Goal: Transaction & Acquisition: Purchase product/service

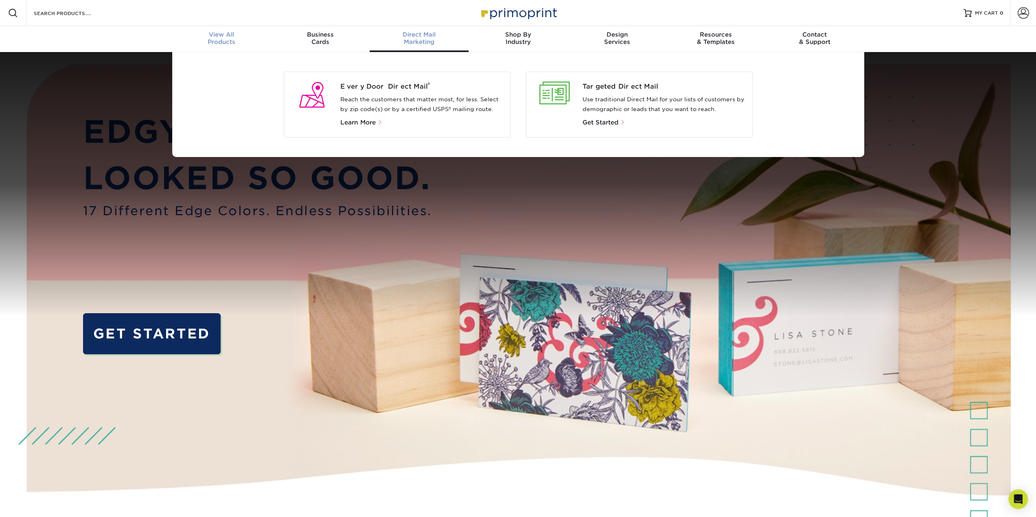
click at [191, 33] on span "View All" at bounding box center [221, 34] width 99 height 7
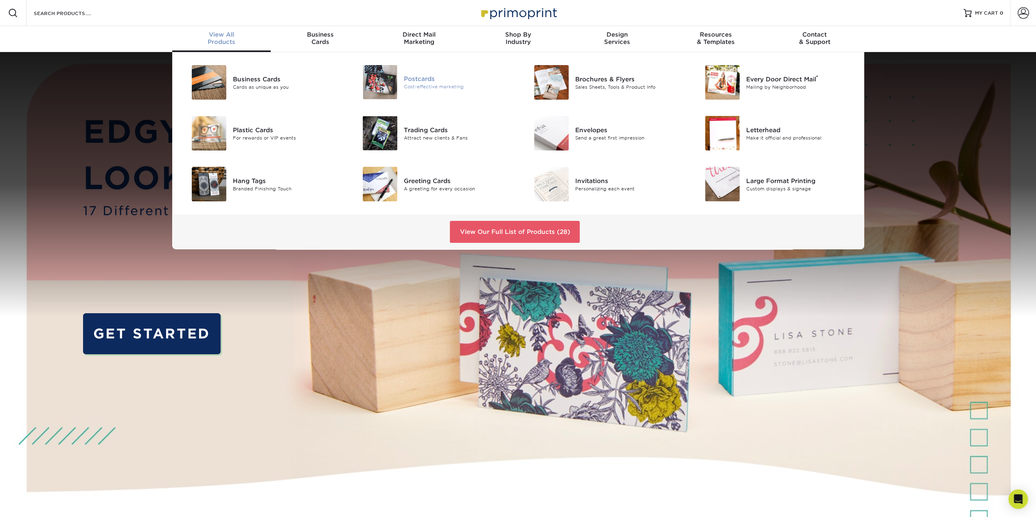
click at [414, 75] on div "Postcards" at bounding box center [458, 79] width 108 height 9
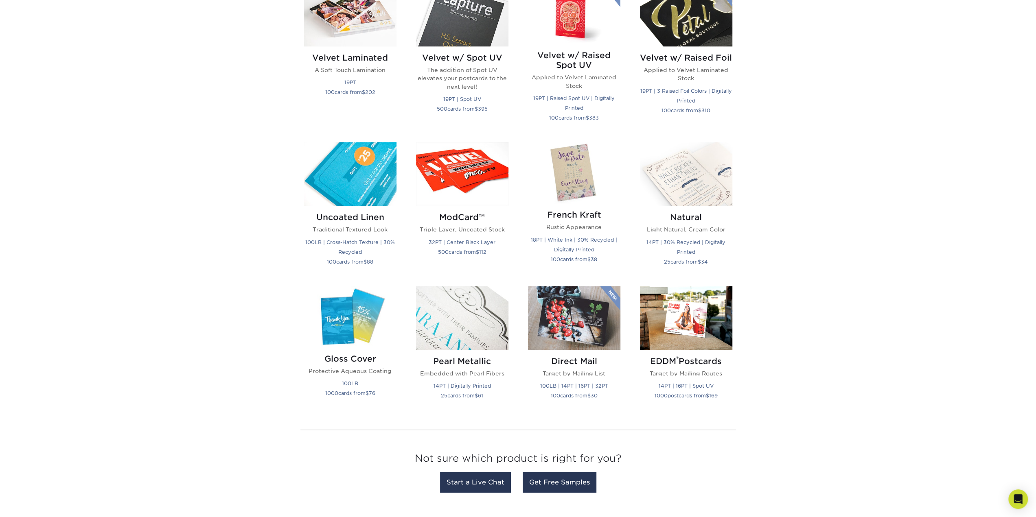
scroll to position [896, 0]
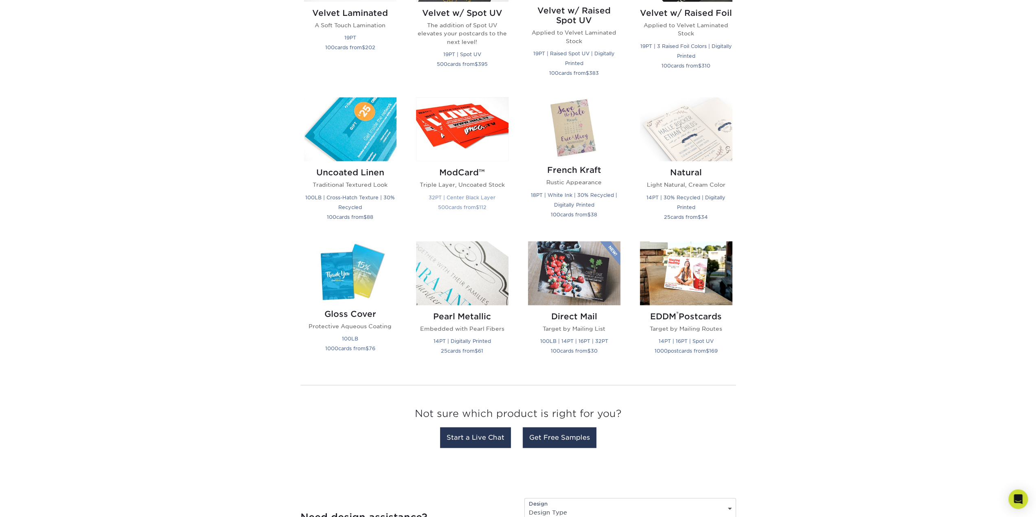
click at [475, 153] on img at bounding box center [462, 129] width 92 height 64
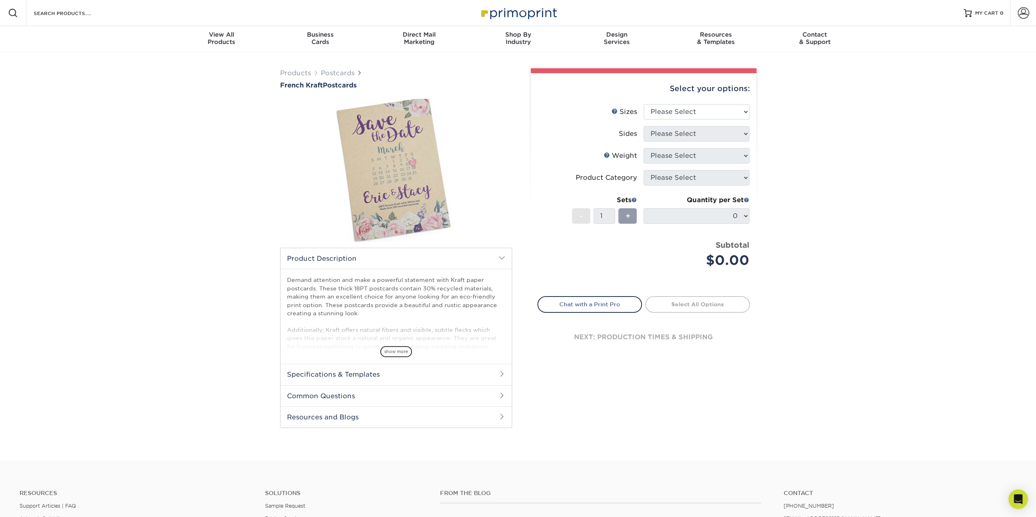
drag, startPoint x: 332, startPoint y: 279, endPoint x: 436, endPoint y: 312, distance: 108.5
click at [436, 312] on p "Demand attention and make a powerful statement with Kraft paper postcards. Thes…" at bounding box center [396, 317] width 218 height 83
drag, startPoint x: 367, startPoint y: 288, endPoint x: 386, endPoint y: 313, distance: 31.7
click at [386, 313] on p "Demand attention and make a powerful statement with Kraft paper postcards. Thes…" at bounding box center [396, 317] width 218 height 83
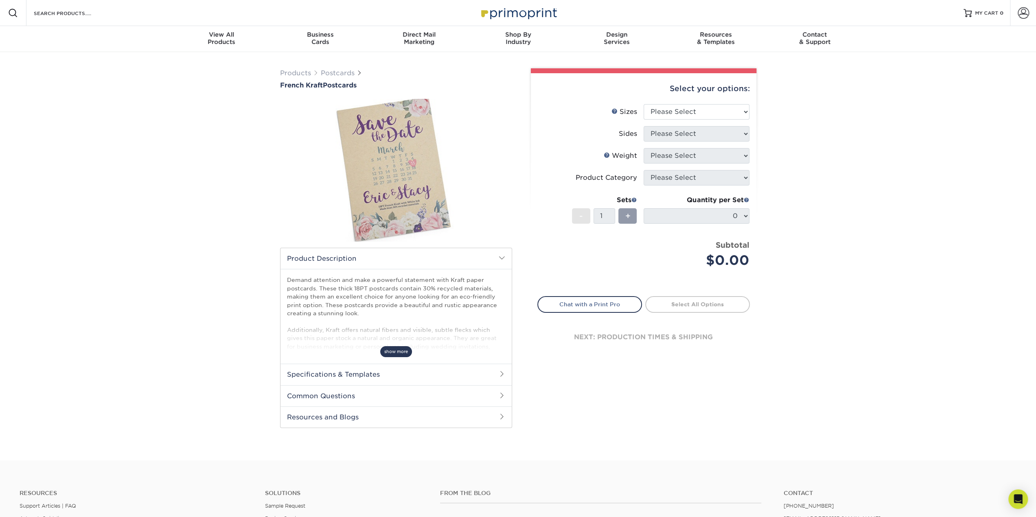
click at [394, 355] on span "show more" at bounding box center [396, 351] width 32 height 11
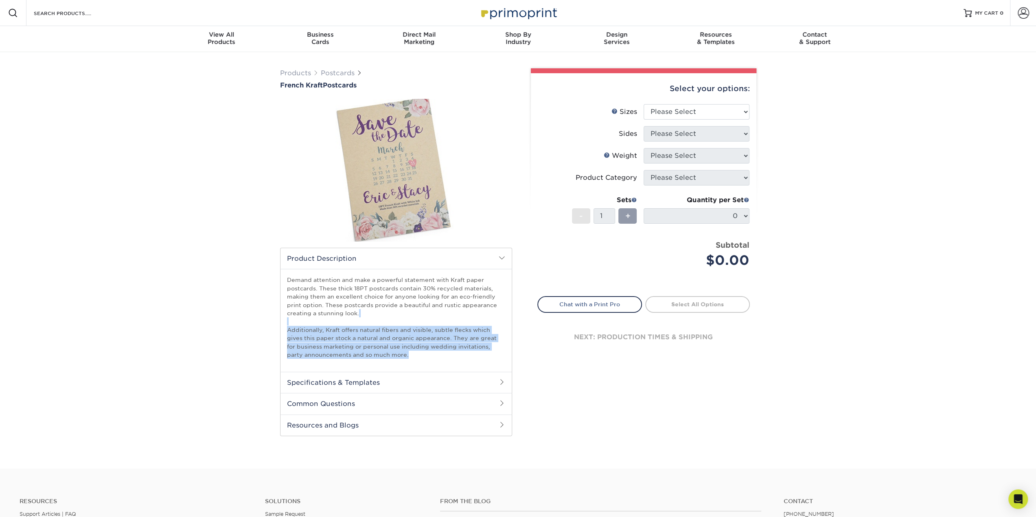
drag, startPoint x: 351, startPoint y: 321, endPoint x: 408, endPoint y: 351, distance: 63.8
click at [408, 351] on p "Demand attention and make a powerful statement with Kraft paper postcards. Thes…" at bounding box center [396, 317] width 218 height 83
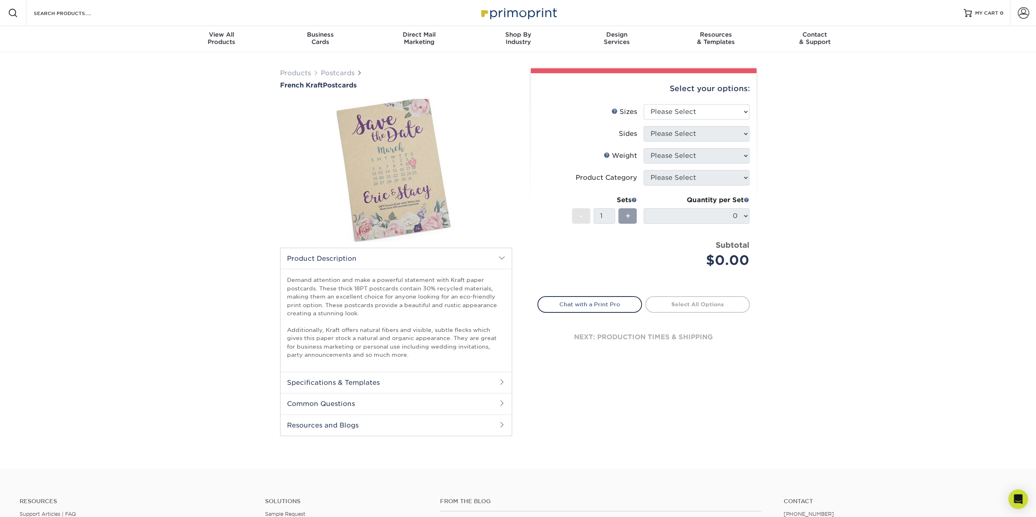
click at [381, 174] on img at bounding box center [396, 170] width 232 height 155
click at [408, 221] on img at bounding box center [396, 170] width 232 height 155
click at [695, 116] on select "Please Select 2" x 6" 2" x 8" 3.5" x 3.5" 3.5" x 4" 3.5" x 8.5" 3.67" x 8.5" 4"…" at bounding box center [697, 111] width 106 height 15
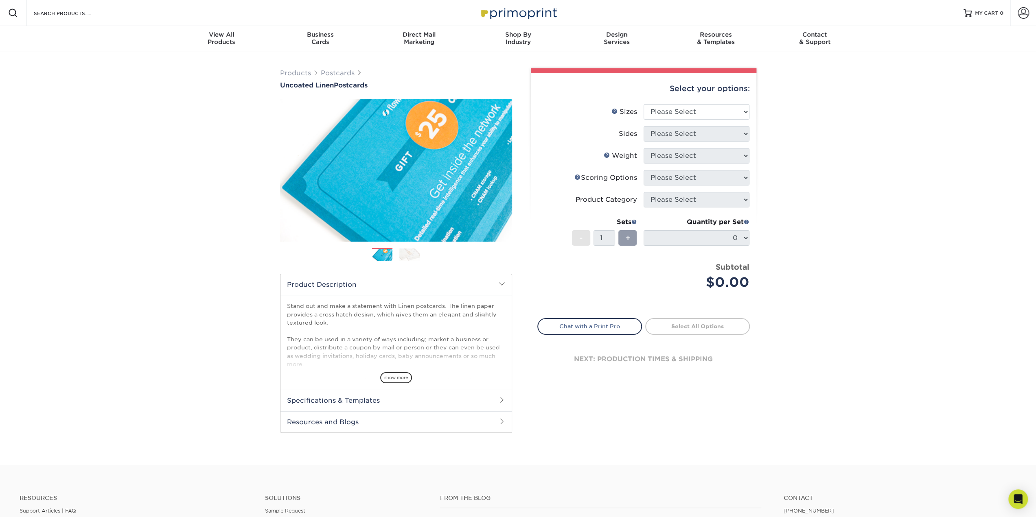
drag, startPoint x: 309, startPoint y: 304, endPoint x: 344, endPoint y: 326, distance: 41.7
click at [344, 326] on p "Stand out and make a statement with Linen postcards. The linen paper provides a…" at bounding box center [396, 364] width 218 height 125
click at [345, 326] on p "Stand out and make a statement with Linen postcards. The linen paper provides a…" at bounding box center [396, 364] width 218 height 125
drag, startPoint x: 346, startPoint y: 325, endPoint x: 293, endPoint y: 306, distance: 56.4
click at [293, 306] on p "Stand out and make a statement with Linen postcards. The linen paper provides a…" at bounding box center [396, 364] width 218 height 125
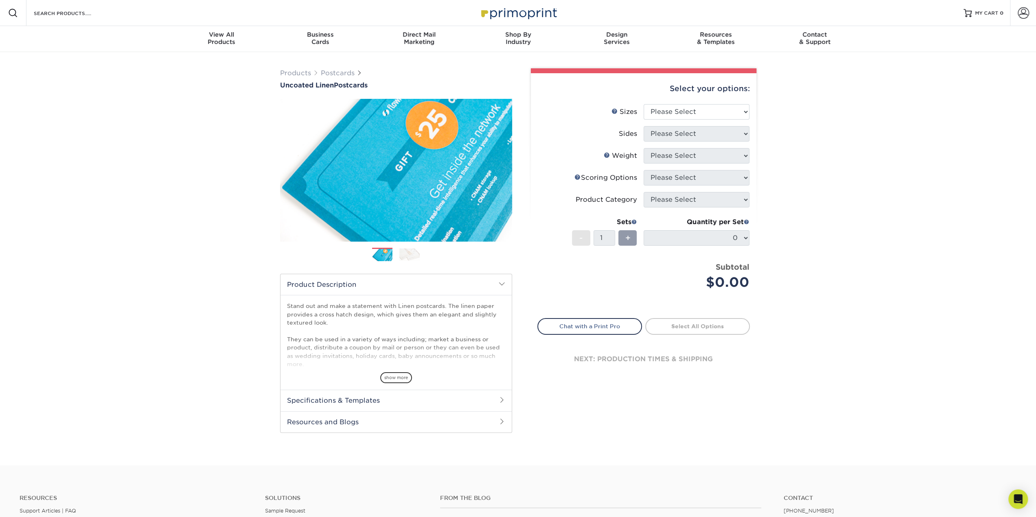
drag, startPoint x: 293, startPoint y: 306, endPoint x: 300, endPoint y: 312, distance: 9.8
click at [293, 306] on p "Stand out and make a statement with Linen postcards. The linen paper provides a…" at bounding box center [396, 364] width 218 height 125
click at [399, 378] on span "show more" at bounding box center [396, 378] width 32 height 11
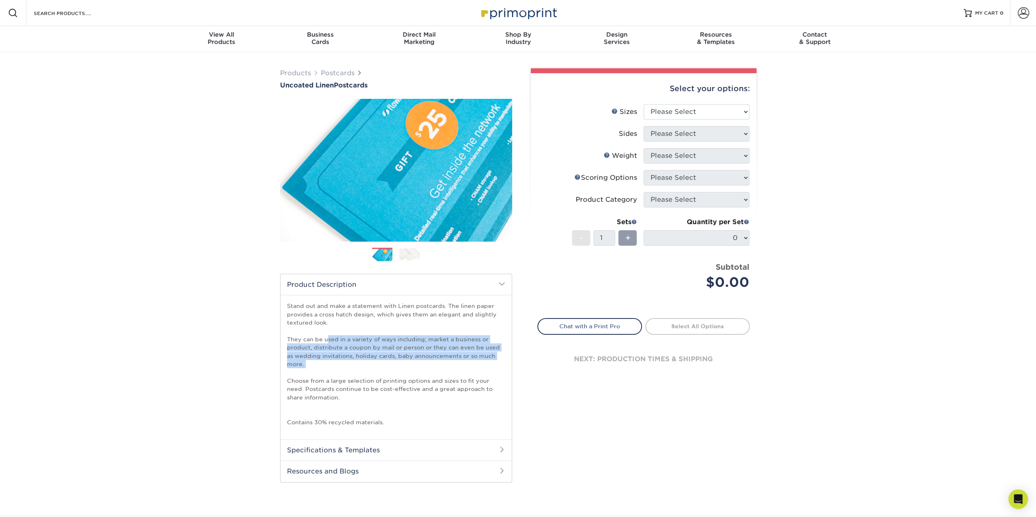
drag, startPoint x: 327, startPoint y: 341, endPoint x: 413, endPoint y: 370, distance: 91.2
click at [413, 370] on p "Stand out and make a statement with Linen postcards. The linen paper provides a…" at bounding box center [396, 364] width 218 height 125
click at [385, 361] on p "Stand out and make a statement with Linen postcards. The linen paper provides a…" at bounding box center [396, 364] width 218 height 125
click at [385, 362] on p "Stand out and make a statement with Linen postcards. The linen paper provides a…" at bounding box center [396, 364] width 218 height 125
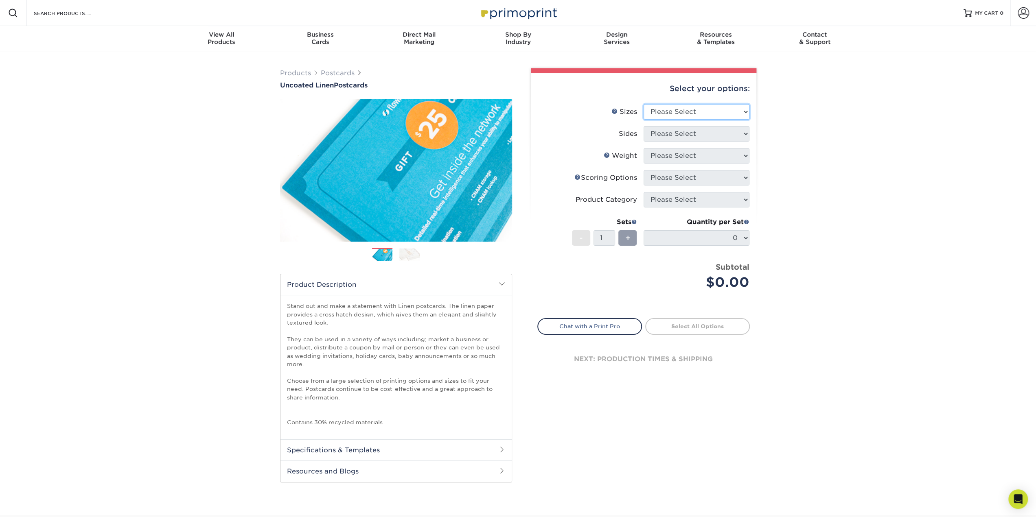
click at [684, 116] on select "Please Select 1.5" x 7" 2" x 6" 2" x 8" 2.12" x 5.5" 2.75" x 4.25" 2.75" x 8.5"…" at bounding box center [697, 111] width 106 height 15
select select "3.50x5.00"
click at [644, 104] on select "Please Select 1.5" x 7" 2" x 6" 2" x 8" 2.12" x 5.5" 2.75" x 4.25" 2.75" x 8.5"…" at bounding box center [697, 111] width 106 height 15
click at [688, 132] on select "Please Select Print Both Sides Print Front Only" at bounding box center [697, 133] width 106 height 15
select select "13abbda7-1d64-4f25-8bb2-c179b224825d"
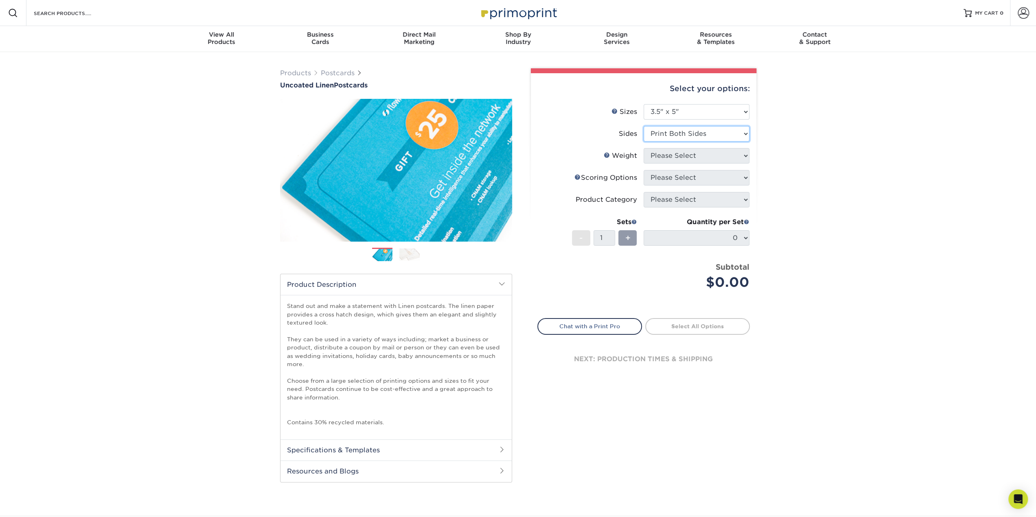
click at [644, 126] on select "Please Select Print Both Sides Print Front Only" at bounding box center [697, 133] width 106 height 15
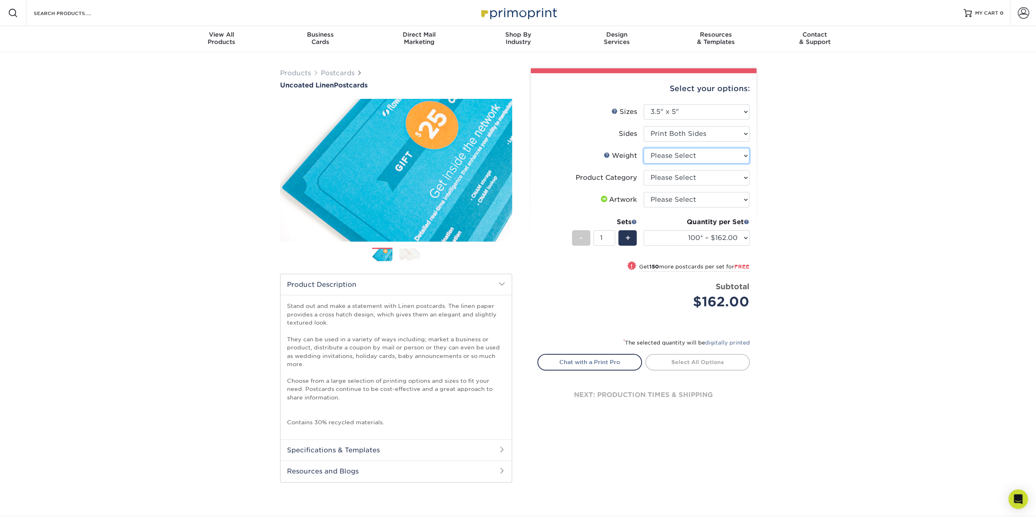
click at [689, 157] on select "Please Select 100LB" at bounding box center [697, 155] width 106 height 15
select select "100LB"
click at [644, 148] on select "Please Select 100LB" at bounding box center [697, 155] width 106 height 15
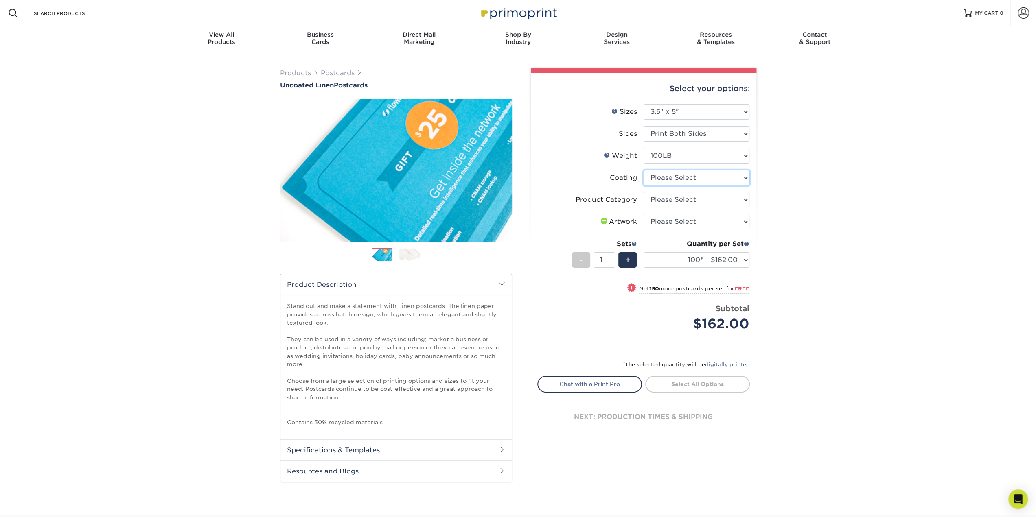
click at [714, 179] on select at bounding box center [697, 177] width 106 height 15
select select "3e7618de-abca-4bda-9f97-8b9129e913d8"
click at [644, 170] on select at bounding box center [697, 177] width 106 height 15
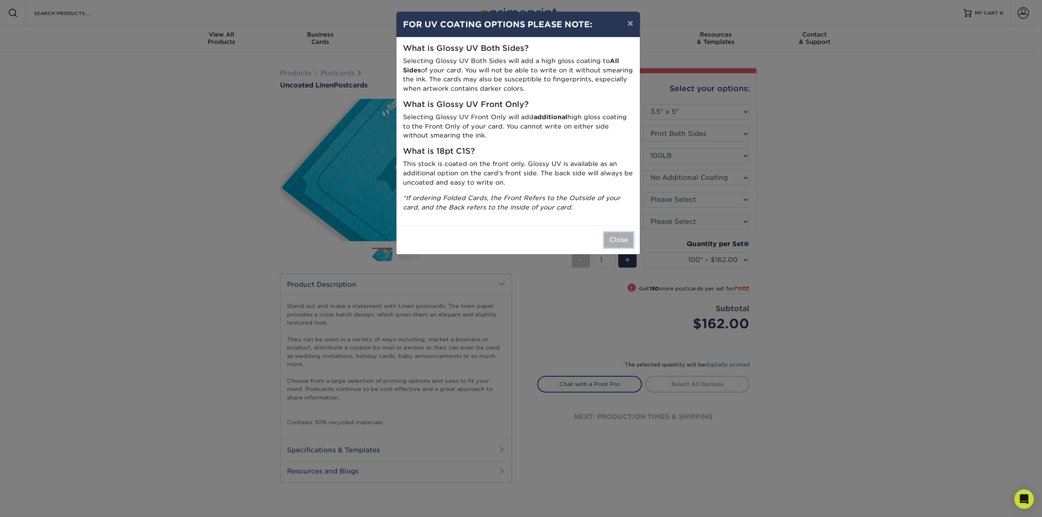
click at [627, 238] on button "Close" at bounding box center [618, 239] width 29 height 15
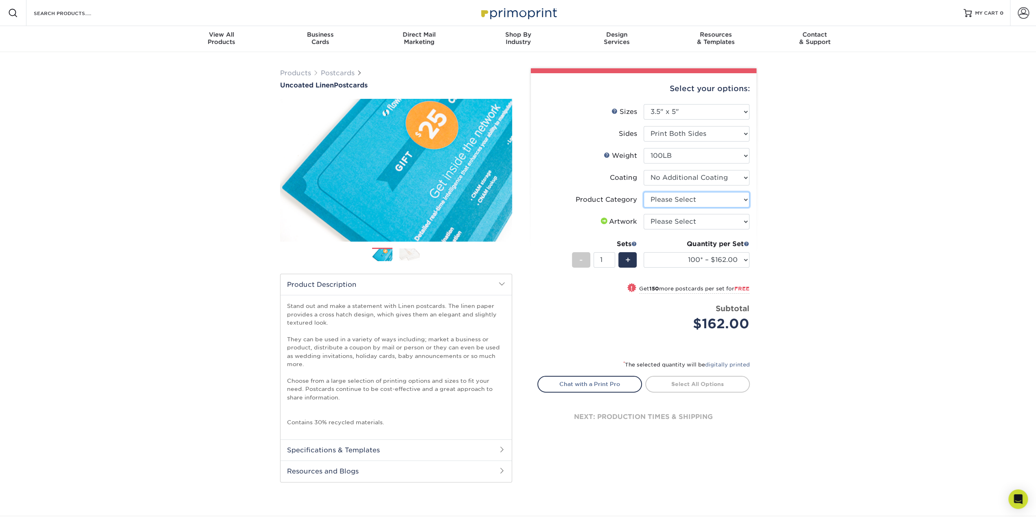
click at [697, 200] on select "Please Select Postcards" at bounding box center [697, 199] width 106 height 15
select select "9b7272e0-d6c8-4c3c-8e97-d3a1bcdab858"
click at [644, 192] on select "Please Select Postcards" at bounding box center [697, 199] width 106 height 15
click at [681, 219] on select "Please Select I will upload files I need a design - $150" at bounding box center [697, 221] width 106 height 15
select select "upload"
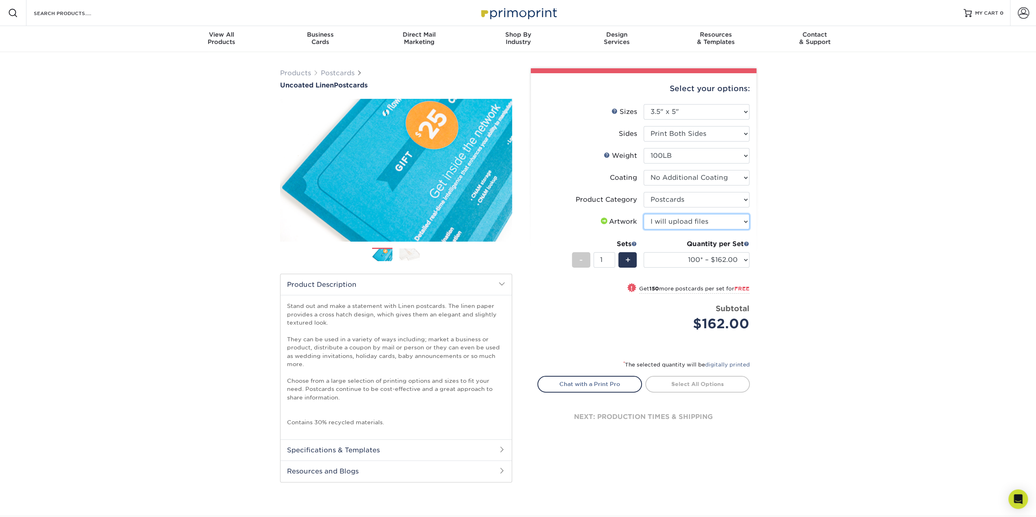
click at [644, 214] on select "Please Select I will upload files I need a design - $150" at bounding box center [697, 221] width 106 height 15
click at [721, 263] on select "100* – $162.00 250* – $162.00 500* – $165.00 1000 – $206.00 2500 – $293.00 5000…" at bounding box center [697, 259] width 106 height 15
select select "500* – $165.00"
click at [644, 252] on select "100* – $162.00 250* – $162.00 500* – $165.00 1000 – $206.00 2500 – $293.00 5000…" at bounding box center [697, 259] width 106 height 15
click at [673, 162] on select "Please Select 100LB" at bounding box center [697, 155] width 106 height 15
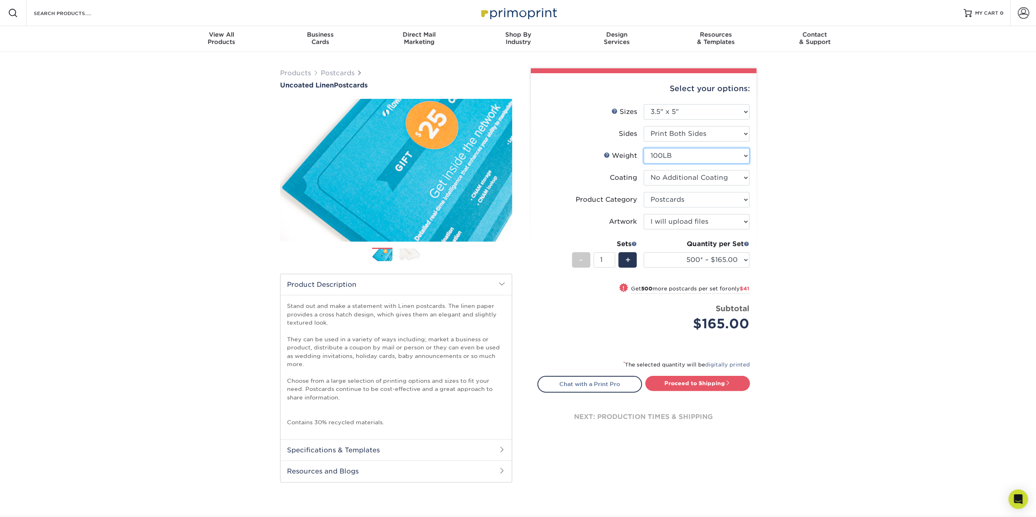
click at [673, 162] on select "Please Select 100LB" at bounding box center [697, 155] width 106 height 15
click at [339, 70] on link "Postcards" at bounding box center [338, 73] width 34 height 8
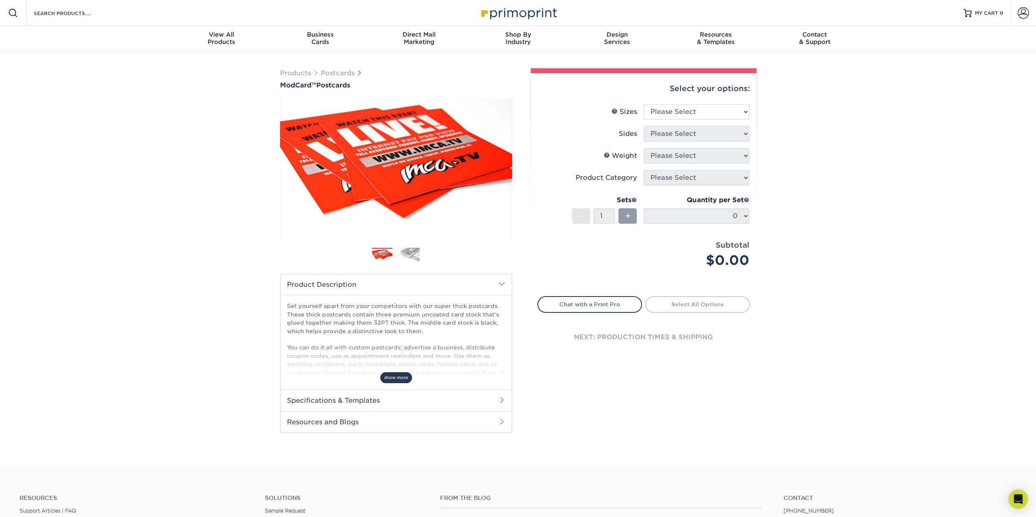
click at [388, 379] on span "show more" at bounding box center [396, 378] width 32 height 11
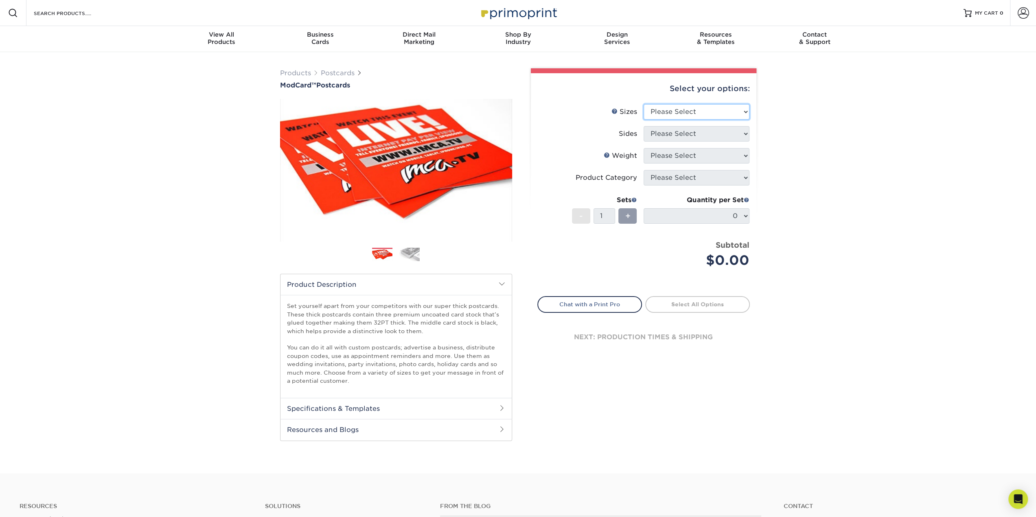
click at [688, 113] on select "Please Select 2" x 4" 2" x 6" 2" x 8" 3.5" x 3.5" 3.5" x 4" 3.5" x 8.5" 3.67" x…" at bounding box center [697, 111] width 106 height 15
select select "3.50x4.00"
click at [644, 104] on select "Please Select 2" x 4" 2" x 6" 2" x 8" 3.5" x 3.5" 3.5" x 4" 3.5" x 8.5" 3.67" x…" at bounding box center [697, 111] width 106 height 15
click at [678, 133] on select "Please Select Print Both Sides Print Front Only" at bounding box center [697, 133] width 106 height 15
select select "13abbda7-1d64-4f25-8bb2-c179b224825d"
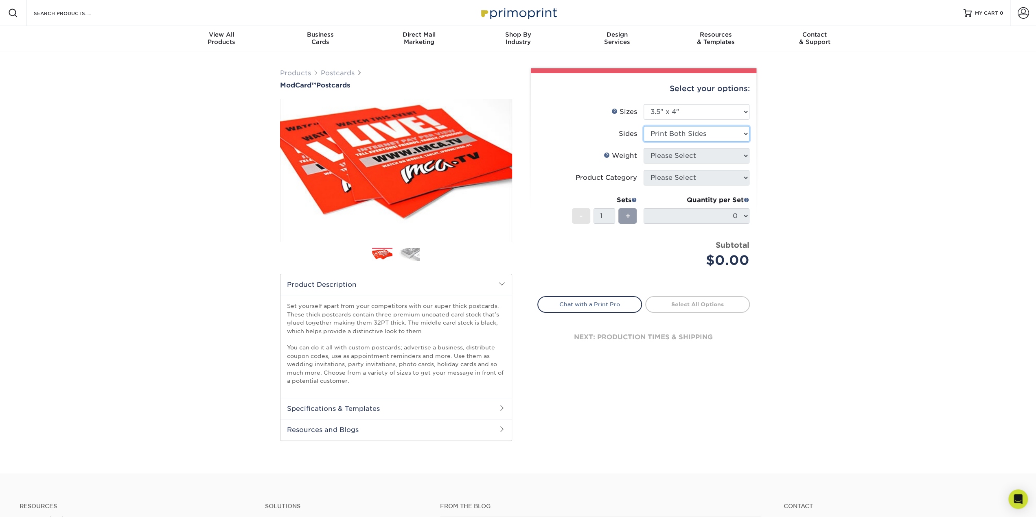
click at [644, 126] on select "Please Select Print Both Sides Print Front Only" at bounding box center [697, 133] width 106 height 15
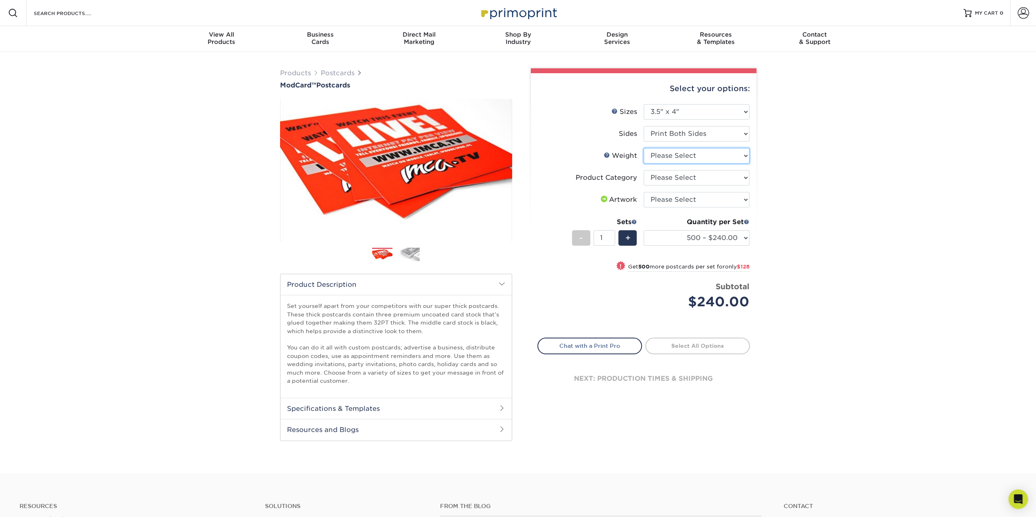
click at [681, 158] on select "Please Select 32PTUCBLK" at bounding box center [697, 155] width 106 height 15
select select "32PTUCBLK"
click at [644, 148] on select "Please Select 32PTUCBLK" at bounding box center [697, 155] width 106 height 15
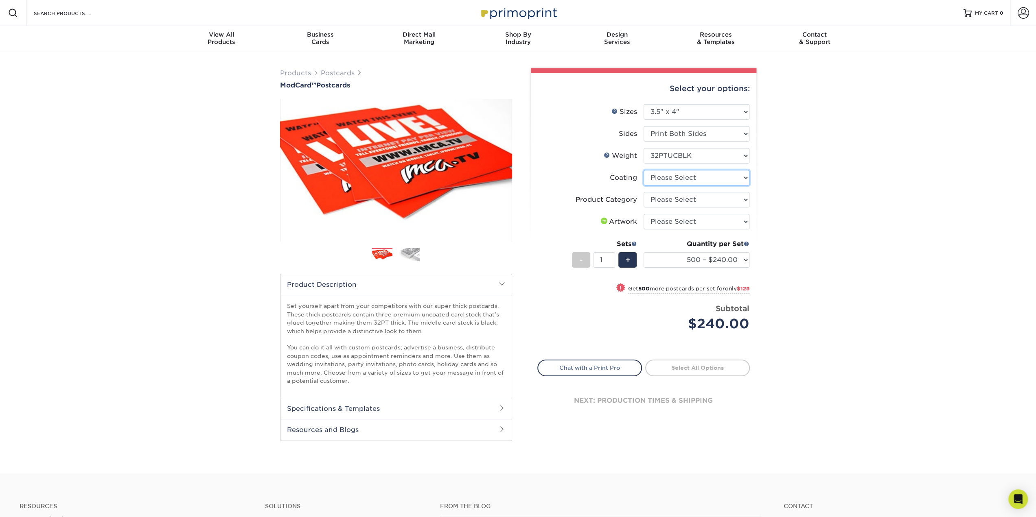
click at [683, 180] on select at bounding box center [697, 177] width 106 height 15
select select "3e7618de-abca-4bda-9f97-8b9129e913d8"
click at [644, 170] on select at bounding box center [697, 177] width 106 height 15
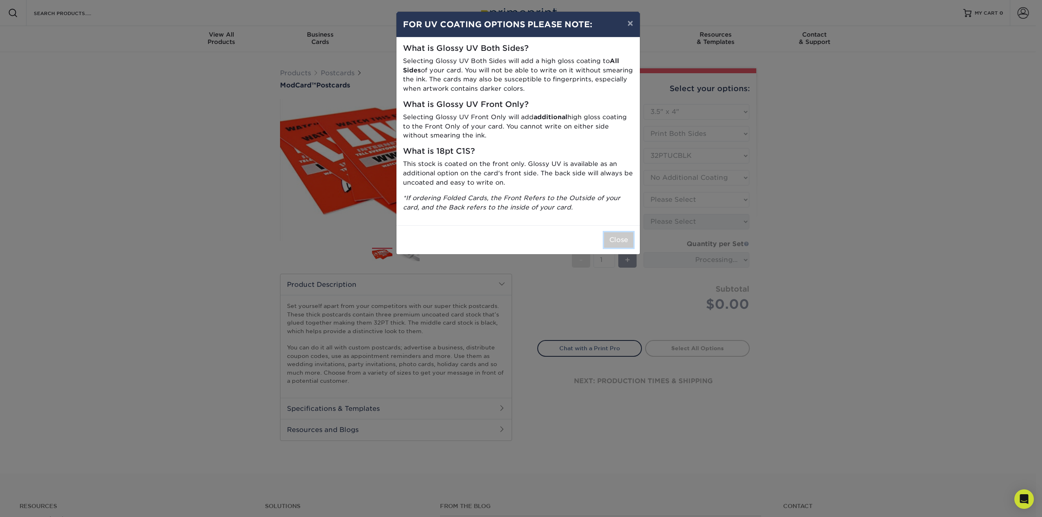
click at [616, 240] on button "Close" at bounding box center [618, 239] width 29 height 15
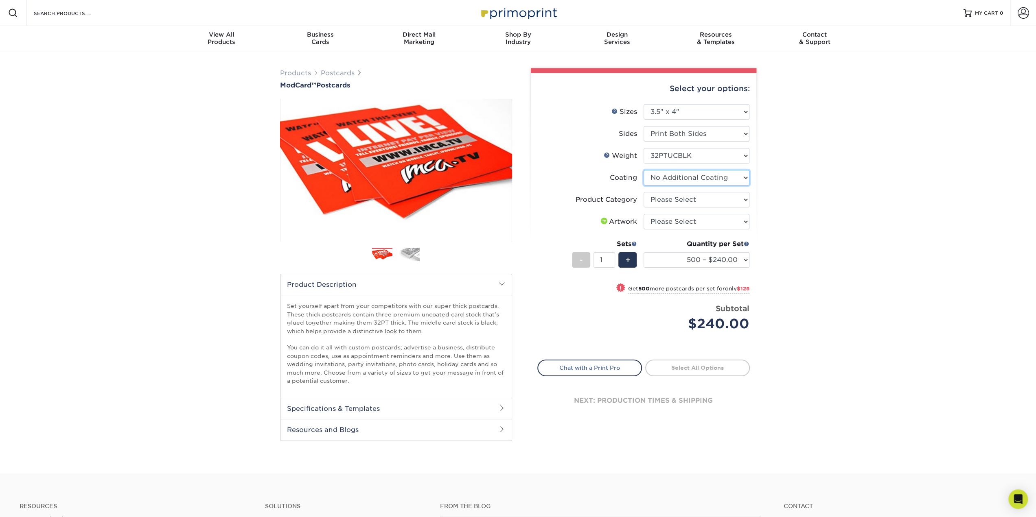
click at [684, 180] on select at bounding box center [697, 177] width 106 height 15
click at [875, 230] on div "Products Postcards ModCard™ Postcards $" at bounding box center [518, 263] width 1036 height 422
click at [706, 204] on select "Please Select Postcards" at bounding box center [697, 199] width 106 height 15
select select "9b7272e0-d6c8-4c3c-8e97-d3a1bcdab858"
click at [644, 192] on select "Please Select Postcards" at bounding box center [697, 199] width 106 height 15
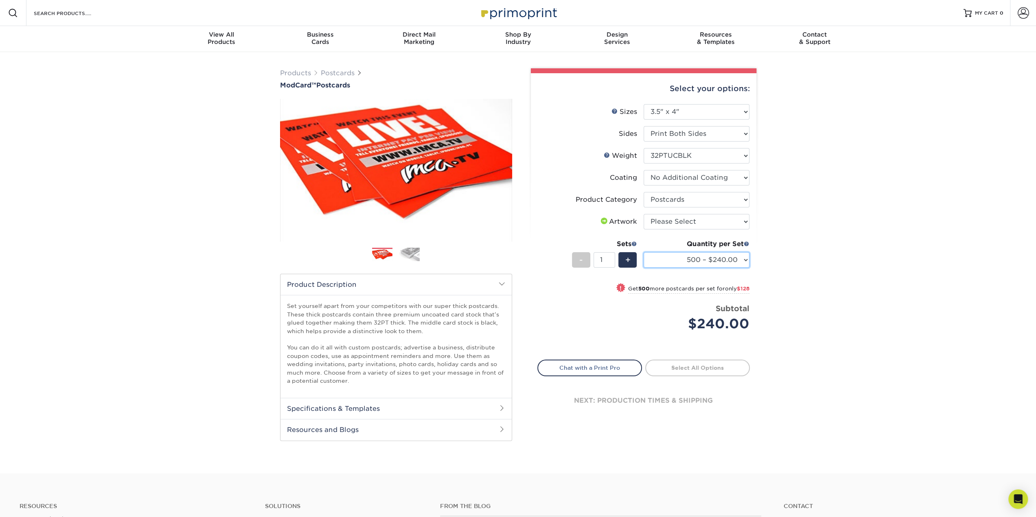
click at [731, 257] on select "500 – $240.00 1000 – $368.00" at bounding box center [697, 259] width 106 height 15
click at [730, 256] on select "500 – $240.00 1000 – $368.00" at bounding box center [697, 259] width 106 height 15
click at [802, 259] on div "Products Postcards ModCard™ Postcards $" at bounding box center [518, 263] width 1036 height 422
click at [376, 408] on h2 "Specifications & Templates" at bounding box center [396, 408] width 231 height 21
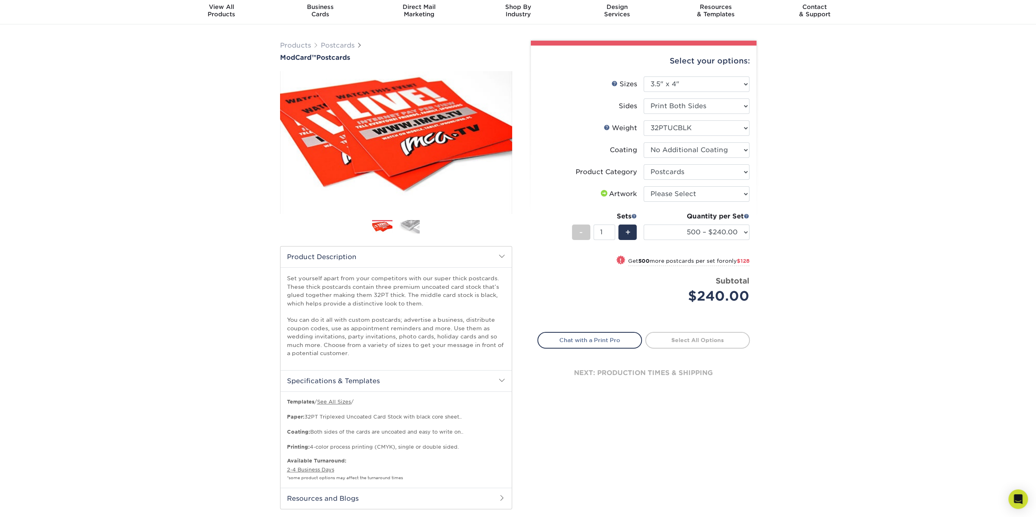
scroll to position [41, 0]
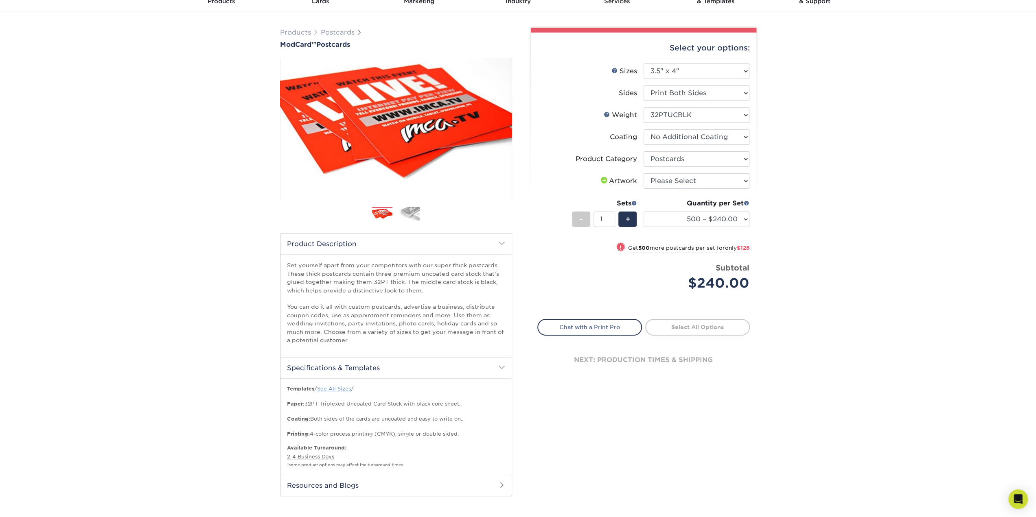
click at [327, 388] on link "See All Sizes" at bounding box center [334, 389] width 34 height 6
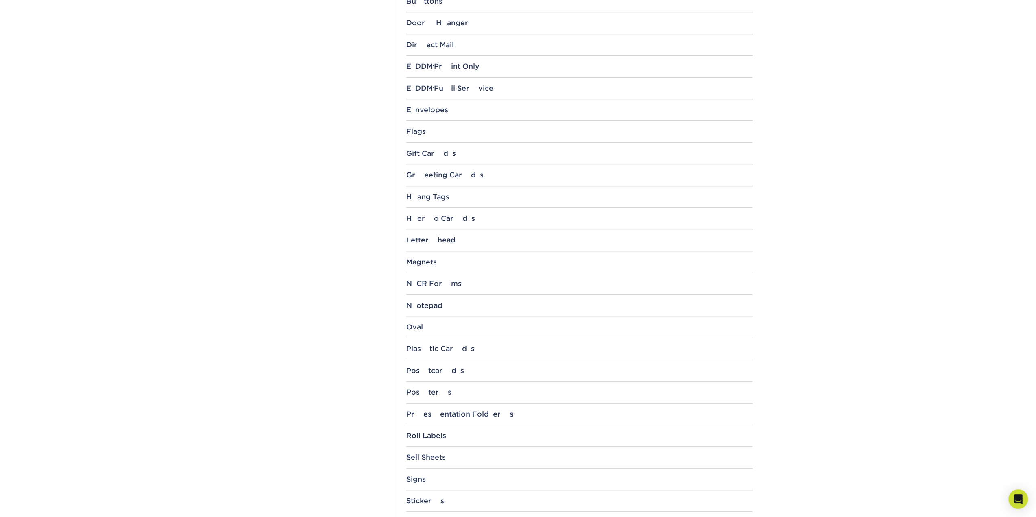
scroll to position [529, 0]
click at [426, 367] on div "Postcards" at bounding box center [579, 370] width 346 height 8
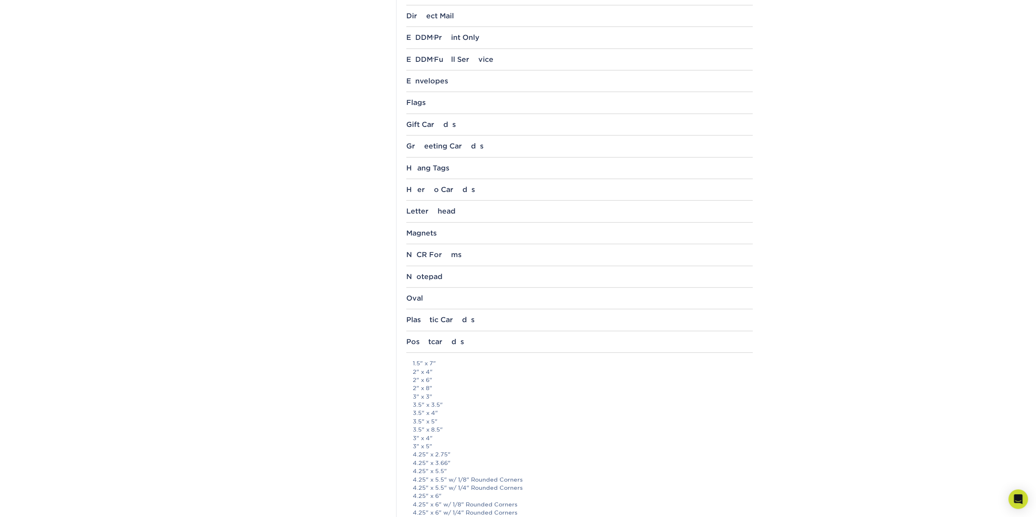
scroll to position [570, 0]
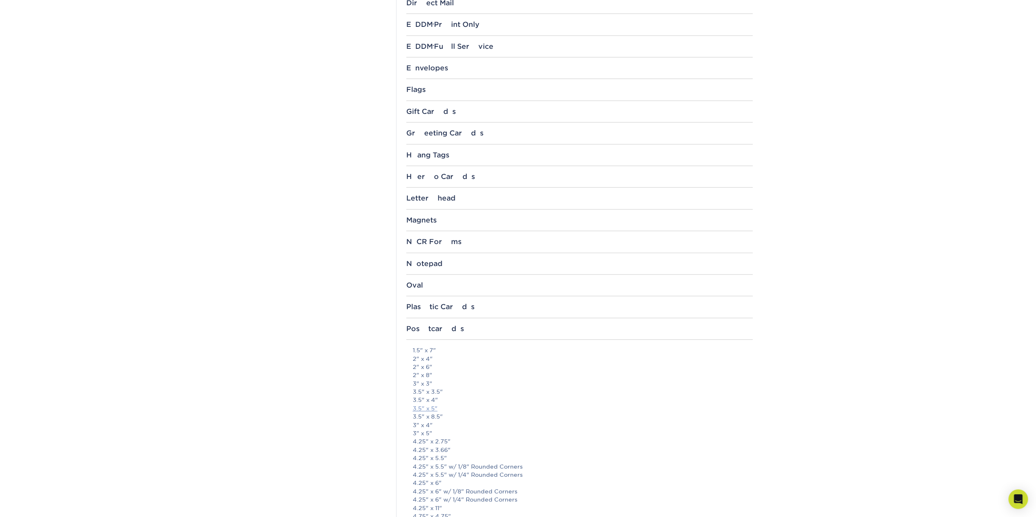
click at [429, 408] on link "3.5" x 5"" at bounding box center [425, 409] width 25 height 7
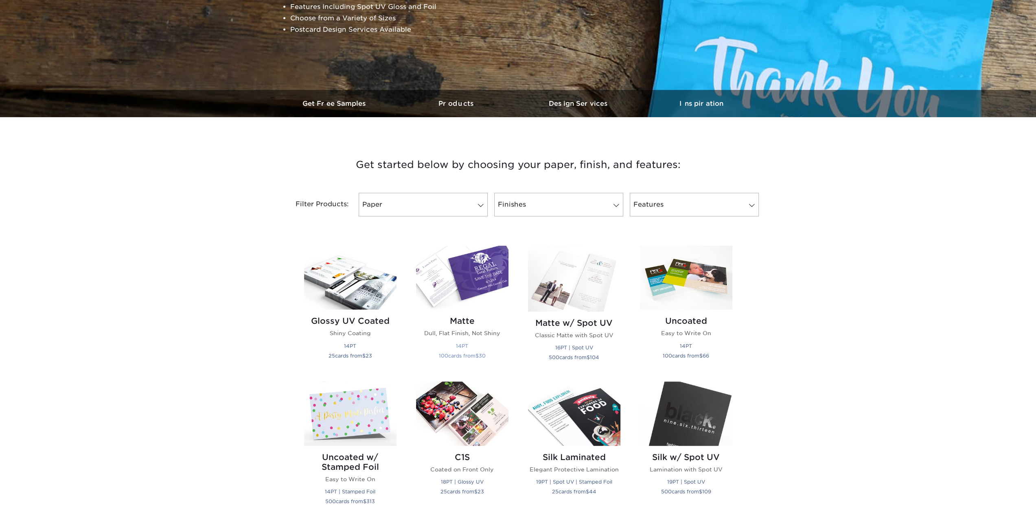
scroll to position [244, 0]
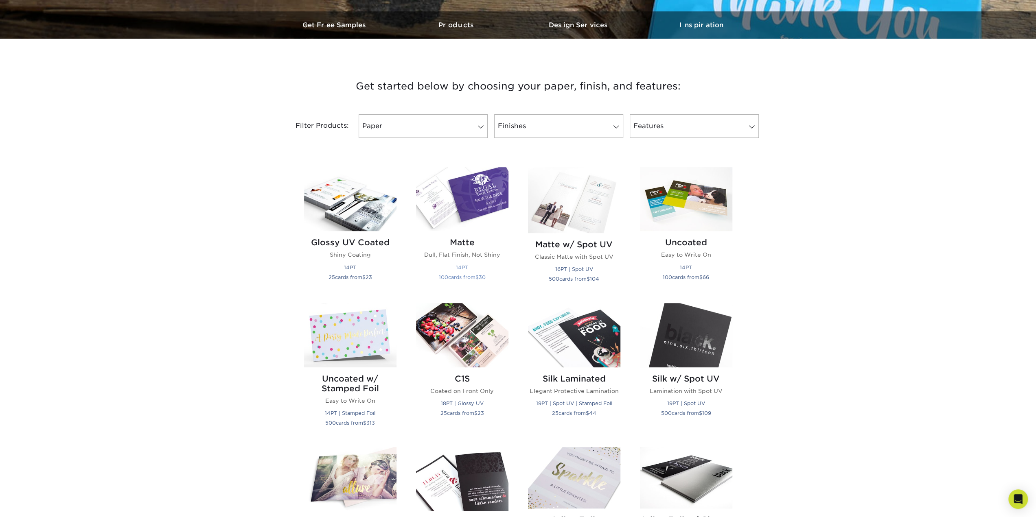
click at [465, 204] on img at bounding box center [462, 199] width 92 height 64
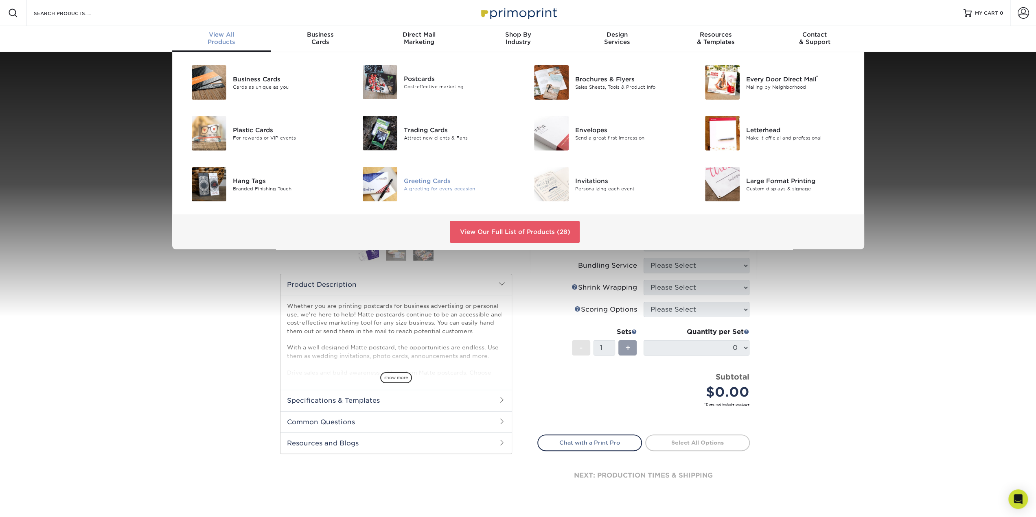
click at [432, 181] on div "Greeting Cards" at bounding box center [458, 180] width 108 height 9
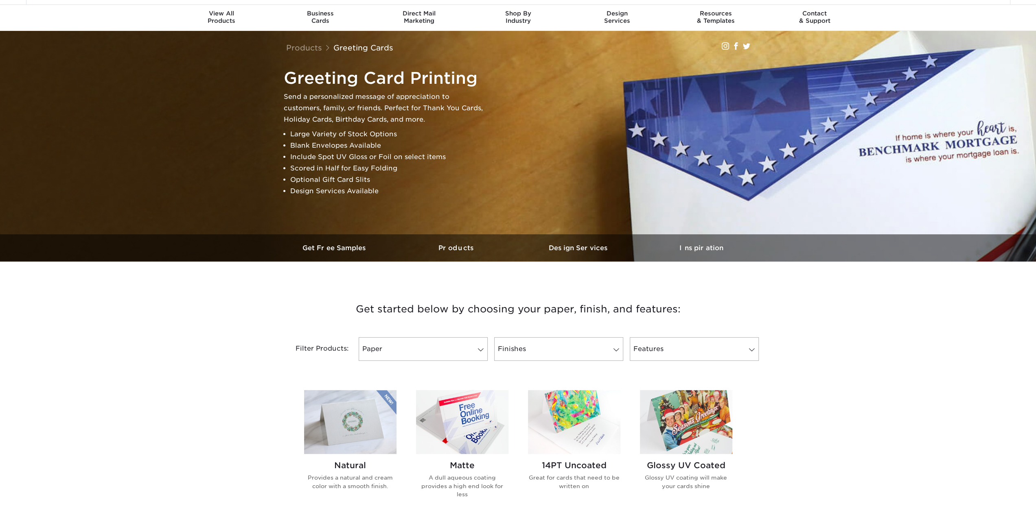
scroll to position [41, 0]
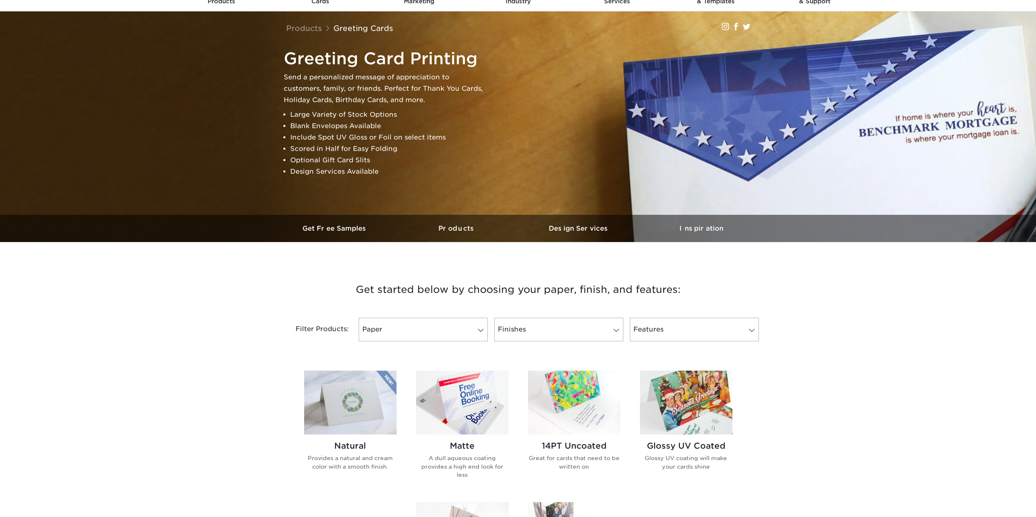
click at [454, 342] on div "Filter Products: Paper Filter by "Paper Type" 19PT Reset All Filters Apply Filt…" at bounding box center [518, 334] width 489 height 53
click at [450, 335] on link "Paper" at bounding box center [423, 330] width 129 height 24
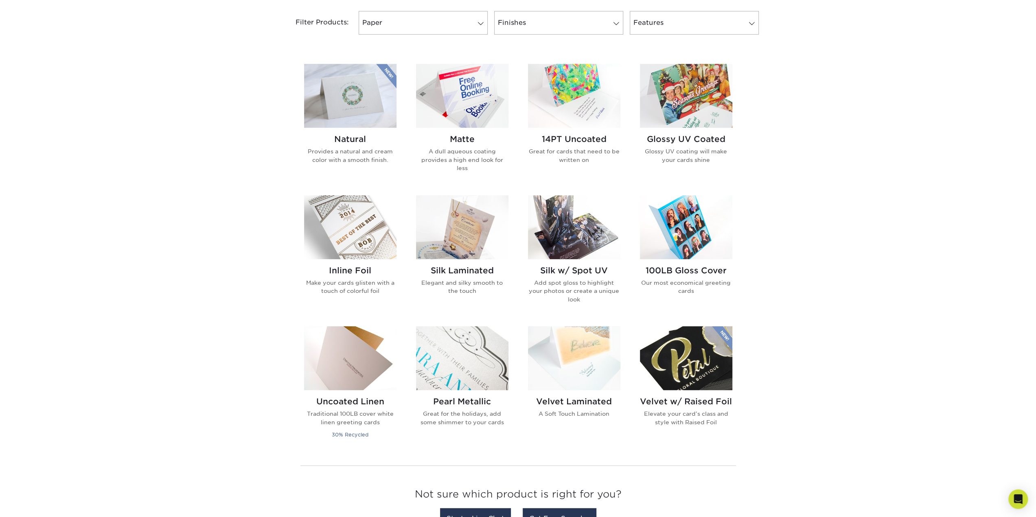
scroll to position [366, 0]
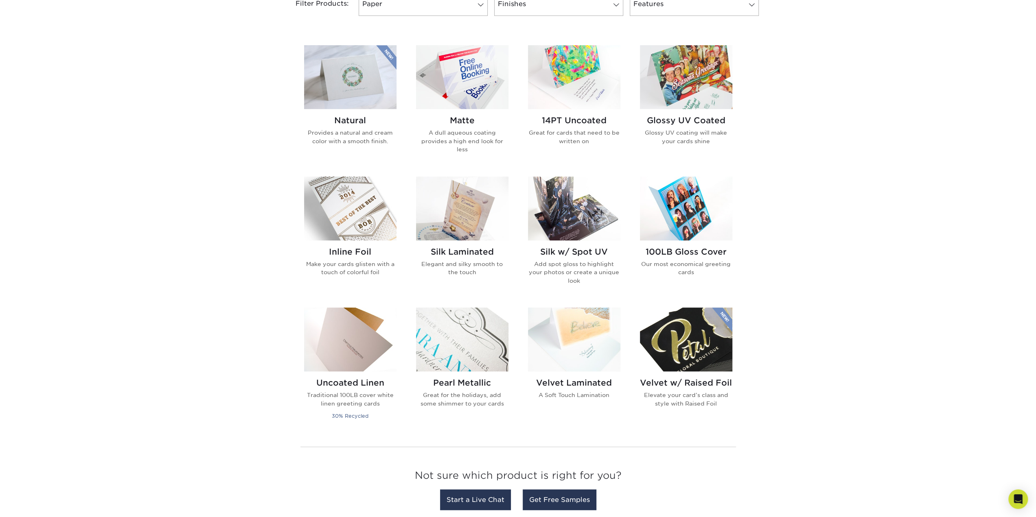
click at [469, 95] on img at bounding box center [462, 77] width 92 height 64
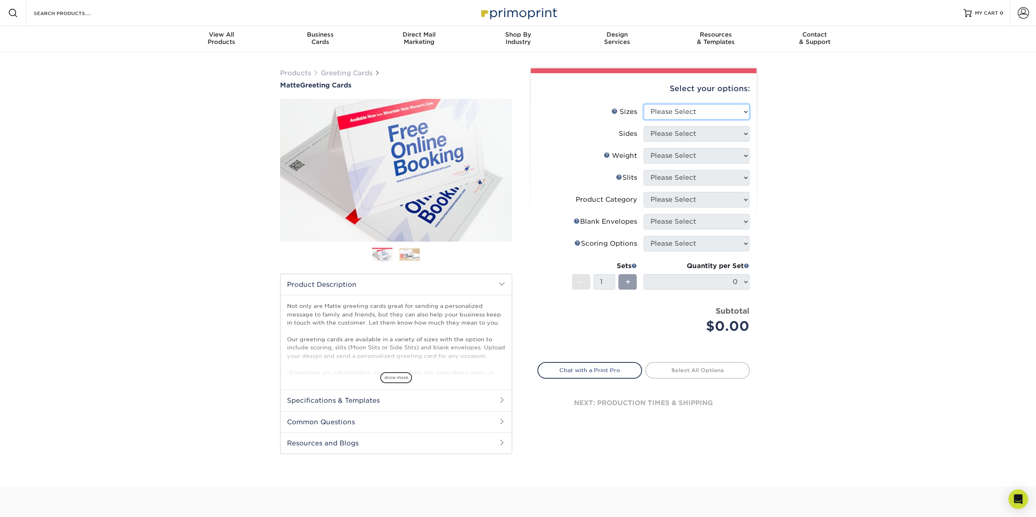
click at [685, 116] on select "Please Select 4.25" x 11" 5.5" x 8.5" 6" x 9" 6" x 12" 7" x 10" 8.5" x 11"" at bounding box center [697, 111] width 106 height 15
click at [784, 153] on div "Products Greeting Cards Matte Greeting Cards Previous Next show more /" at bounding box center [518, 269] width 1036 height 435
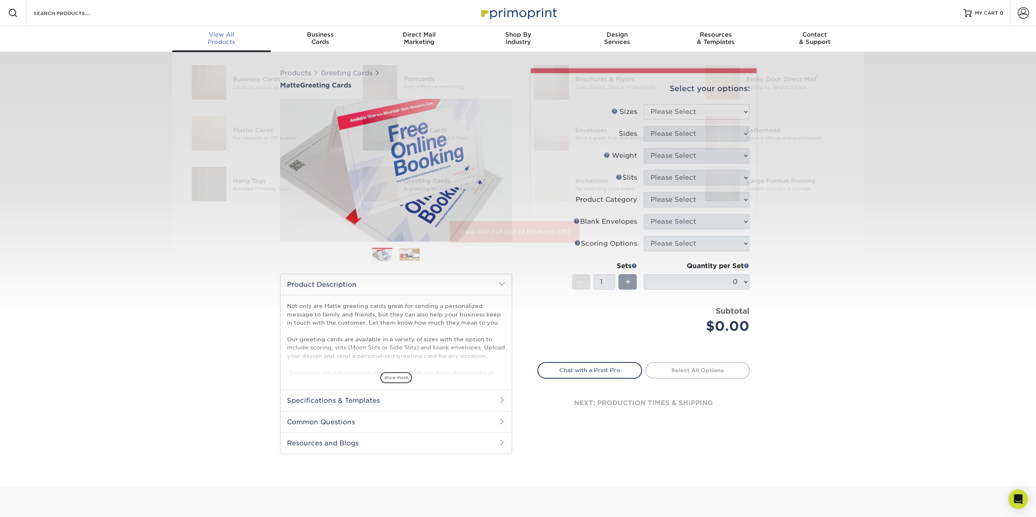
click at [228, 35] on span "View All" at bounding box center [221, 34] width 99 height 7
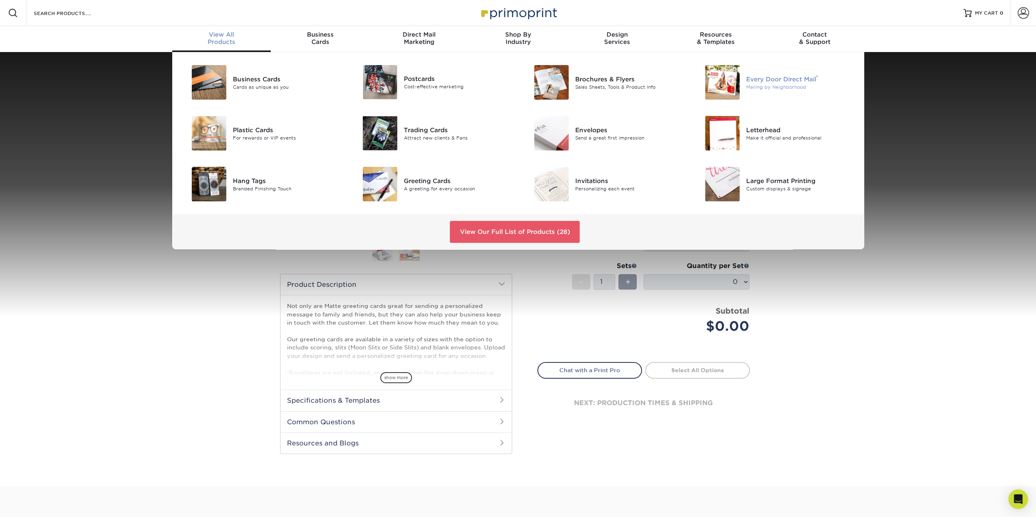
click at [773, 81] on div "Every Door Direct Mail ®" at bounding box center [800, 79] width 108 height 9
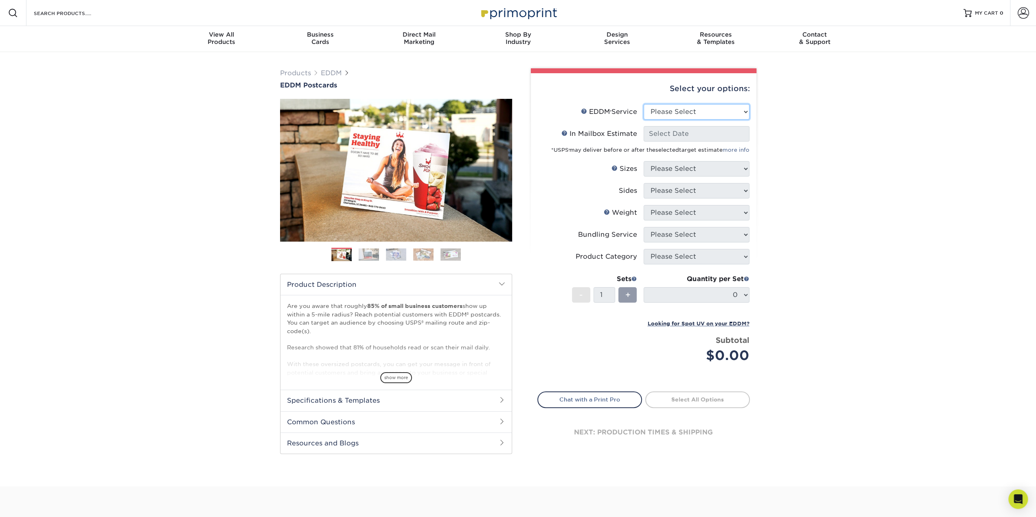
click at [671, 112] on select "Please Select Full Service Print Only" at bounding box center [697, 111] width 106 height 15
click at [219, 38] on div "View All Products" at bounding box center [221, 38] width 99 height 15
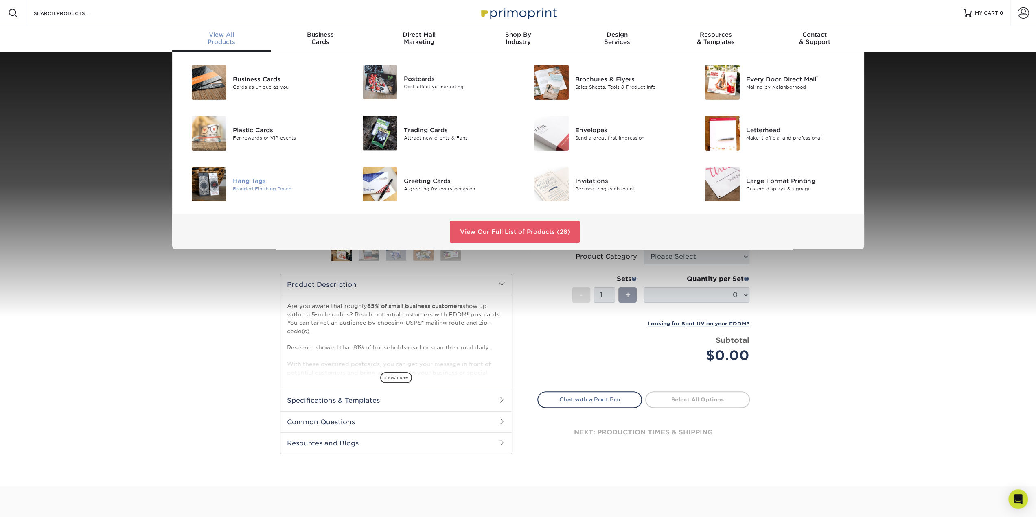
click at [267, 184] on div "Hang Tags" at bounding box center [287, 180] width 108 height 9
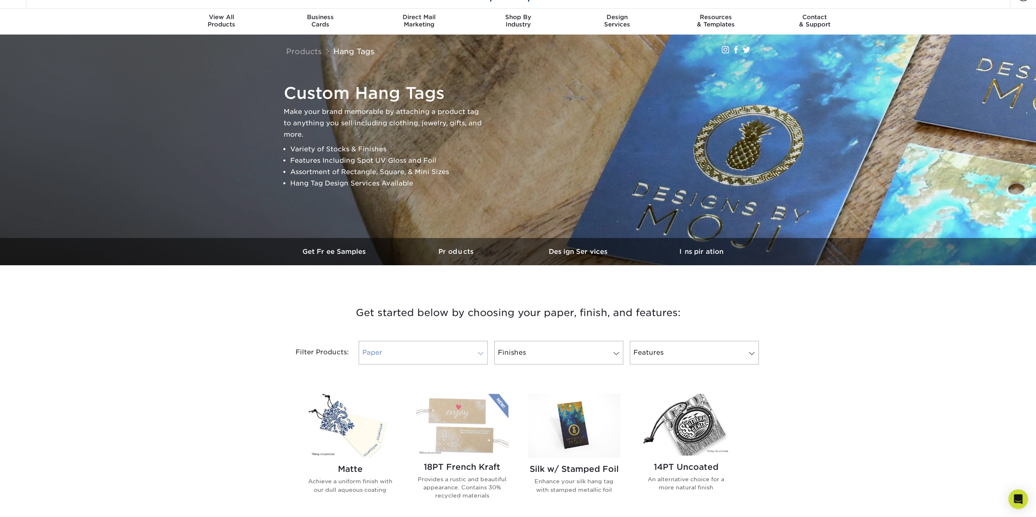
scroll to position [41, 0]
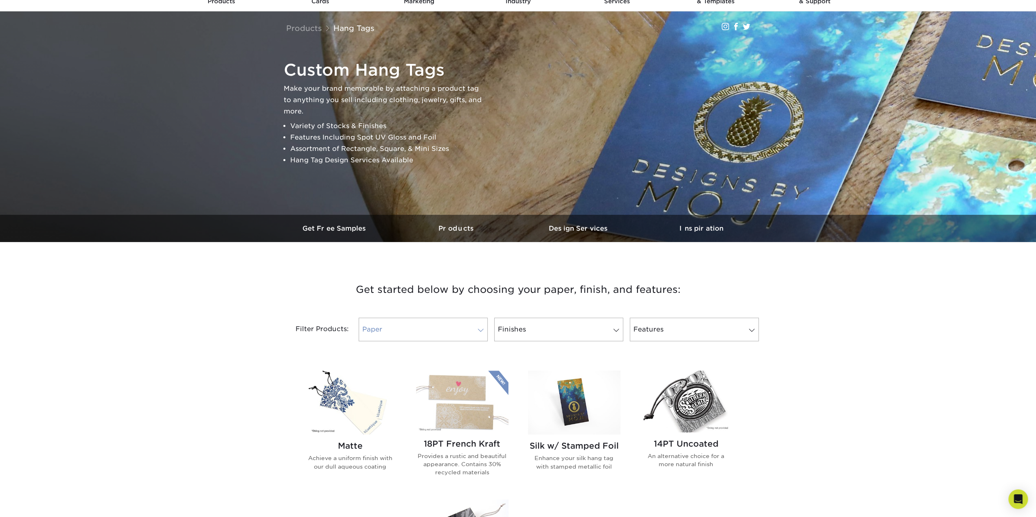
click at [428, 332] on link "Paper" at bounding box center [423, 330] width 129 height 24
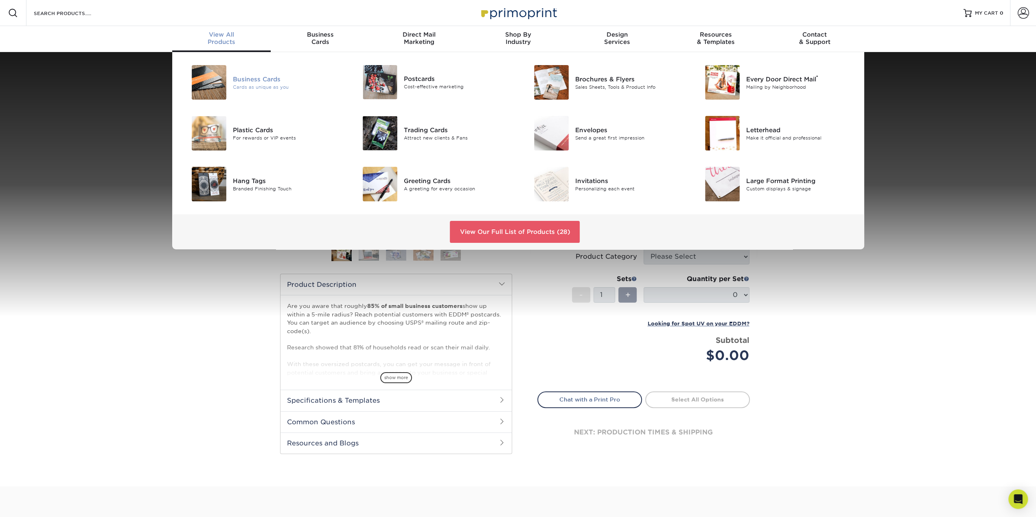
click at [228, 78] on div at bounding box center [204, 82] width 57 height 35
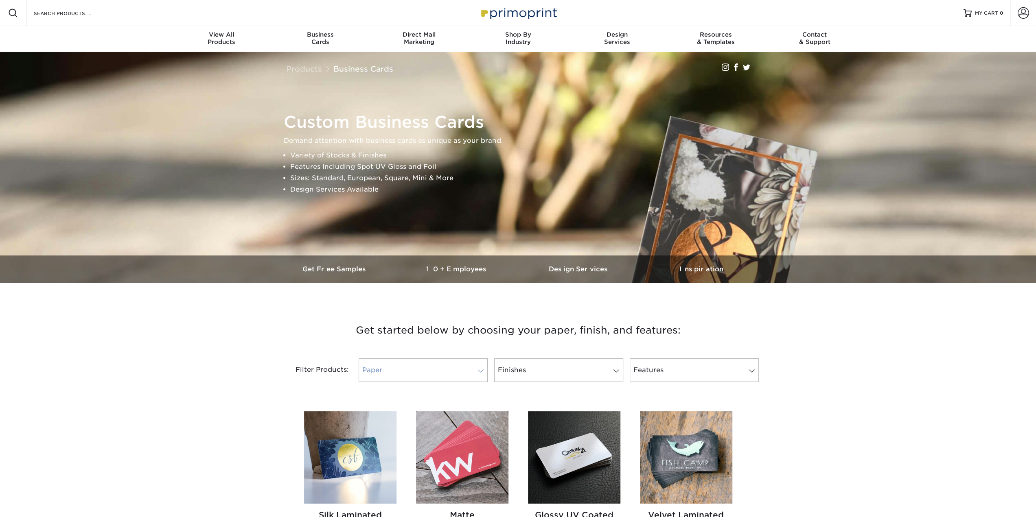
click at [380, 365] on link "Paper" at bounding box center [423, 371] width 129 height 24
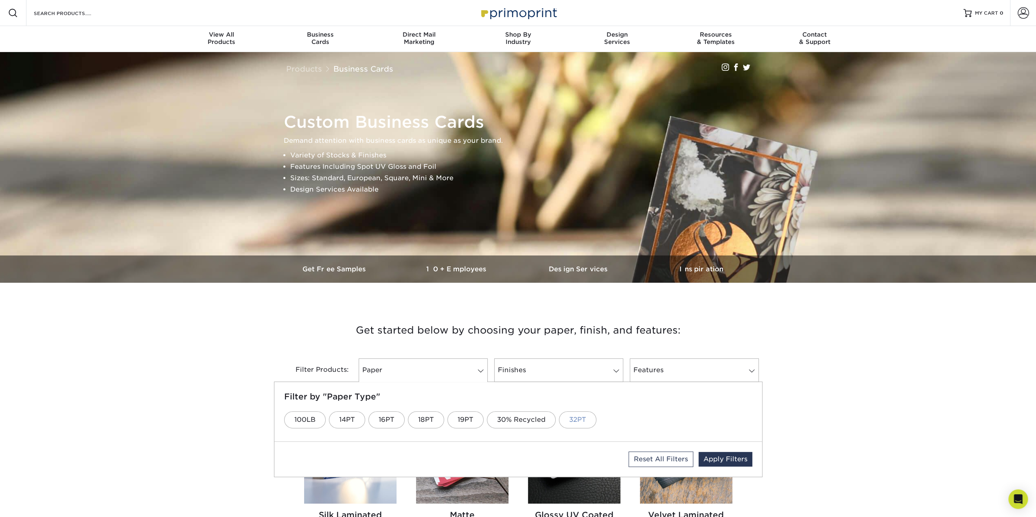
click at [573, 423] on link "32PT" at bounding box center [577, 420] width 37 height 17
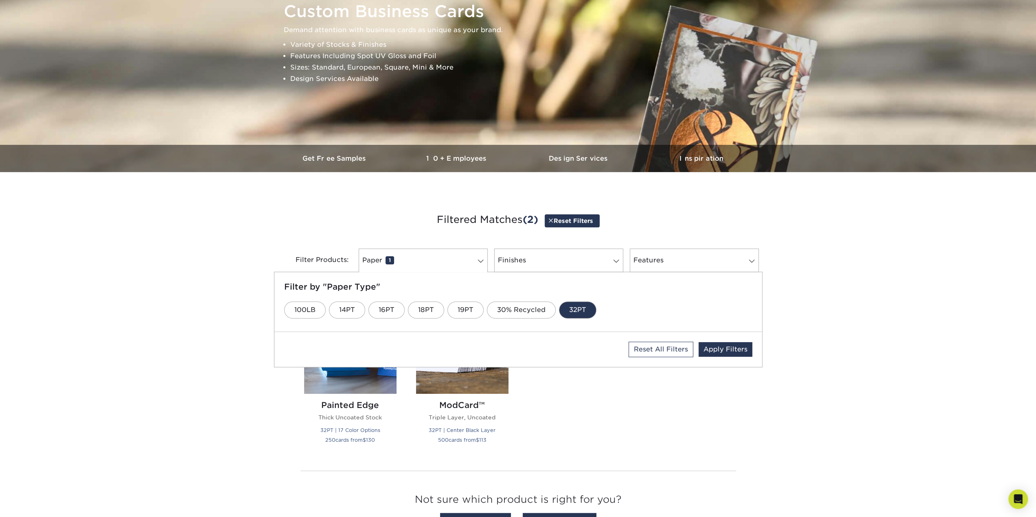
scroll to position [124, 0]
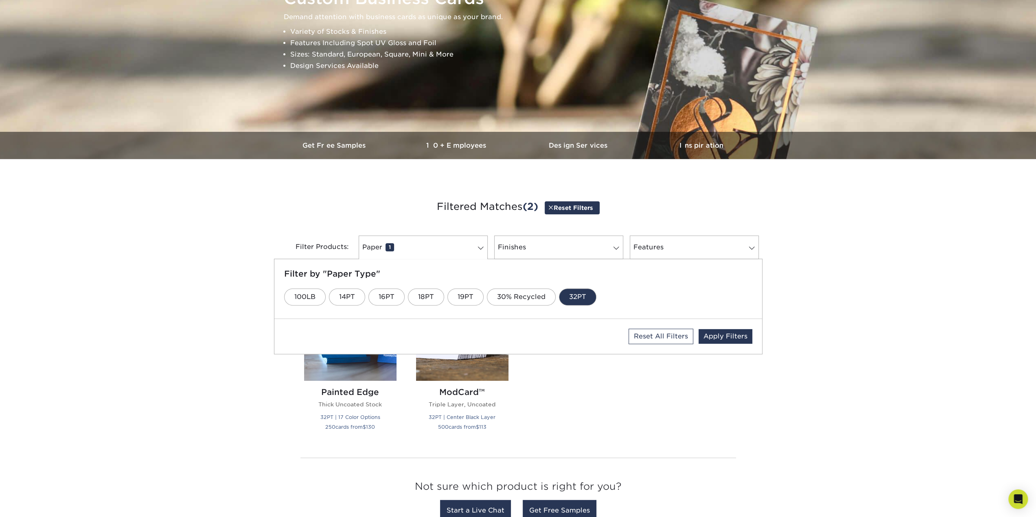
click at [597, 421] on div "Silk Laminated Protective Lamination 19PT | Spot UV | Stamped Foil 25 cards fro…" at bounding box center [518, 365] width 448 height 172
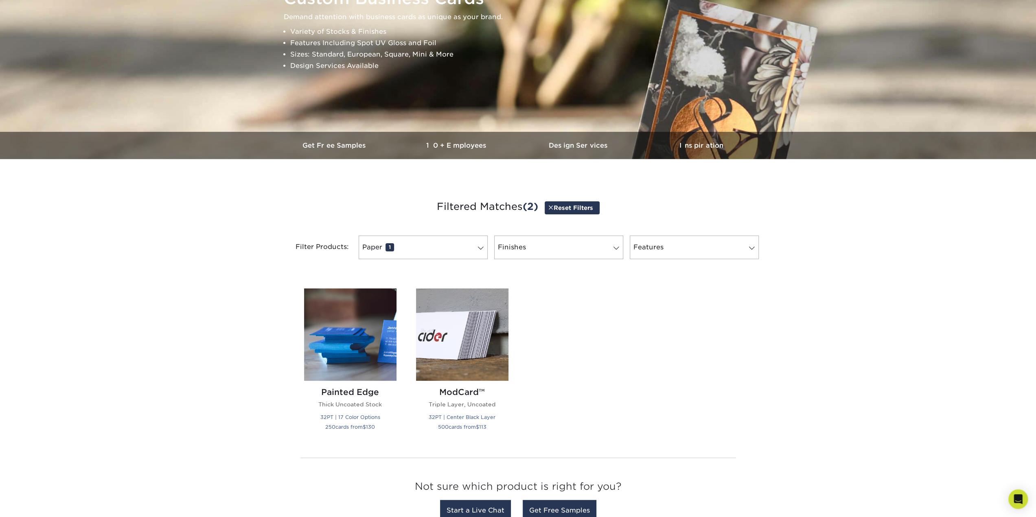
click at [298, 368] on div "Painted Edge Thick Uncoated Stock 32PT | 17 Color Options 250 cards from $ 130" at bounding box center [350, 365] width 112 height 153
click at [323, 359] on img at bounding box center [350, 335] width 92 height 92
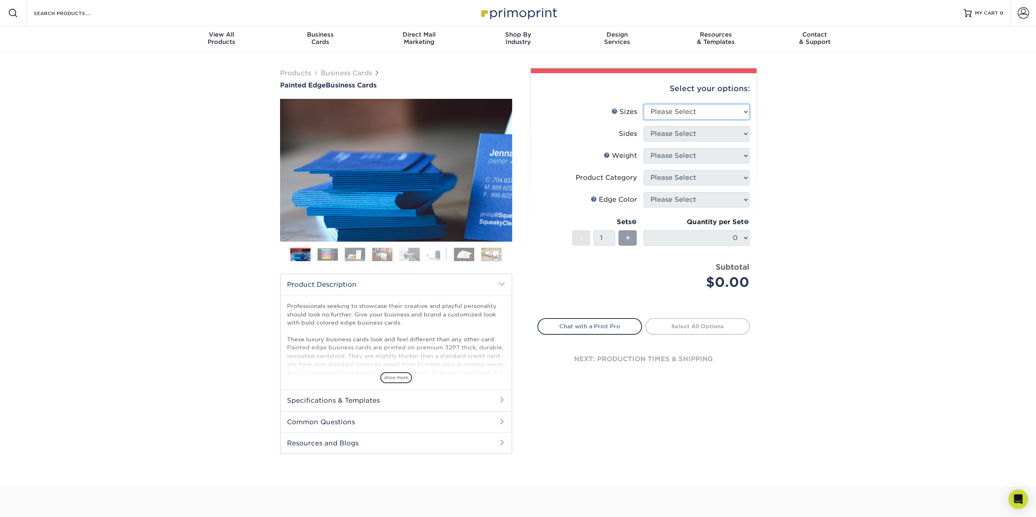
click at [696, 111] on select "Please Select 2" x 3.5" - Standard 2.125" x 3.375" - European 2.5" x 2.5" - Squ…" at bounding box center [697, 111] width 106 height 15
click at [230, 103] on div "Products Business Cards Painted Edge Business Cards Previous Next" at bounding box center [518, 269] width 1036 height 435
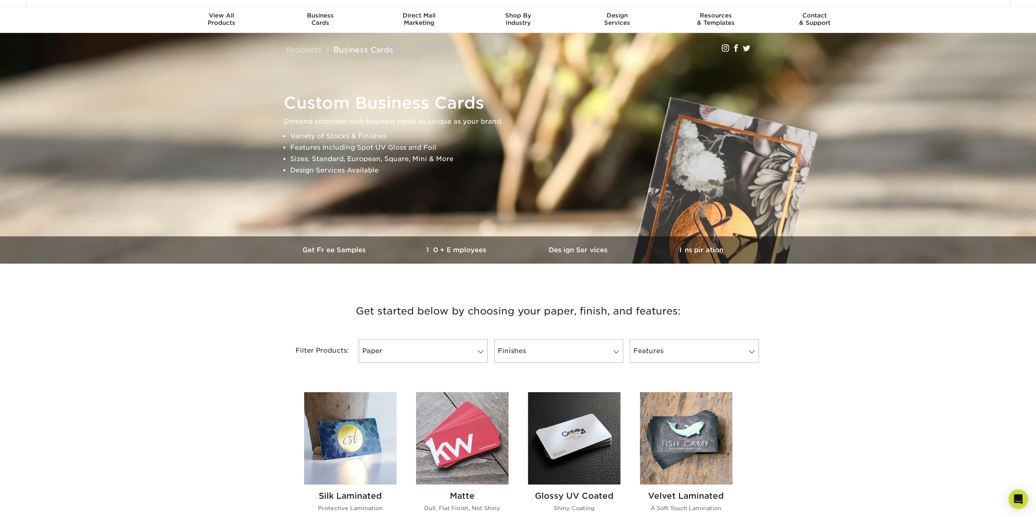
drag, startPoint x: 897, startPoint y: 454, endPoint x: 884, endPoint y: 266, distance: 189.0
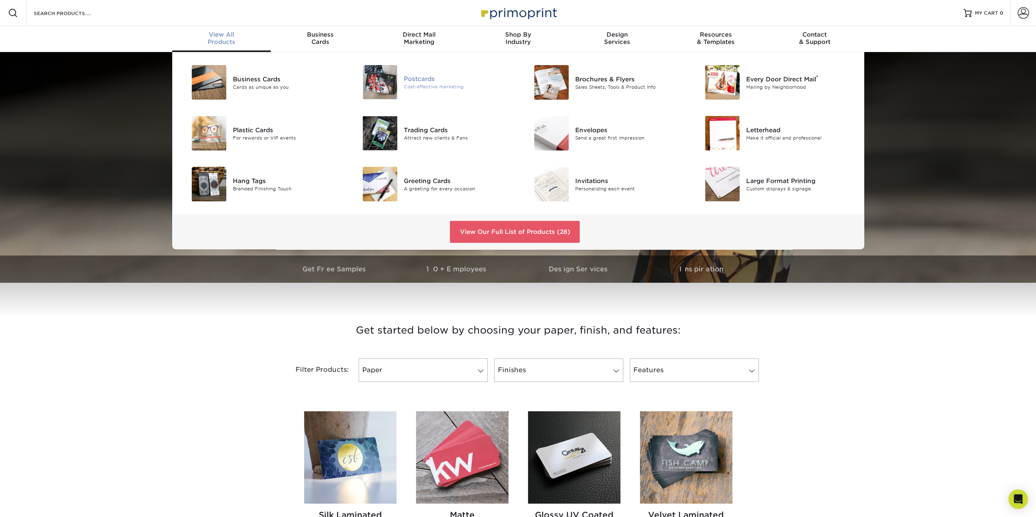
click at [421, 82] on div "Postcards" at bounding box center [458, 79] width 108 height 9
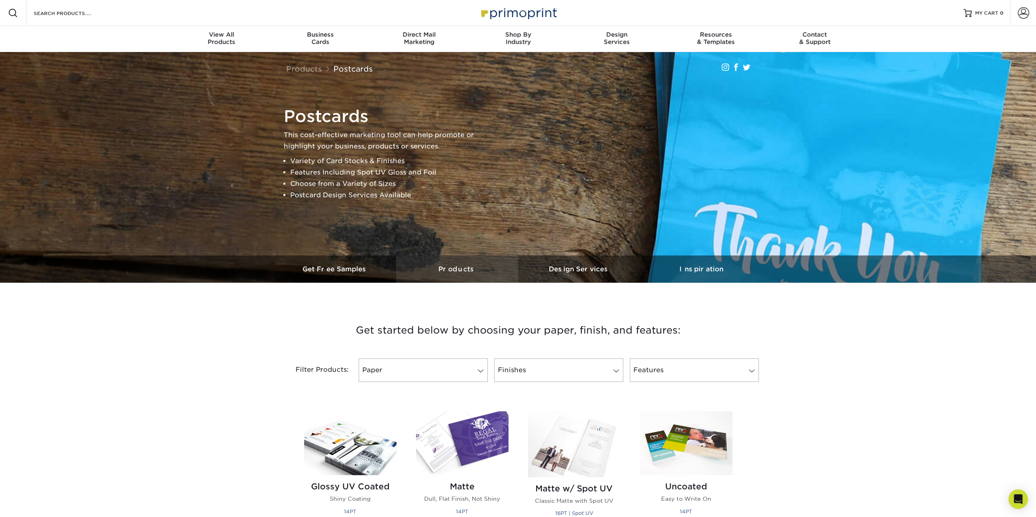
click at [472, 266] on h3 "Products" at bounding box center [457, 269] width 122 height 8
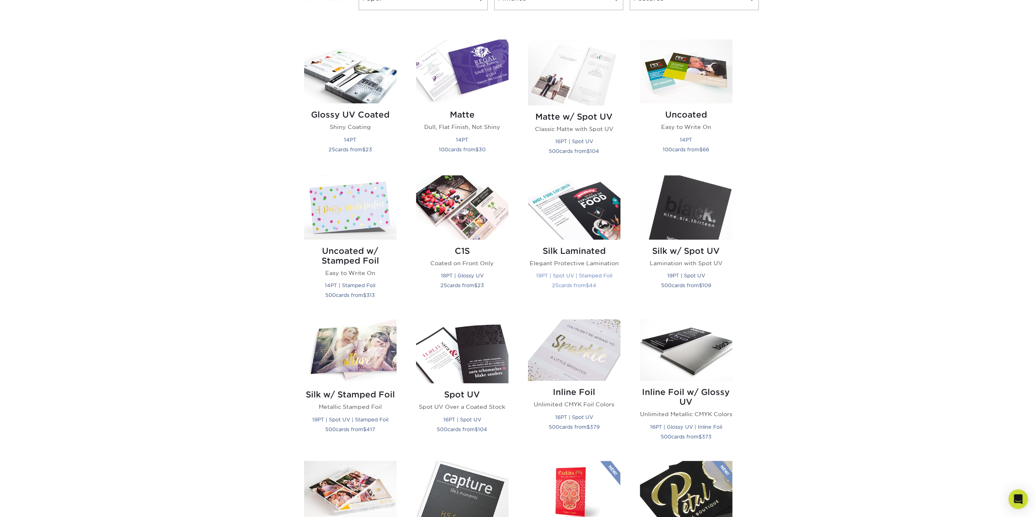
scroll to position [364, 0]
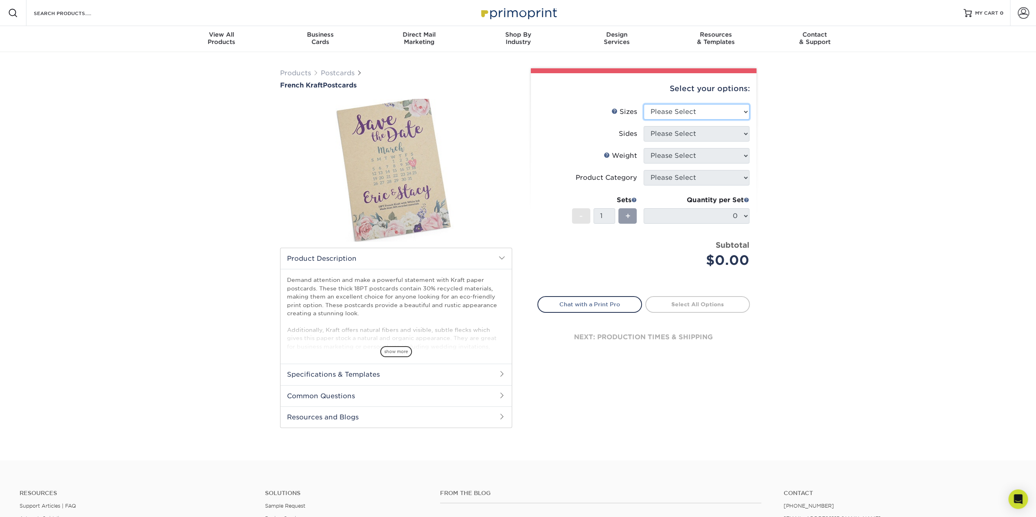
click at [679, 117] on select "Please Select 2" x 6" 2" x 8" 3.5" x 3.5" 3.5" x 4" 3.5" x 8.5" 3.67" x 8.5" 4"…" at bounding box center [697, 111] width 106 height 15
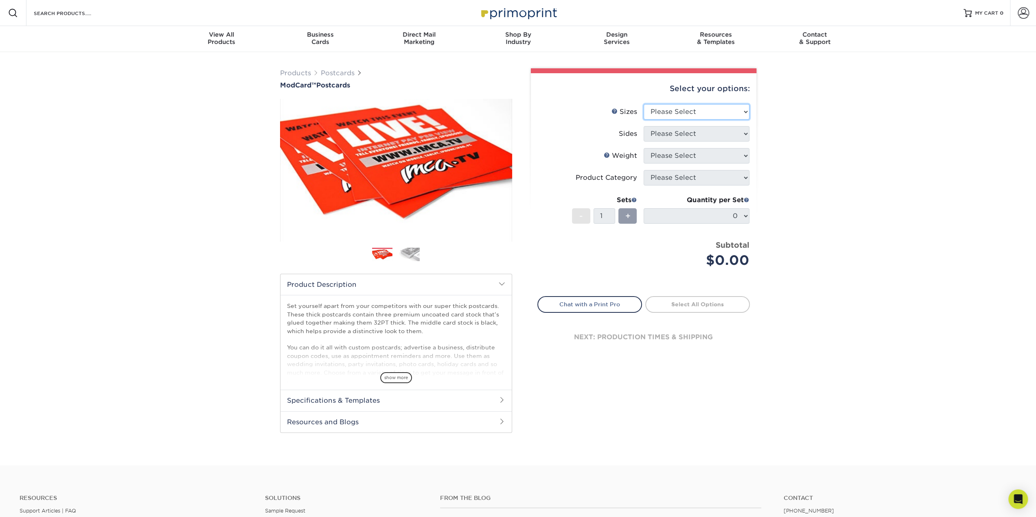
click at [666, 112] on select "Please Select 2" x 4" 2" x 6" 2" x 8" 3.5" x 3.5" 3.5" x 4" 3.5" x 8.5" 3.67" x…" at bounding box center [697, 111] width 106 height 15
click at [822, 238] on div "Products Postcards ModCard™ Postcards $" at bounding box center [518, 259] width 1036 height 414
click at [675, 116] on select "Please Select 2" x 4" 2" x 6" 2" x 8" 3.5" x 3.5" 3.5" x 4" 3.5" x 8.5" 3.67" x…" at bounding box center [697, 111] width 106 height 15
click at [644, 104] on select "Please Select 2" x 4" 2" x 6" 2" x 8" 3.5" x 3.5" 3.5" x 4" 3.5" x 8.5" 3.67" x…" at bounding box center [697, 111] width 106 height 15
click at [671, 112] on select "Please Select 2" x 4" 2" x 6" 2" x 8" 3.5" x 3.5" 3.5" x 4" 3.5" x 8.5" 3.67" x…" at bounding box center [697, 111] width 106 height 15
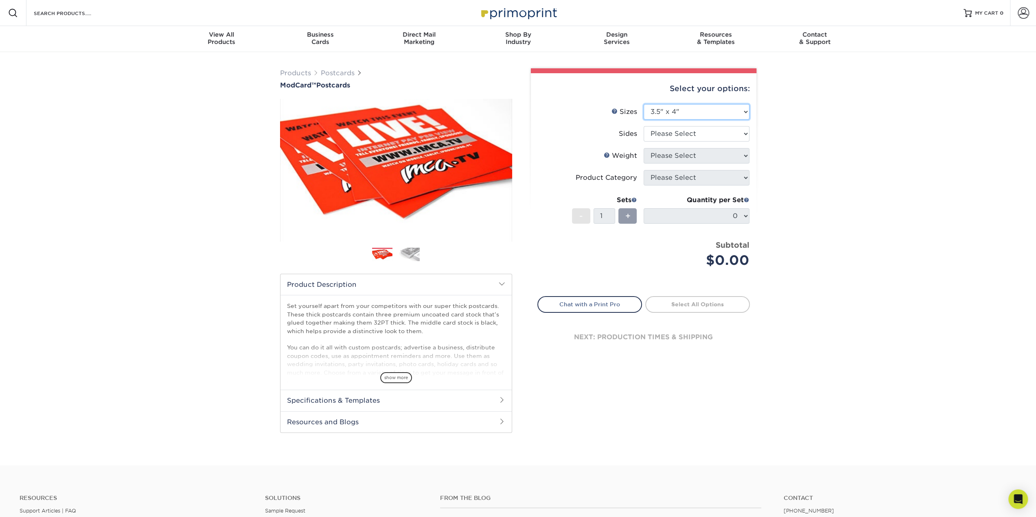
select select "4.00x6.00"
click at [644, 104] on select "Please Select 2" x 4" 2" x 6" 2" x 8" 3.5" x 3.5" 3.5" x 4" 3.5" x 8.5" 3.67" x…" at bounding box center [697, 111] width 106 height 15
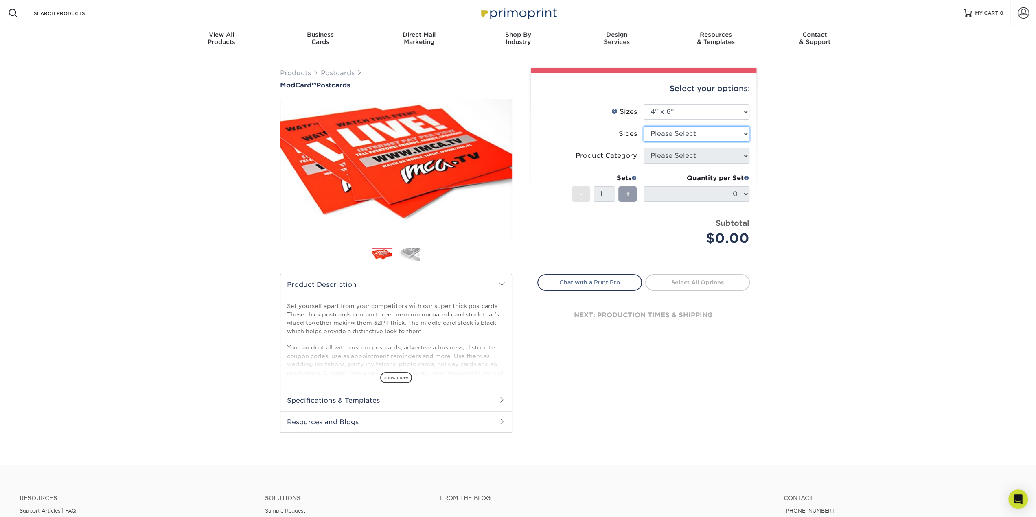
click at [664, 132] on select "Please Select Print Both Sides Print Front Only" at bounding box center [697, 133] width 106 height 15
select select "13abbda7-1d64-4f25-8bb2-c179b224825d"
click at [644, 126] on select "Please Select Print Both Sides Print Front Only" at bounding box center [697, 133] width 106 height 15
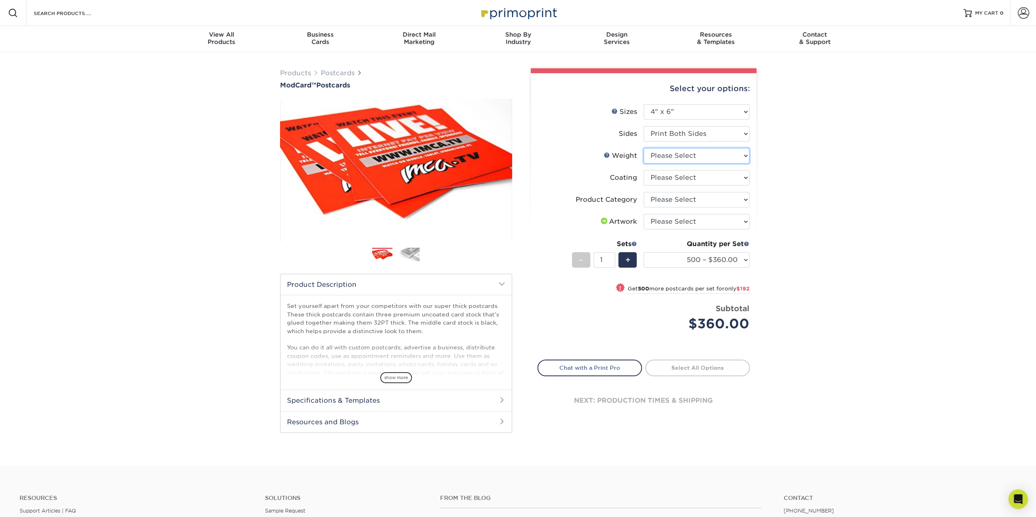
click at [714, 156] on select "Please Select 32PTUCBLK" at bounding box center [697, 155] width 106 height 15
select select "32PTUCBLK"
click at [644, 148] on select "Please Select 32PTUCBLK" at bounding box center [697, 155] width 106 height 15
click at [702, 175] on select at bounding box center [697, 177] width 106 height 15
select select "3e7618de-abca-4bda-9f97-8b9129e913d8"
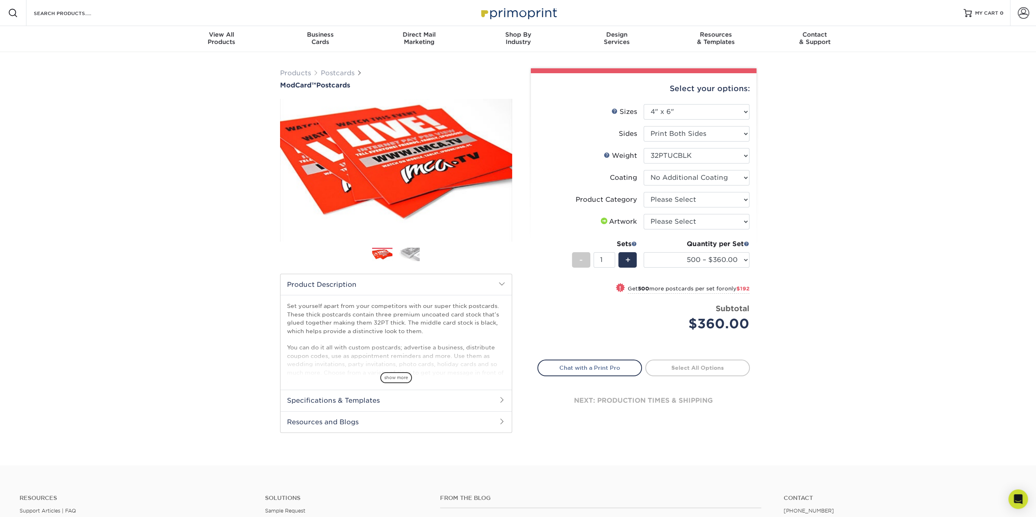
click at [644, 170] on select at bounding box center [697, 177] width 106 height 15
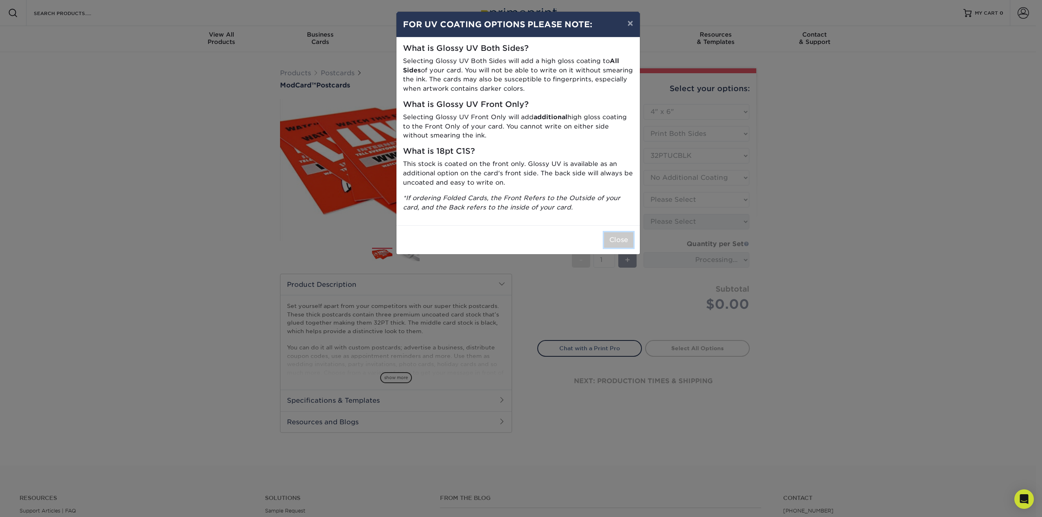
drag, startPoint x: 619, startPoint y: 246, endPoint x: 624, endPoint y: 246, distance: 4.9
click at [622, 246] on button "Close" at bounding box center [618, 239] width 29 height 15
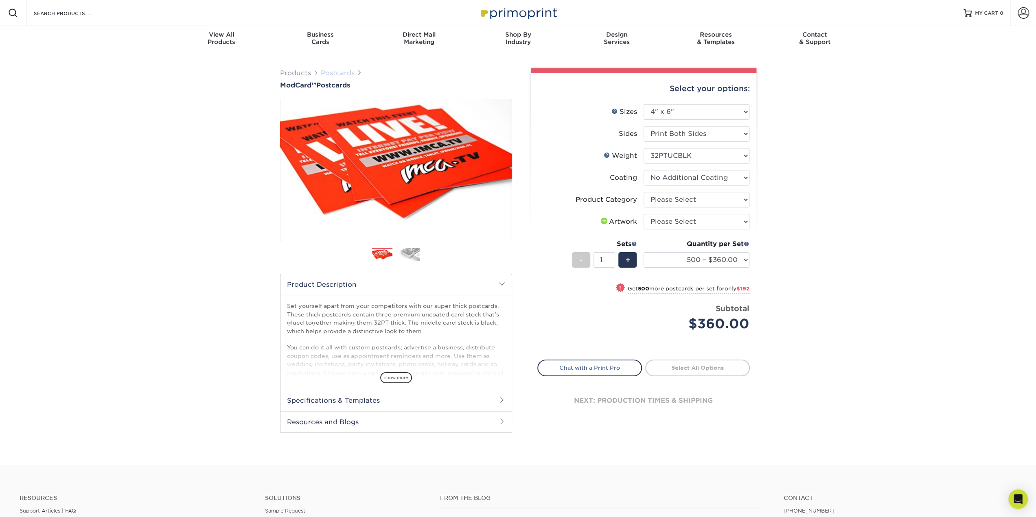
click at [341, 74] on link "Postcards" at bounding box center [338, 73] width 34 height 8
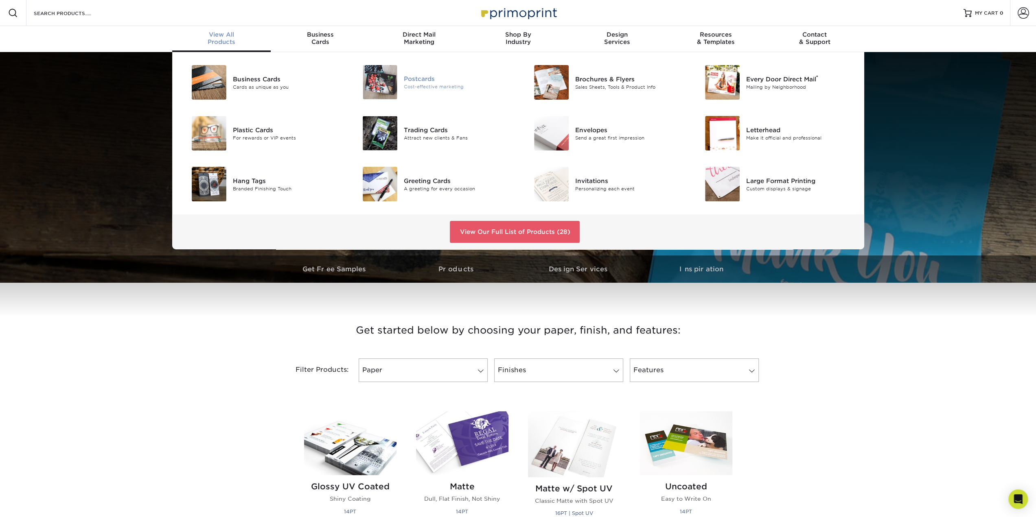
click at [417, 83] on div "Postcards" at bounding box center [458, 79] width 108 height 9
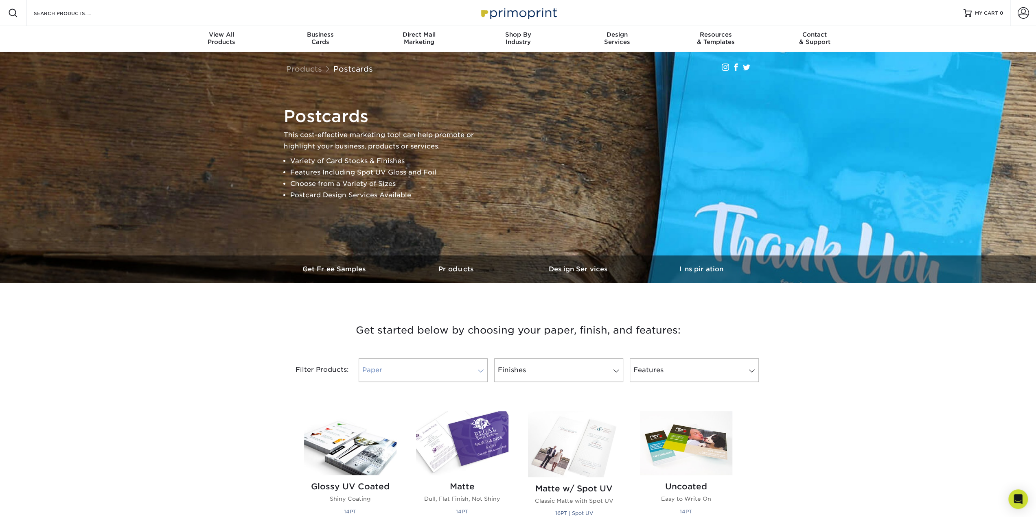
click at [430, 369] on link "Paper" at bounding box center [423, 371] width 129 height 24
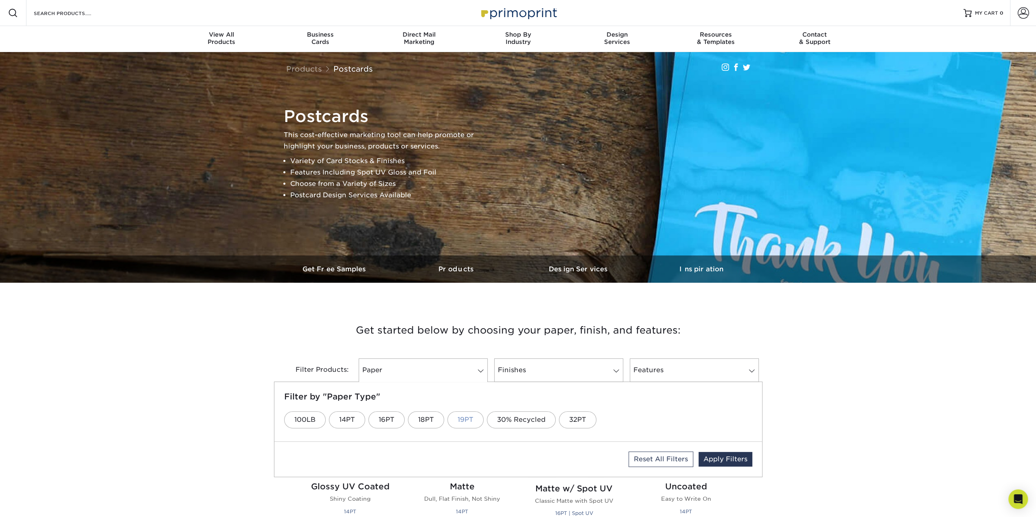
click at [478, 421] on link "19PT" at bounding box center [465, 420] width 36 height 17
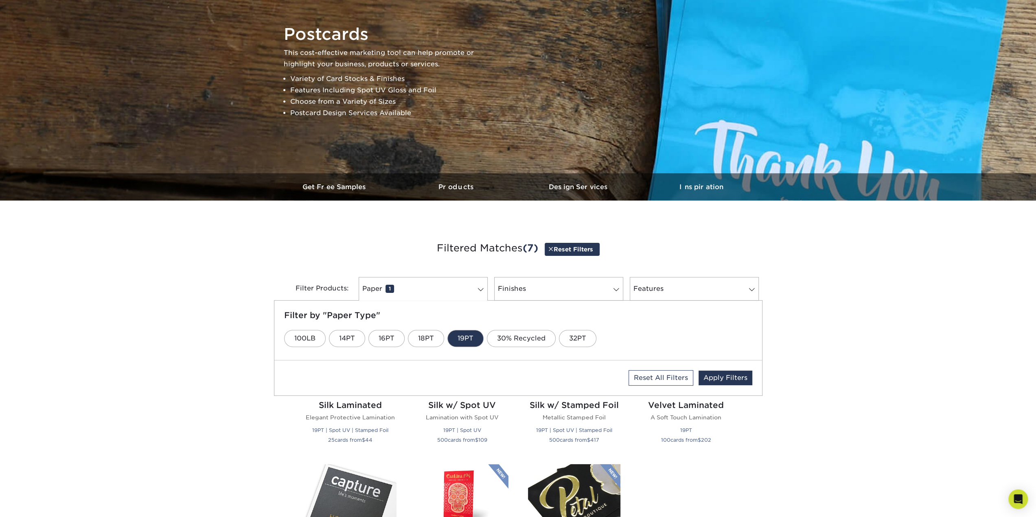
scroll to position [83, 0]
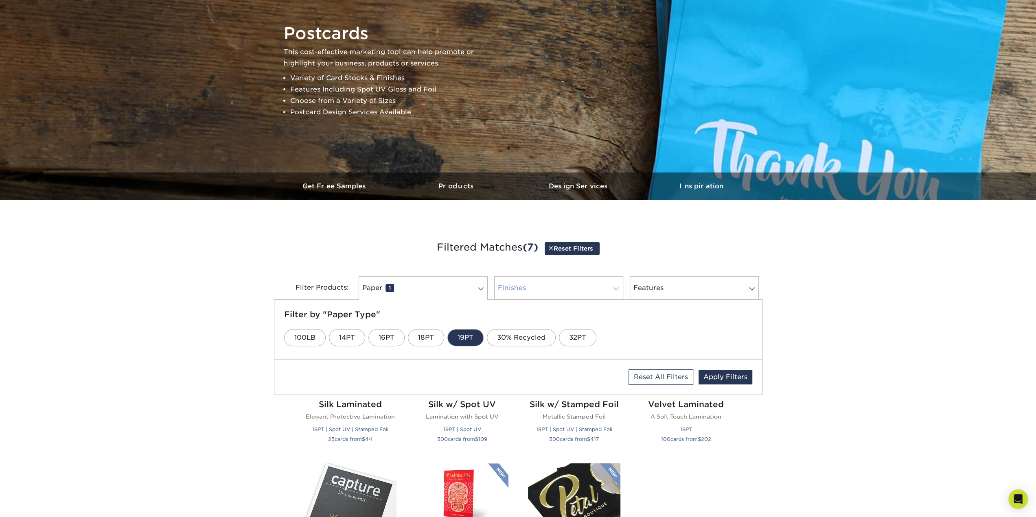
click at [535, 293] on link "Finishes 0" at bounding box center [558, 288] width 129 height 24
click at [440, 336] on link "Matte" at bounding box center [445, 337] width 40 height 17
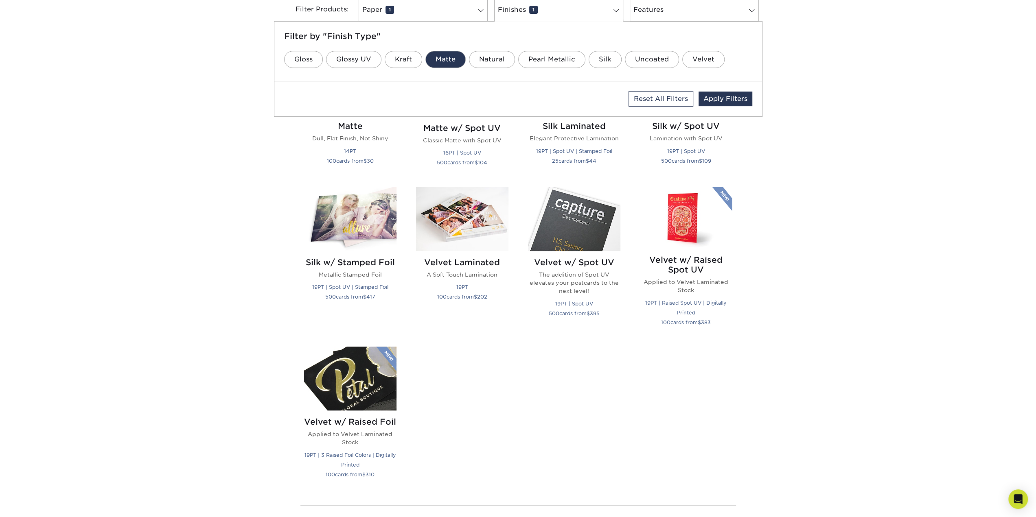
scroll to position [375, 0]
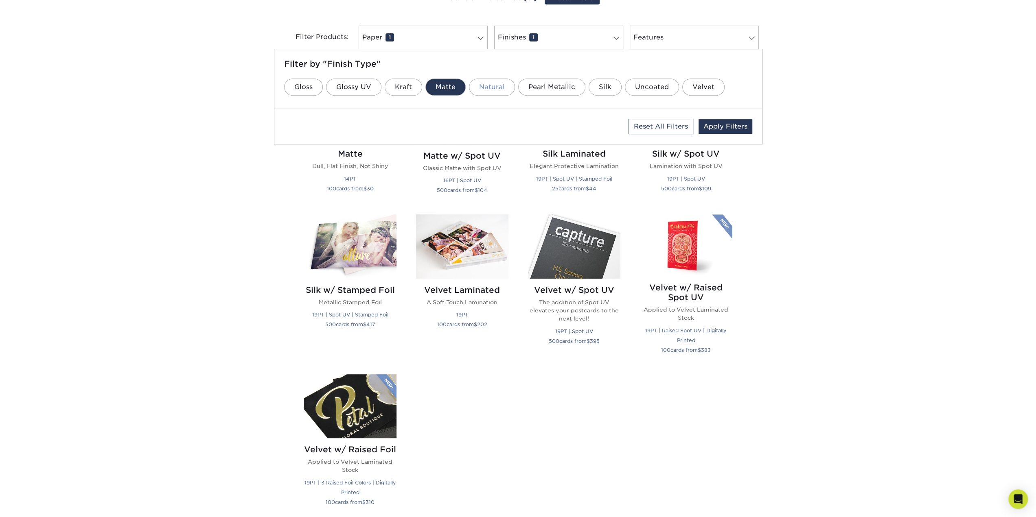
click at [492, 87] on link "Natural" at bounding box center [492, 87] width 46 height 17
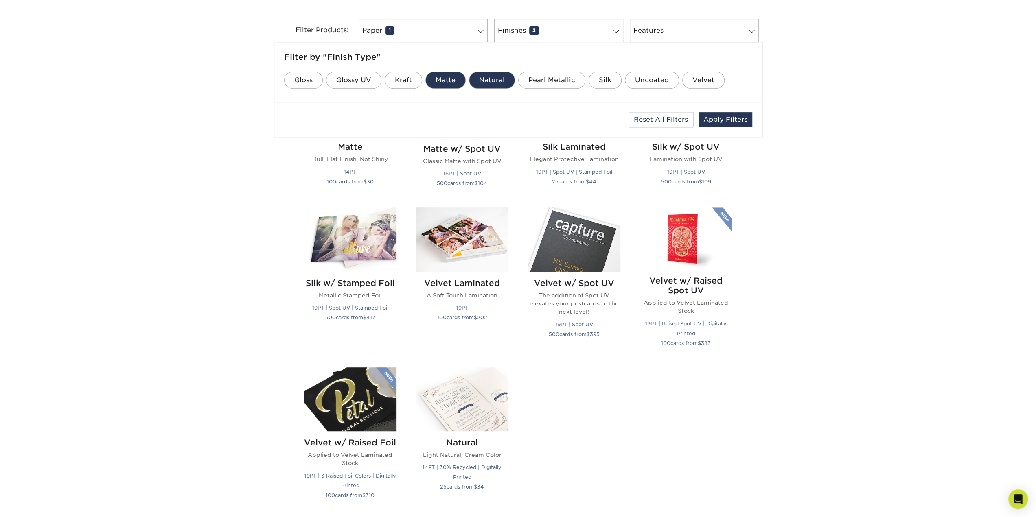
click at [499, 80] on link "Natural" at bounding box center [492, 80] width 46 height 17
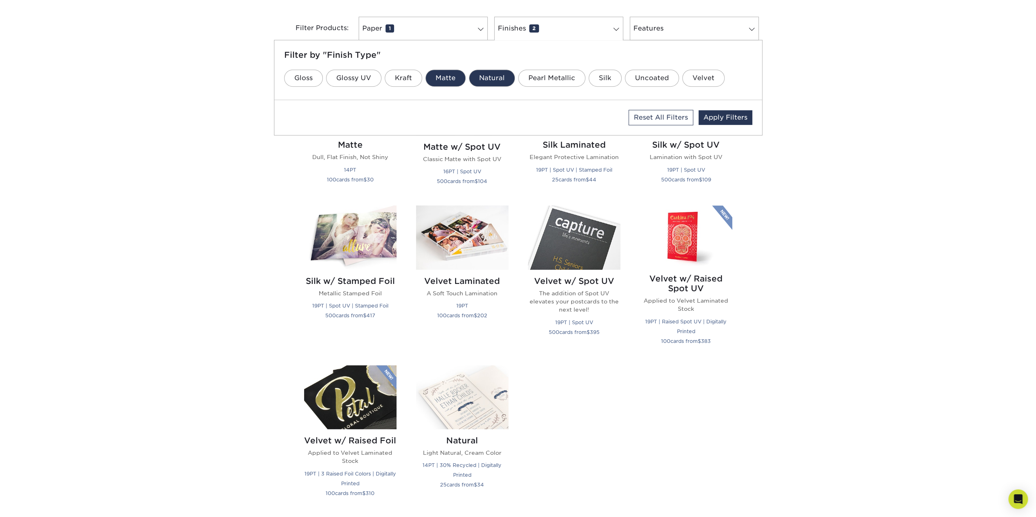
scroll to position [348, 0]
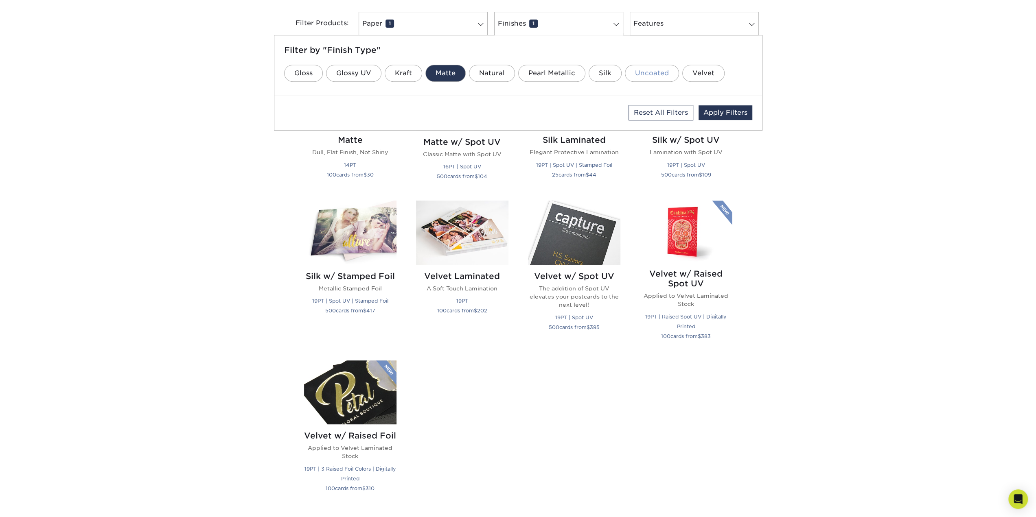
click at [639, 77] on link "Uncoated" at bounding box center [652, 73] width 54 height 17
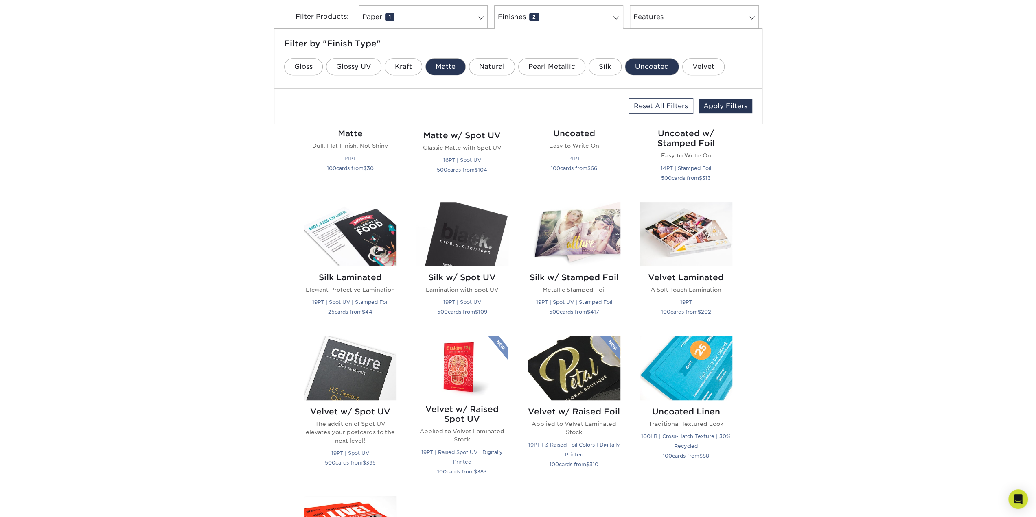
scroll to position [314, 0]
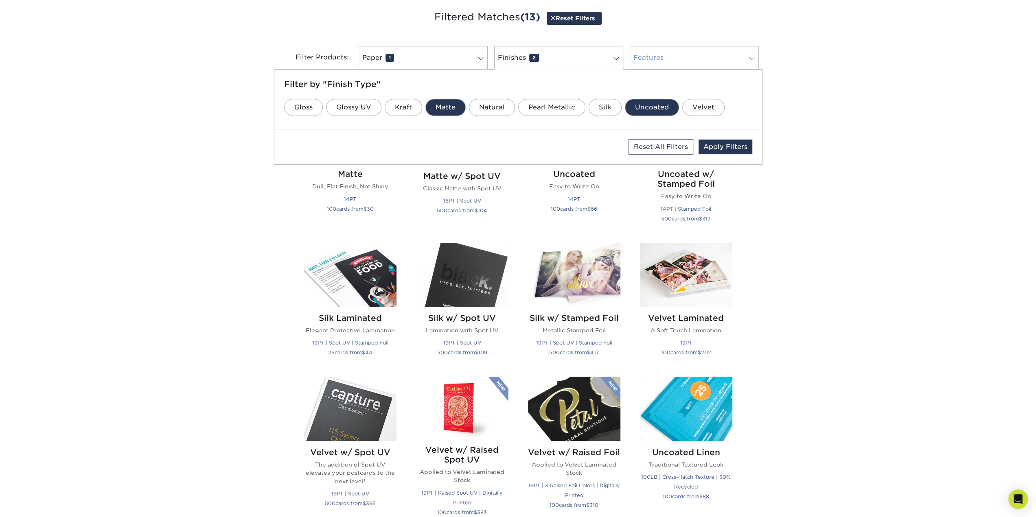
click at [689, 61] on link "Features 0" at bounding box center [694, 58] width 129 height 24
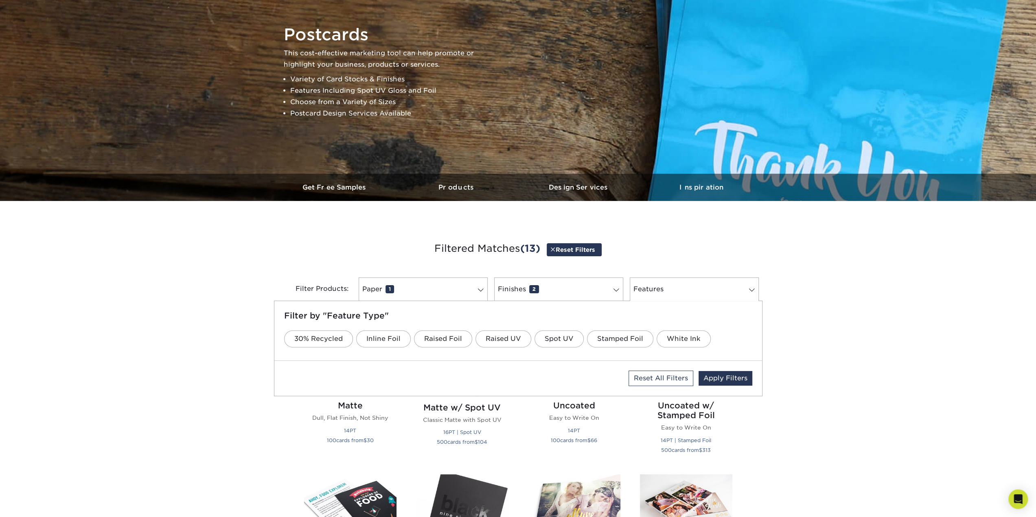
scroll to position [69, 0]
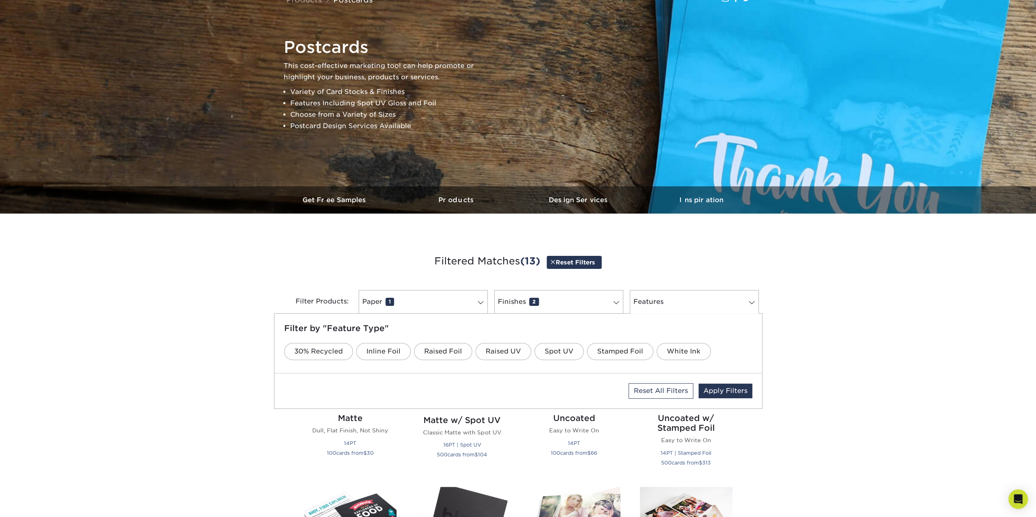
click at [555, 259] on link "Reset Filters" at bounding box center [574, 262] width 55 height 13
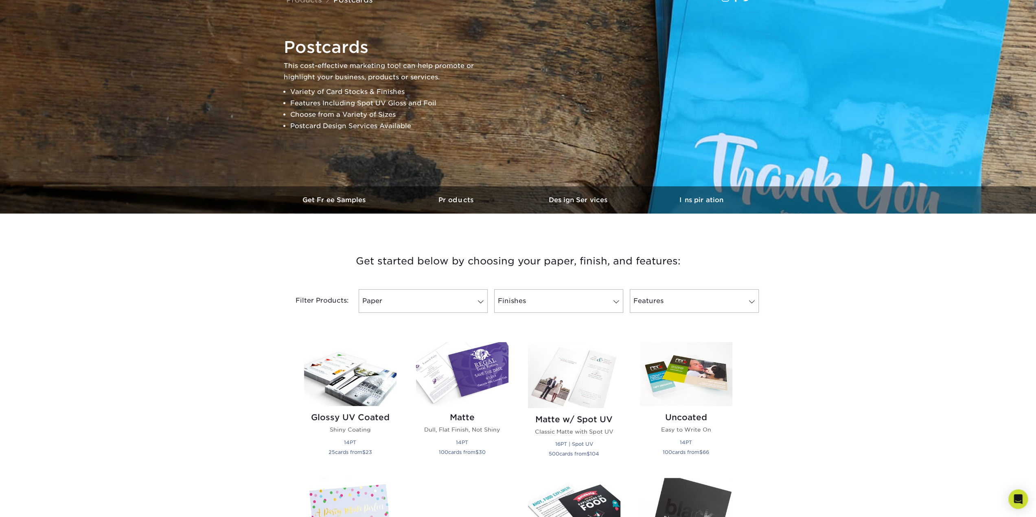
scroll to position [0, 0]
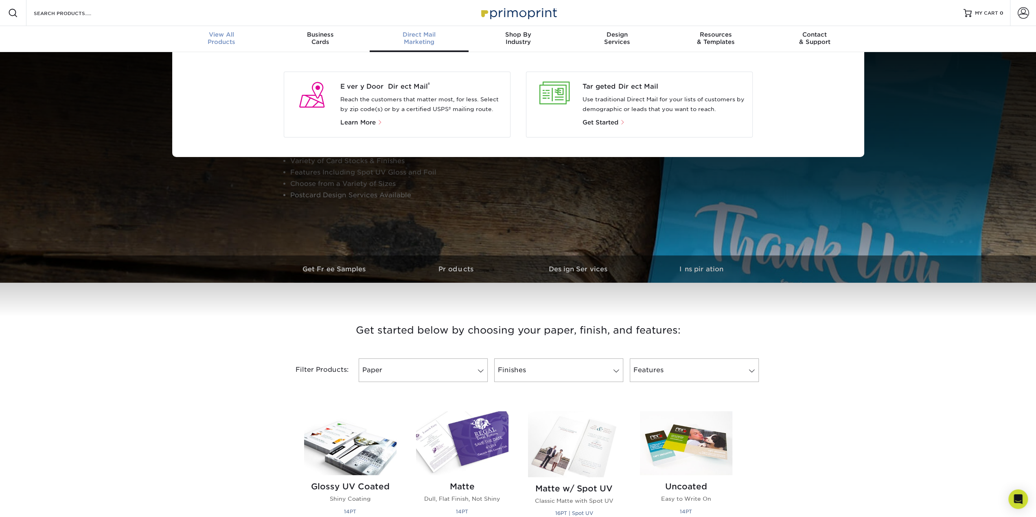
click at [215, 40] on div "View All Products" at bounding box center [221, 38] width 99 height 15
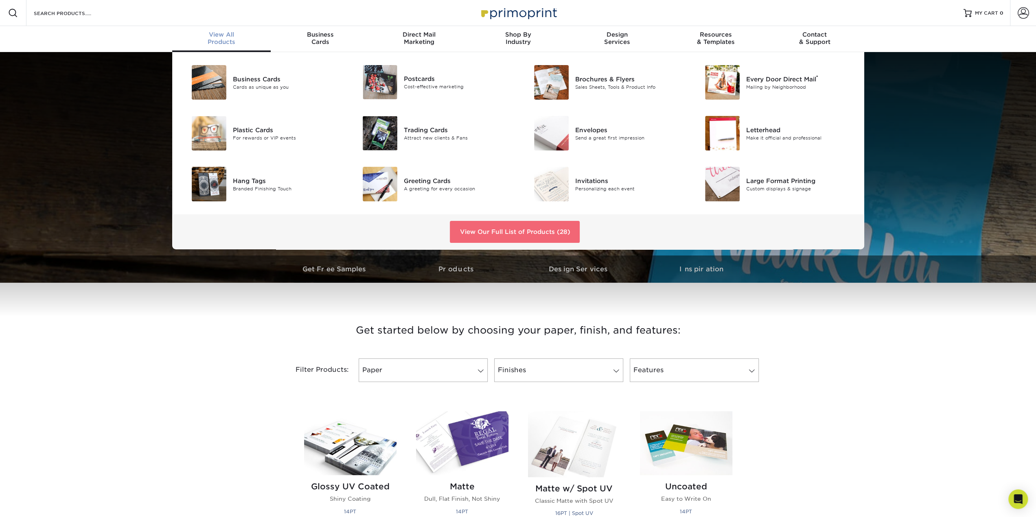
click at [494, 239] on link "View Our Full List of Products (28)" at bounding box center [515, 232] width 130 height 22
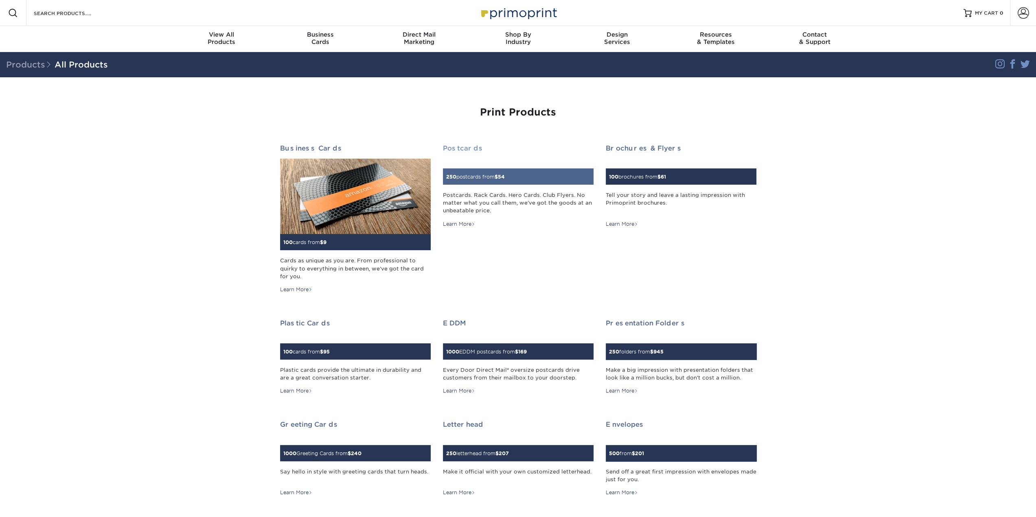
click at [502, 235] on div "Postcards 250 postcards from $ 54 Postcards. Rack Cards. Hero Cards. Club Flyer…" at bounding box center [518, 225] width 163 height 175
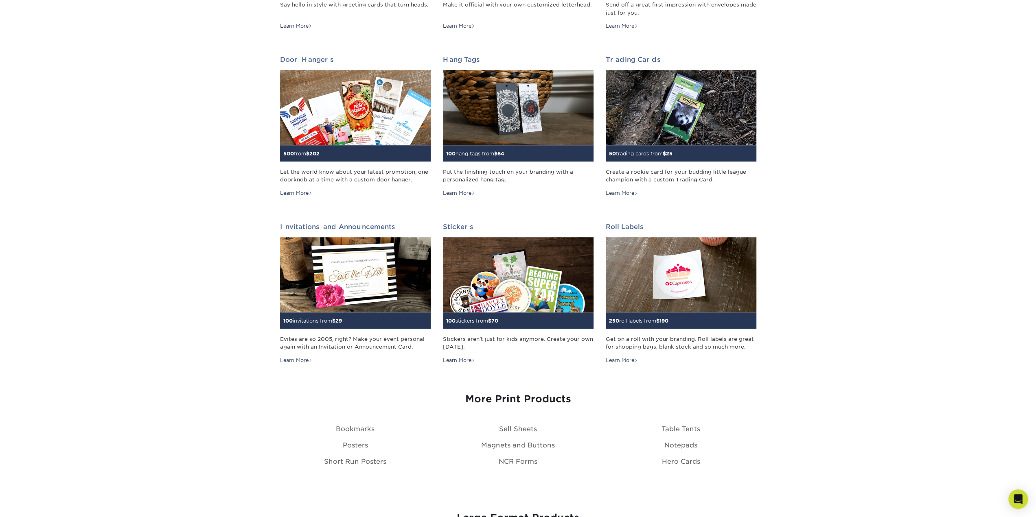
scroll to position [651, 0]
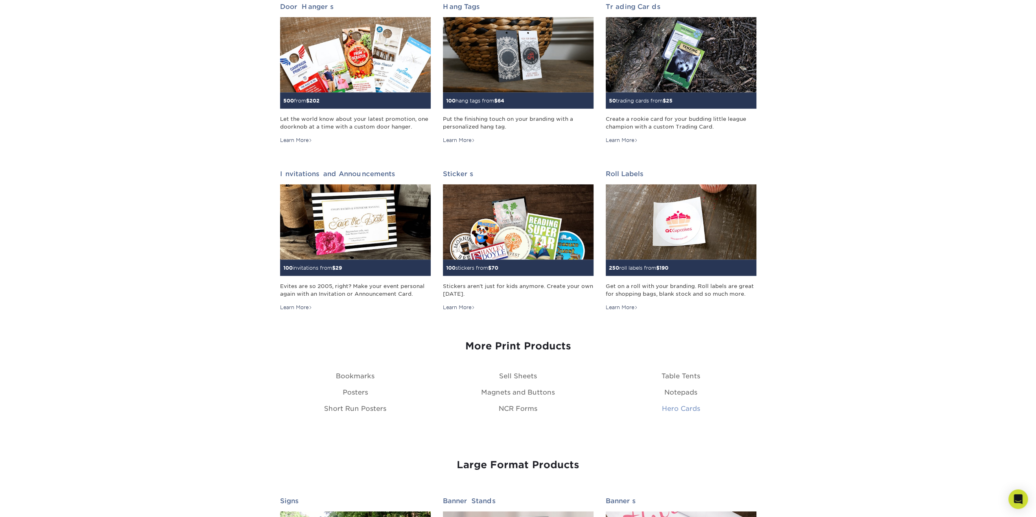
click at [677, 410] on link "Hero Cards" at bounding box center [681, 409] width 38 height 8
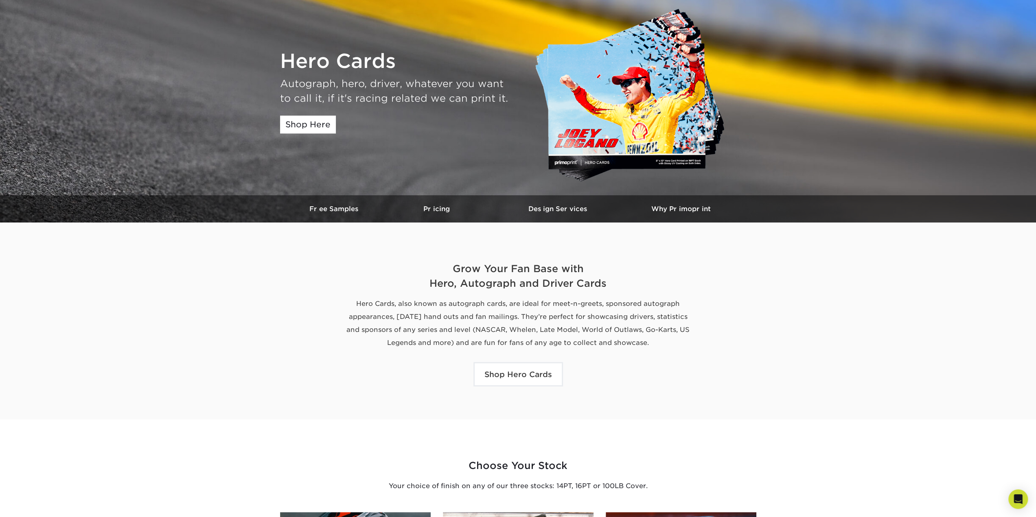
scroll to position [81, 0]
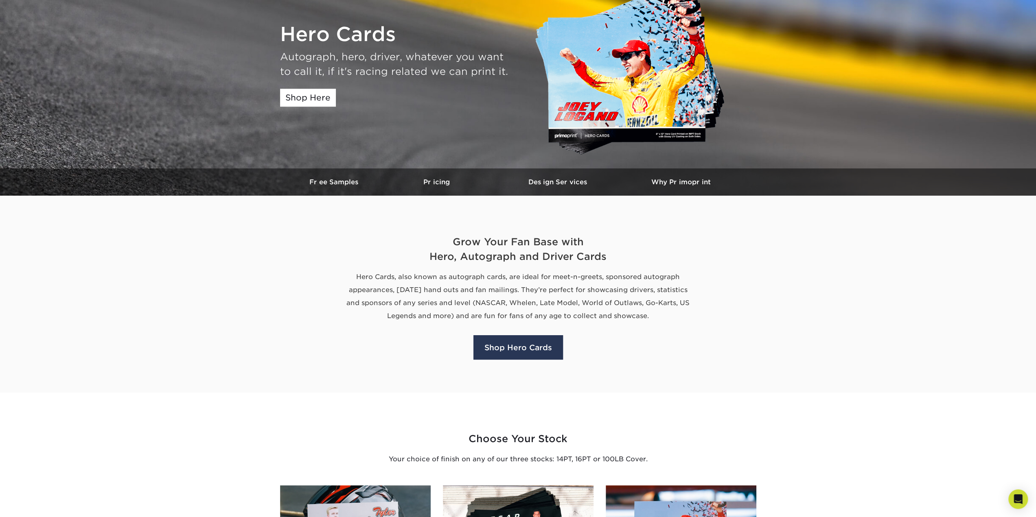
click at [547, 352] on link "Shop Hero Cards" at bounding box center [519, 347] width 90 height 24
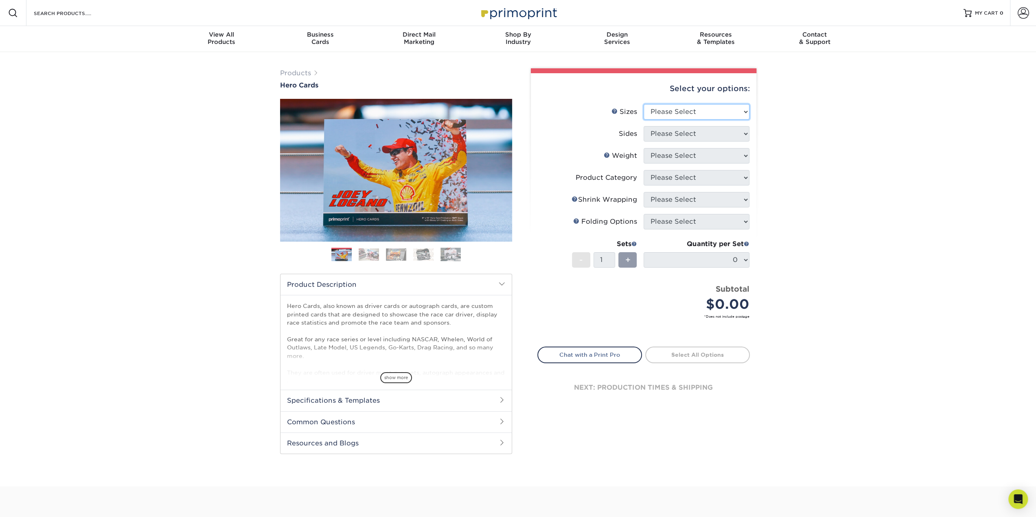
click at [680, 111] on select "Please Select 1.5" x 7" 4" x 6" 5" x 7" 6" x 8" 6" x 8.5" 6" x 9" 7" x 8.5" 7.5…" at bounding box center [697, 111] width 106 height 15
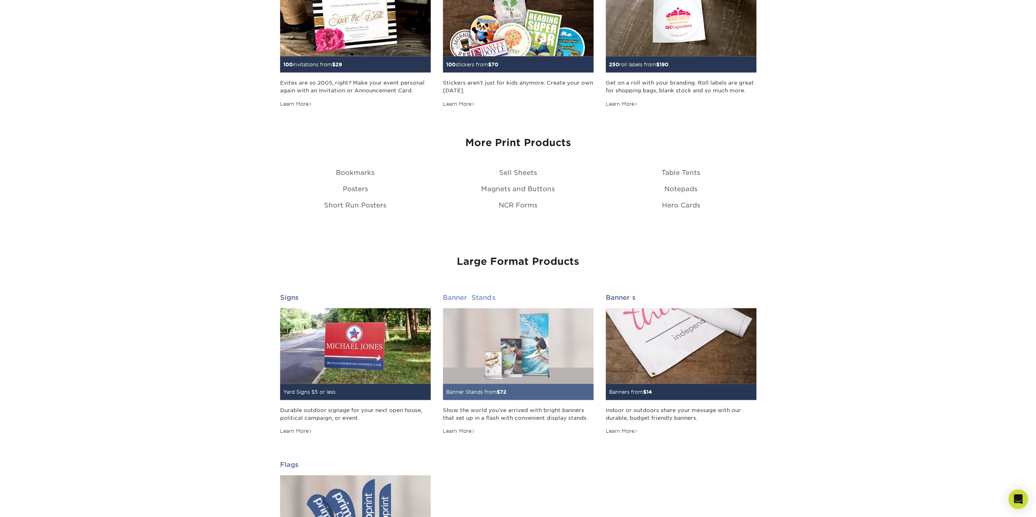
scroll to position [896, 0]
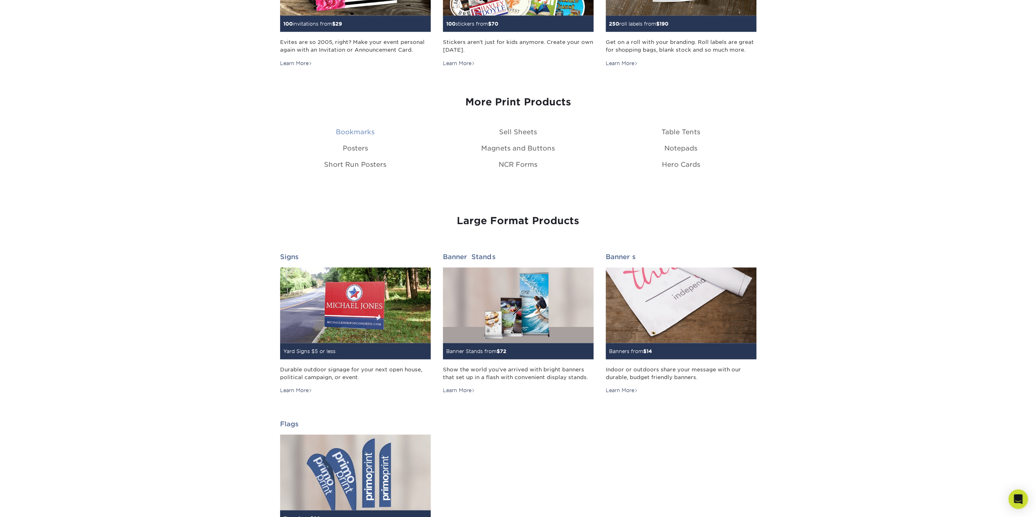
click at [360, 129] on link "Bookmarks" at bounding box center [355, 132] width 39 height 8
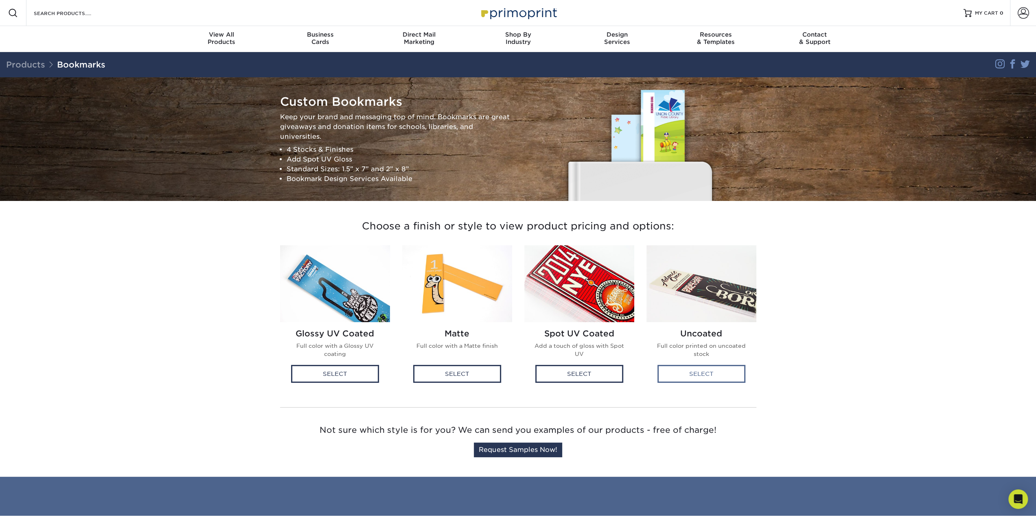
click at [708, 376] on div "Select" at bounding box center [702, 374] width 88 height 18
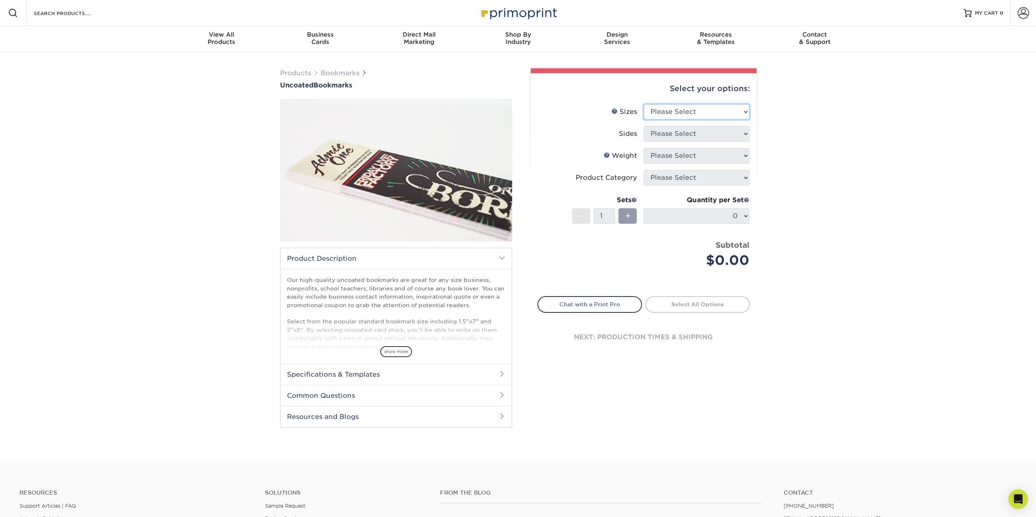
click at [719, 112] on select "Please Select 1.5" x 7" 2" x 8"" at bounding box center [697, 111] width 106 height 15
click at [794, 149] on div "Products Bookmarks Uncoated Bookmarks /" at bounding box center [518, 256] width 1036 height 408
click at [702, 113] on select "Please Select 1.5" x 7" 2" x 8"" at bounding box center [697, 111] width 106 height 15
select select "2.00x8.00"
click at [644, 104] on select "Please Select 1.5" x 7" 2" x 8"" at bounding box center [697, 111] width 106 height 15
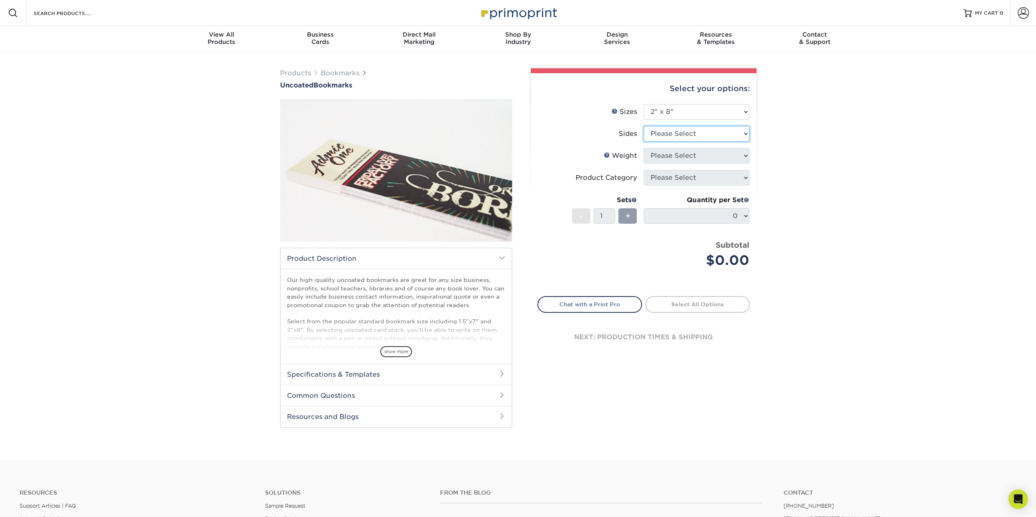
click at [696, 140] on select "Please Select Print Both Sides Print Front Only" at bounding box center [697, 133] width 106 height 15
select select "13abbda7-1d64-4f25-8bb2-c179b224825d"
click at [644, 126] on select "Please Select Print Both Sides Print Front Only" at bounding box center [697, 133] width 106 height 15
click at [688, 158] on select "Please Select 14PT Uncoated 100LB" at bounding box center [697, 155] width 106 height 15
click at [791, 157] on div "Products Bookmarks Uncoated Bookmarks /" at bounding box center [518, 256] width 1036 height 408
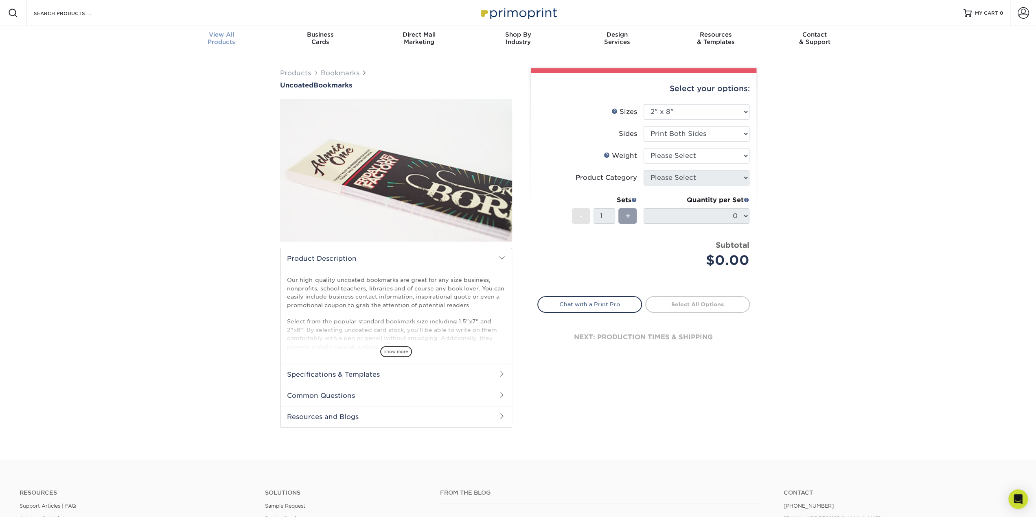
click at [230, 35] on span "View All" at bounding box center [221, 34] width 99 height 7
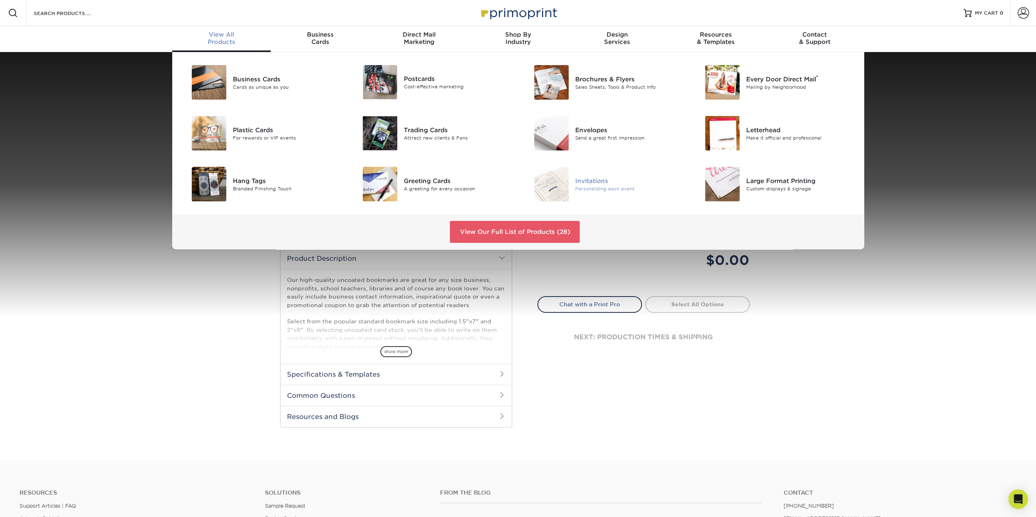
click at [581, 180] on div "Invitations" at bounding box center [629, 180] width 108 height 9
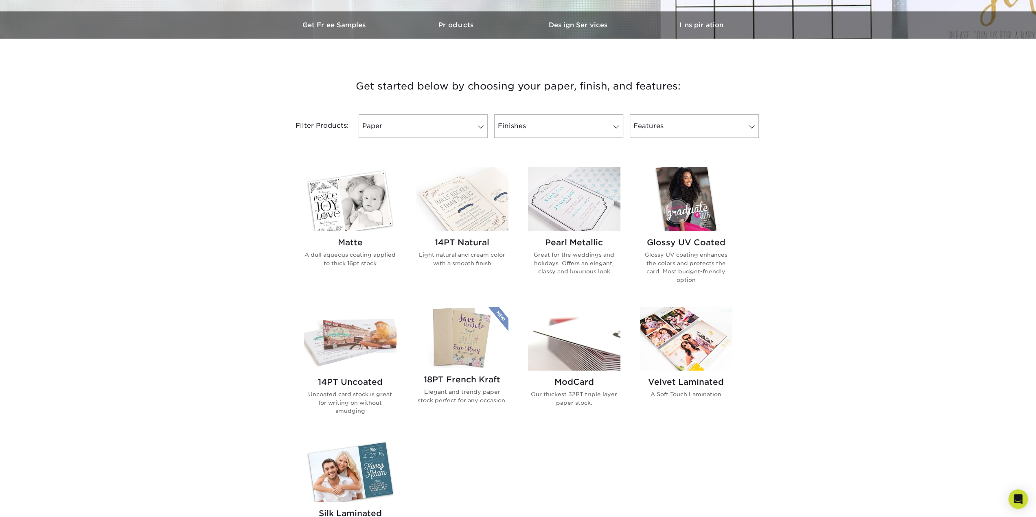
scroll to position [285, 0]
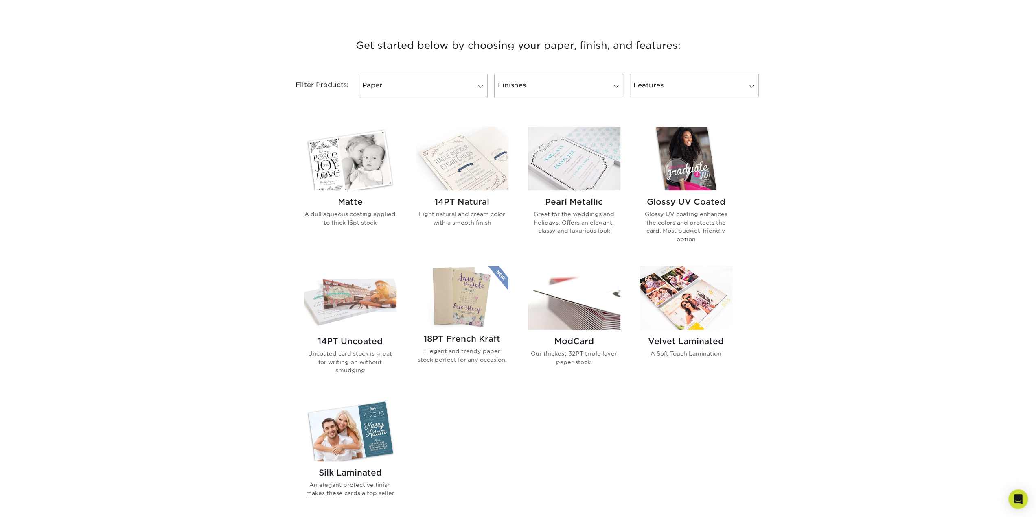
click at [574, 311] on img at bounding box center [574, 298] width 92 height 64
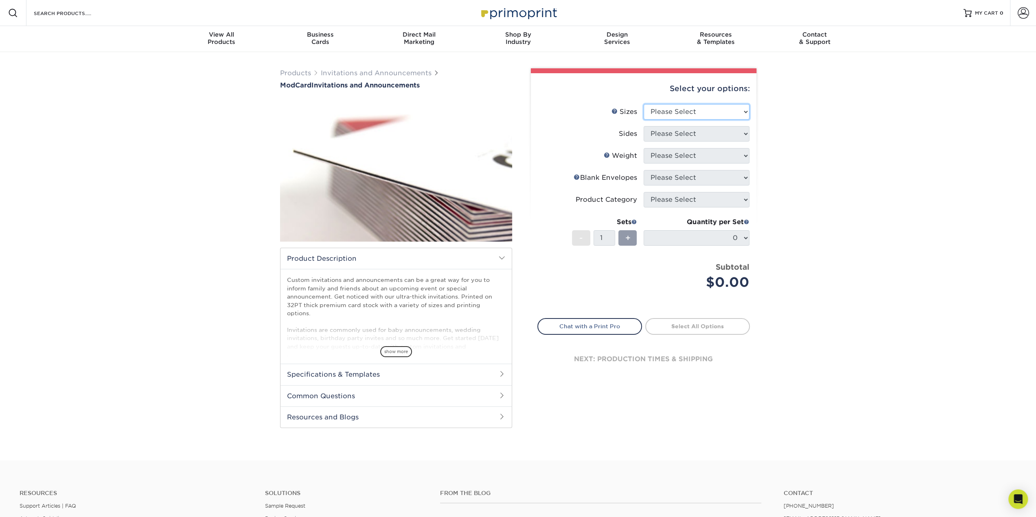
click at [694, 116] on select "Please Select 4.25" x 5.5" 4.25" x 6" 5" x 7" 6" x 6"" at bounding box center [697, 111] width 106 height 15
select select "4.25x5.50"
click at [644, 104] on select "Please Select 4.25" x 5.5" 4.25" x 6" 5" x 7" 6" x 6"" at bounding box center [697, 111] width 106 height 15
click at [697, 133] on select "Please Select Print Both Sides Print Front Only" at bounding box center [697, 133] width 106 height 15
select select "13abbda7-1d64-4f25-8bb2-c179b224825d"
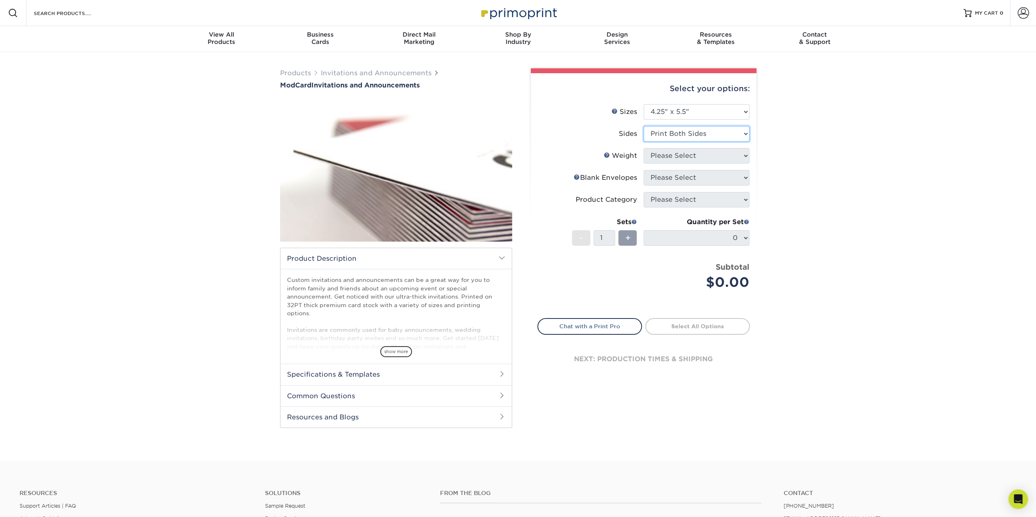
click at [644, 126] on select "Please Select Print Both Sides Print Front Only" at bounding box center [697, 133] width 106 height 15
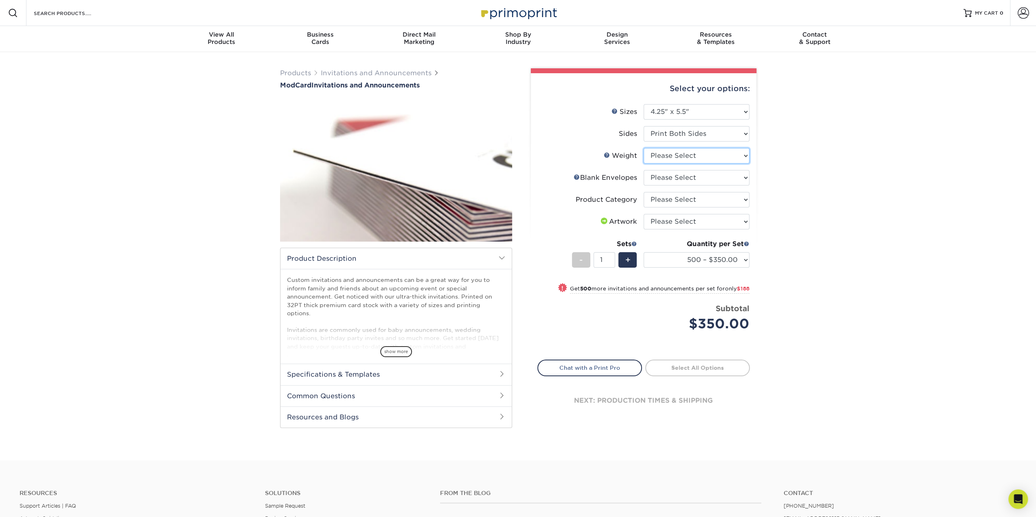
click at [707, 155] on select "Please Select 32PTUCBLK" at bounding box center [697, 155] width 106 height 15
select select "32PTUCBLK"
click at [644, 148] on select "Please Select 32PTUCBLK" at bounding box center [697, 155] width 106 height 15
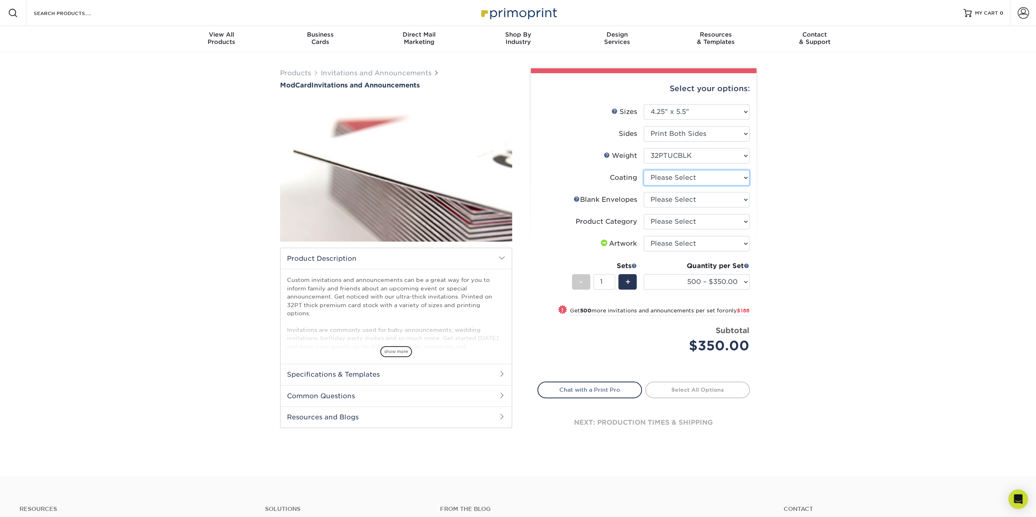
click at [699, 177] on select at bounding box center [697, 177] width 106 height 15
select select "3e7618de-abca-4bda-9f97-8b9129e913d8"
click at [644, 170] on select at bounding box center [697, 177] width 106 height 15
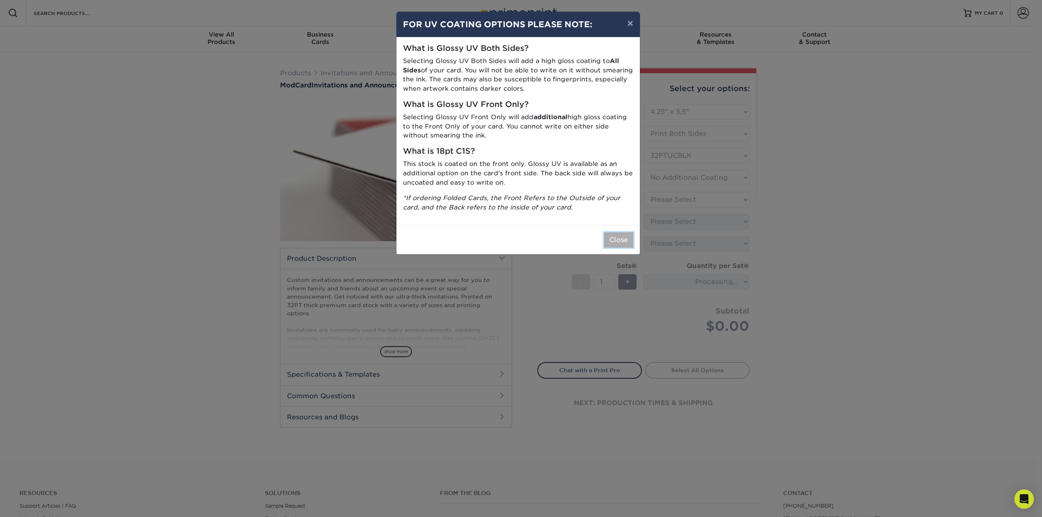
click at [616, 241] on button "Close" at bounding box center [618, 239] width 29 height 15
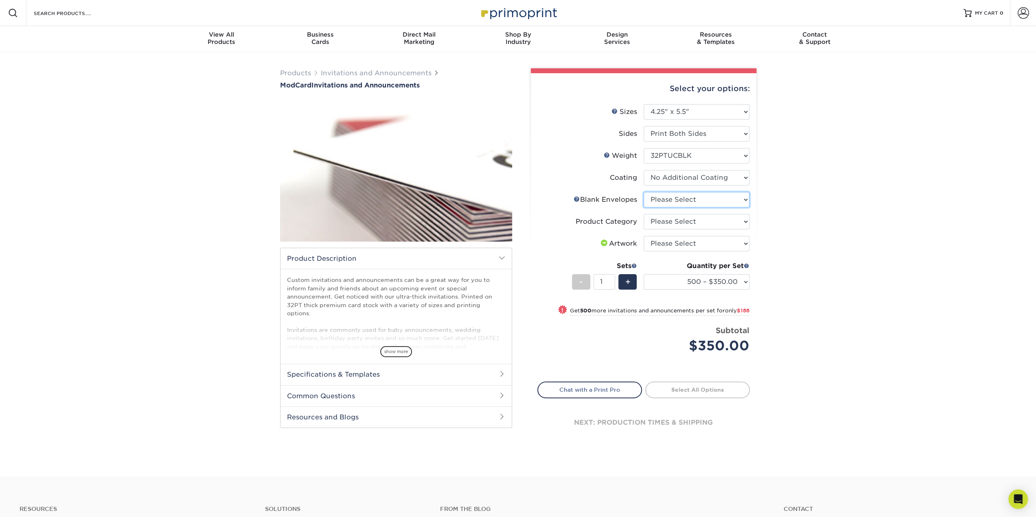
click at [678, 203] on select "Please Select No Blank Envelopes Yes 500 Envelopes A2 Yes 1000 Envelopes A2" at bounding box center [697, 199] width 106 height 15
select select "9f137334-7cf0-4a73-8a74-a4df662606ea"
click at [644, 192] on select "Please Select No Blank Envelopes Yes 500 Envelopes A2 Yes 1000 Envelopes A2" at bounding box center [697, 199] width 106 height 15
click at [681, 227] on select "Please Select Announcement Cards" at bounding box center [697, 221] width 106 height 15
select select "afc43903-b91d-4869-9f05-9fa1eb7dcbea"
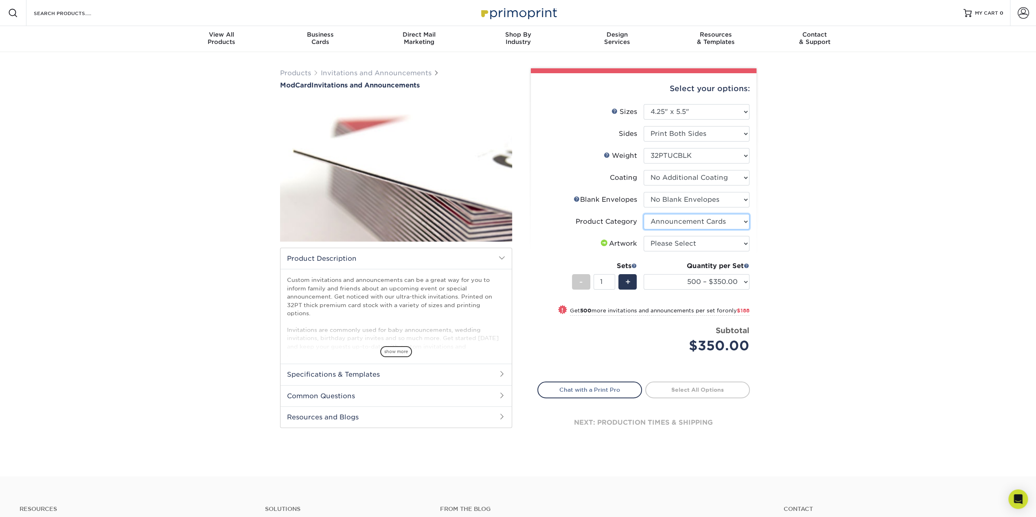
click at [644, 214] on select "Please Select Announcement Cards" at bounding box center [697, 221] width 106 height 15
click at [683, 241] on select "Please Select I will upload files I need a design - $100" at bounding box center [697, 243] width 106 height 15
select select "upload"
click at [644, 236] on select "Please Select I will upload files I need a design - $100" at bounding box center [697, 243] width 106 height 15
click at [263, 404] on div "Products Invitations and Announcements ModCard Invitations and Announcements sh…" at bounding box center [518, 264] width 1036 height 425
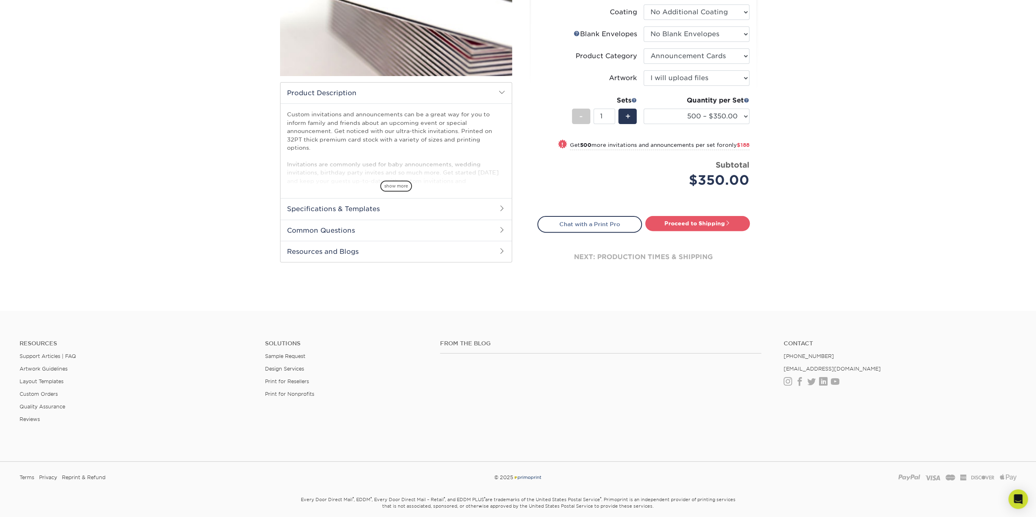
scroll to position [116, 0]
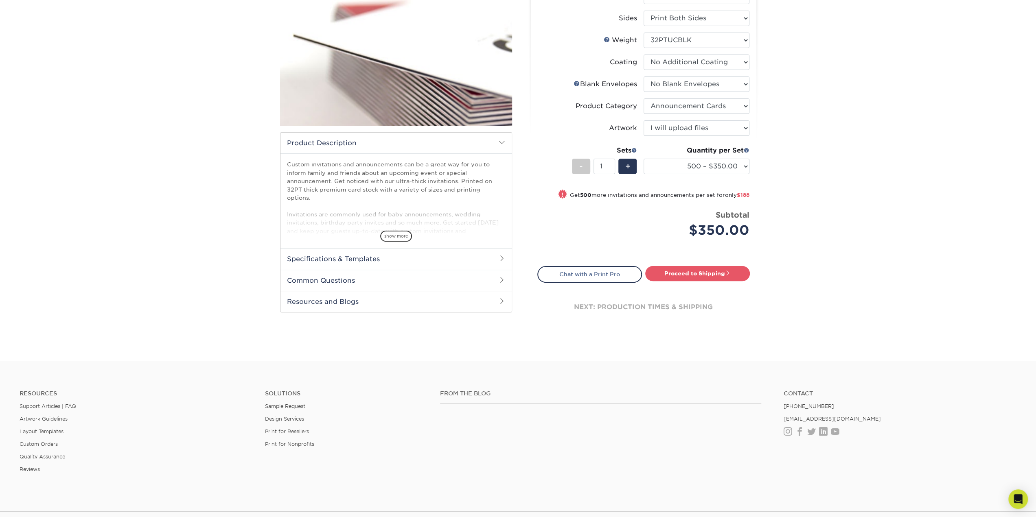
click at [322, 254] on h2 "Specifications & Templates" at bounding box center [396, 258] width 231 height 21
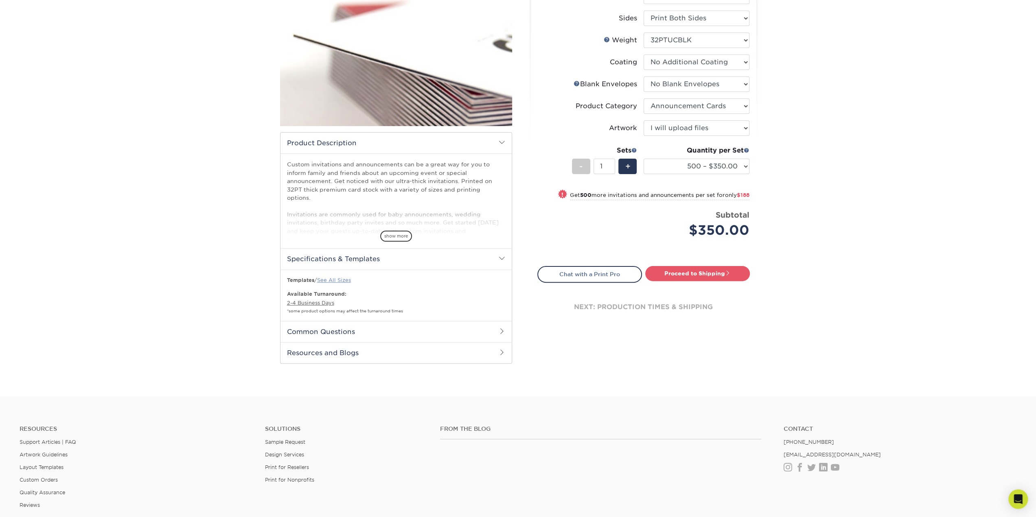
click at [341, 281] on link "See All Sizes" at bounding box center [334, 280] width 34 height 6
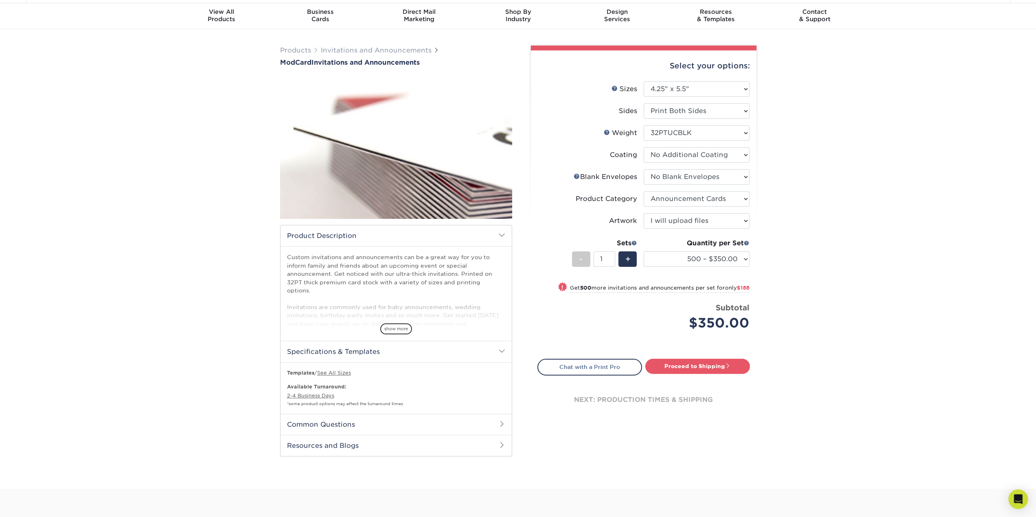
scroll to position [0, 0]
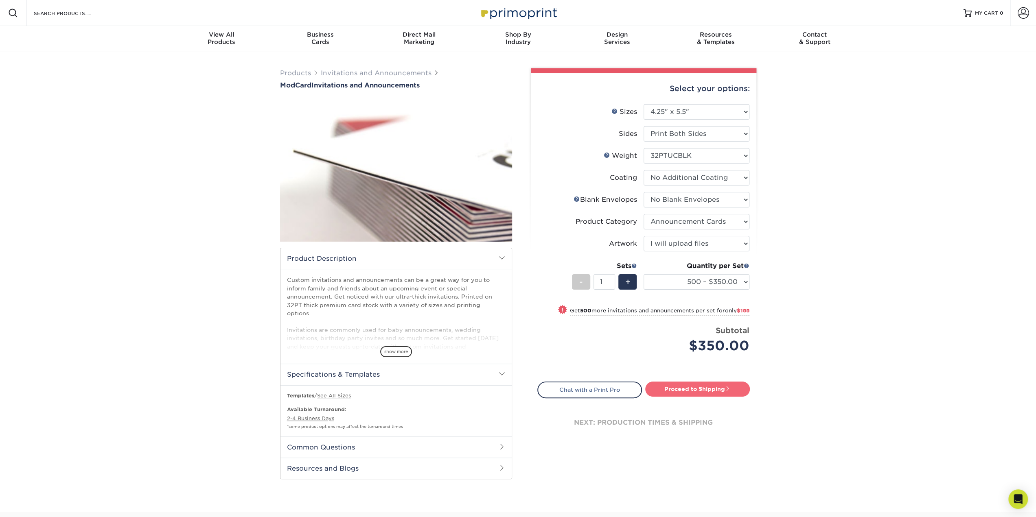
click at [725, 387] on link "Proceed to Shipping" at bounding box center [697, 389] width 105 height 15
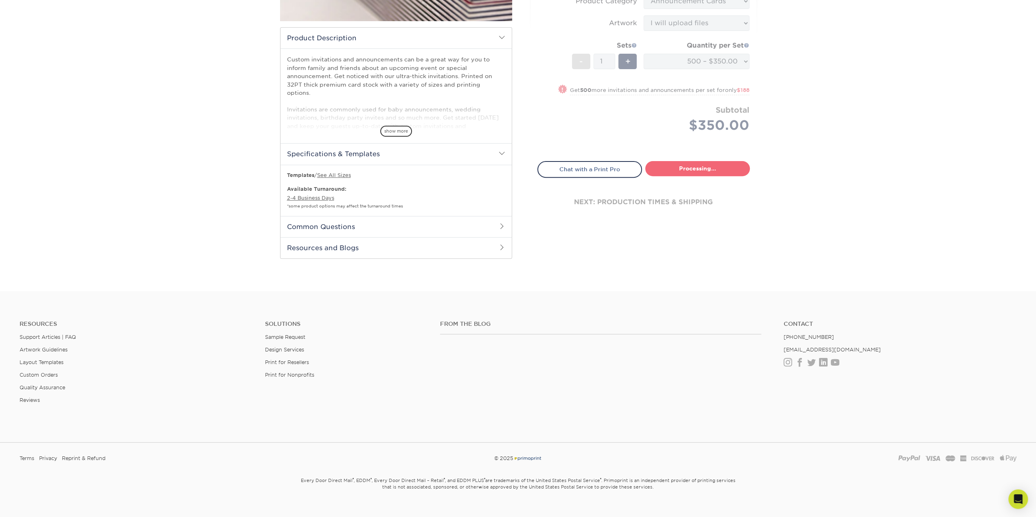
select select "5966c56d-72b8-49bf-b9f1-80ef8f34b246"
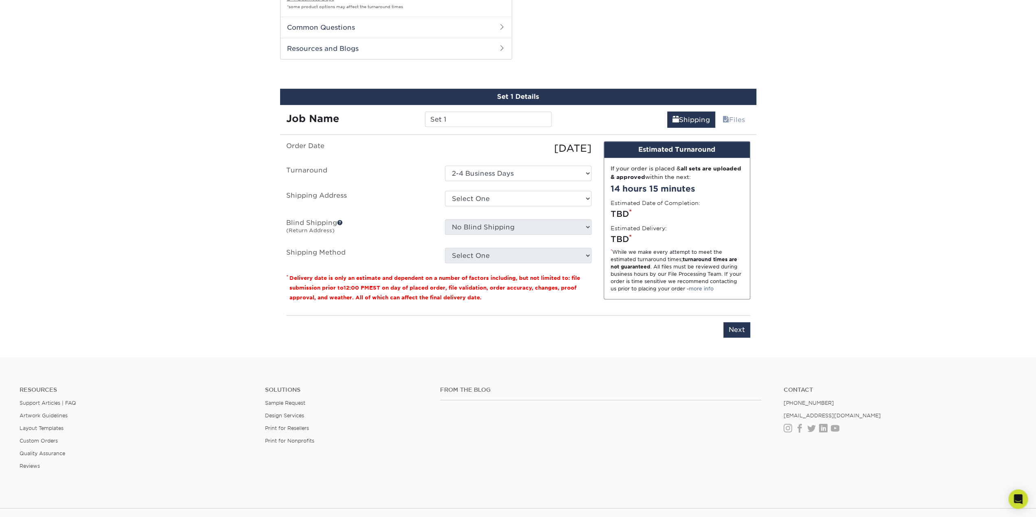
scroll to position [439, 0]
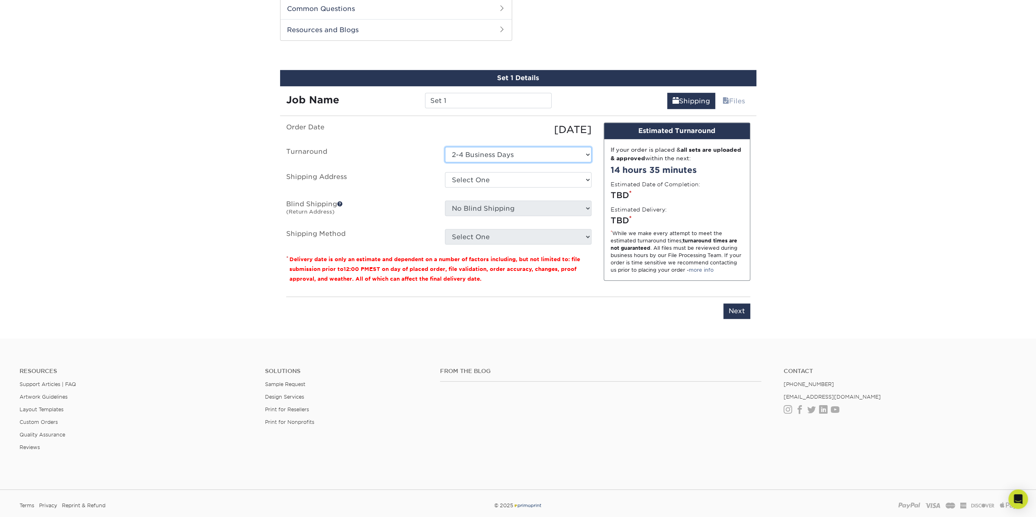
click at [479, 153] on select "Select One 2-4 Business Days" at bounding box center [518, 154] width 147 height 15
click at [445, 147] on select "Select One 2-4 Business Days" at bounding box center [518, 154] width 147 height 15
click at [392, 127] on label "Order Date" at bounding box center [359, 130] width 159 height 15
click at [475, 180] on select "Select One + Add New Address - Login" at bounding box center [518, 179] width 147 height 15
click at [419, 194] on ul "Order Date 09/02/2025 Turnaround Select One 2-4 Business Days Shipping Address …" at bounding box center [438, 184] width 305 height 122
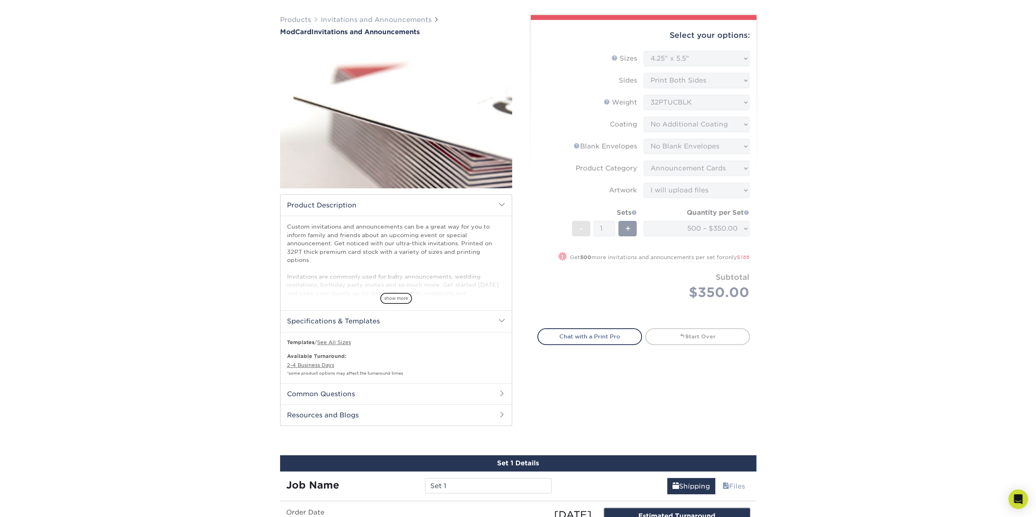
scroll to position [0, 0]
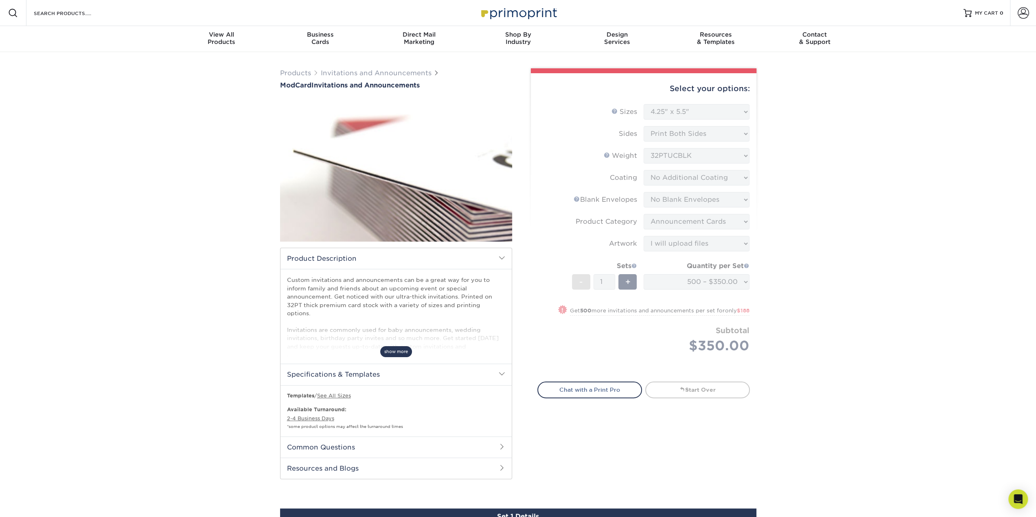
click at [406, 355] on span "show more" at bounding box center [396, 351] width 32 height 11
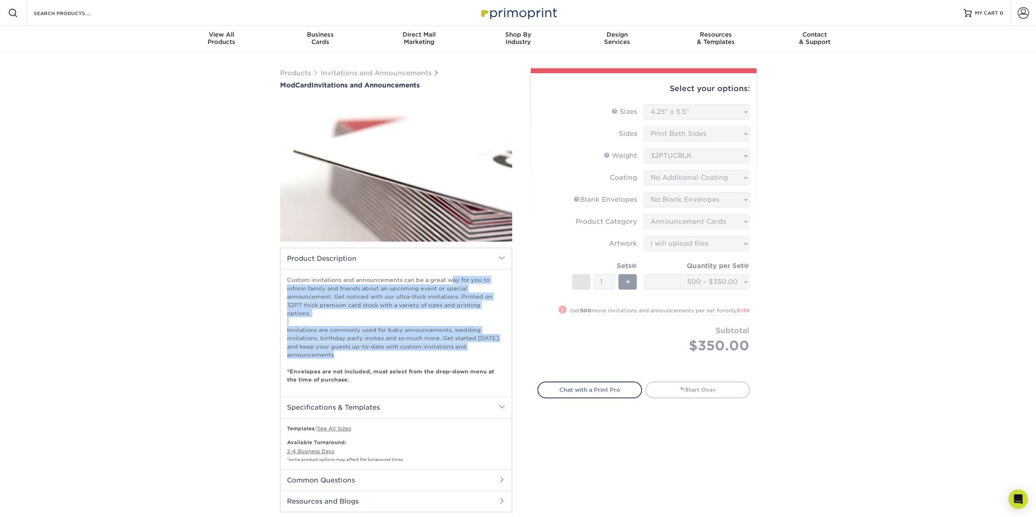
drag, startPoint x: 306, startPoint y: 283, endPoint x: 465, endPoint y: 351, distance: 172.6
click at [465, 351] on p "Custom invitations and announcements can be a great way for you to inform famil…" at bounding box center [396, 330] width 218 height 108
click at [390, 398] on h2 "Specifications & Templates" at bounding box center [396, 407] width 231 height 21
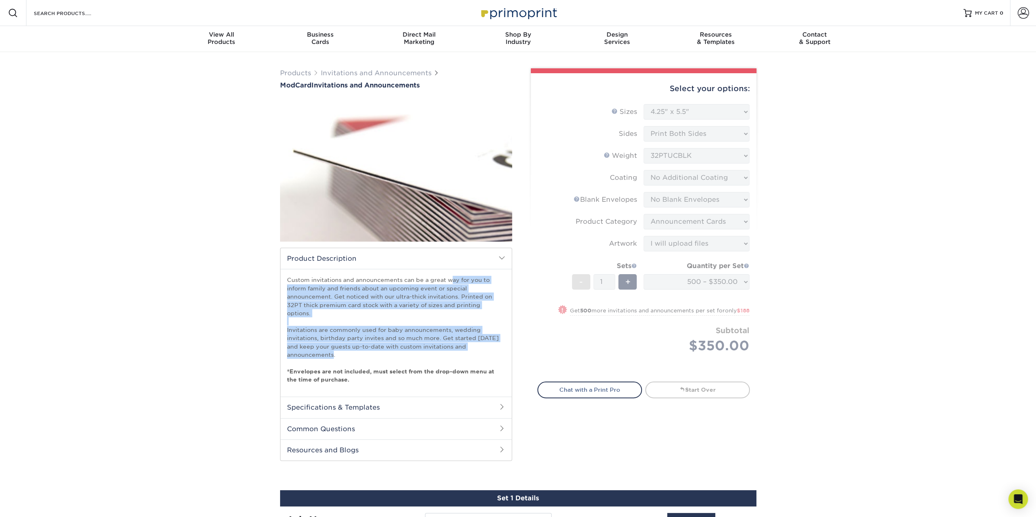
click at [390, 398] on h2 "Specifications & Templates" at bounding box center [396, 407] width 231 height 21
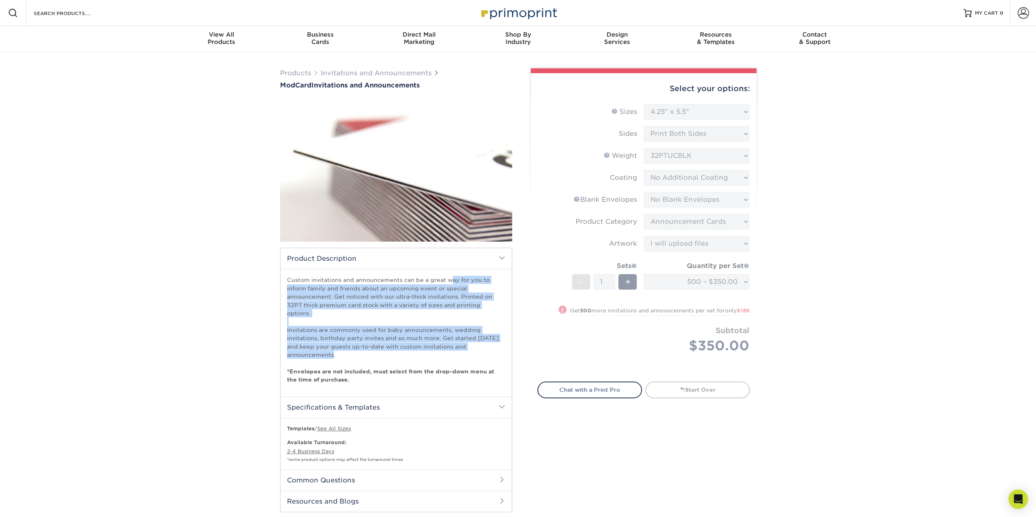
click at [362, 475] on h2 "Common Questions" at bounding box center [396, 480] width 231 height 21
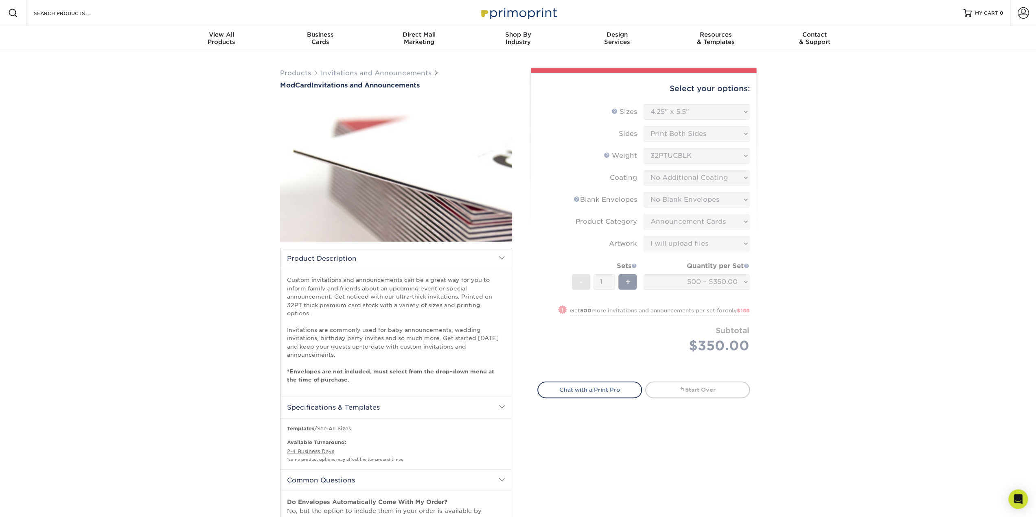
drag, startPoint x: 857, startPoint y: 251, endPoint x: 855, endPoint y: 212, distance: 39.1
click at [857, 251] on div "Products Invitations and Announcements ModCard Invitations and Announcements sh…" at bounding box center [518, 472] width 1036 height 840
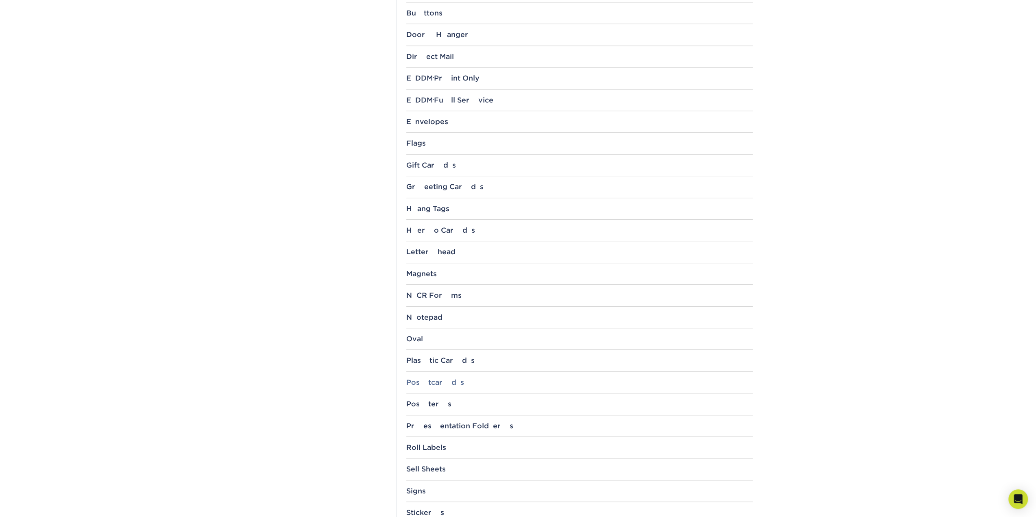
scroll to position [529, 0]
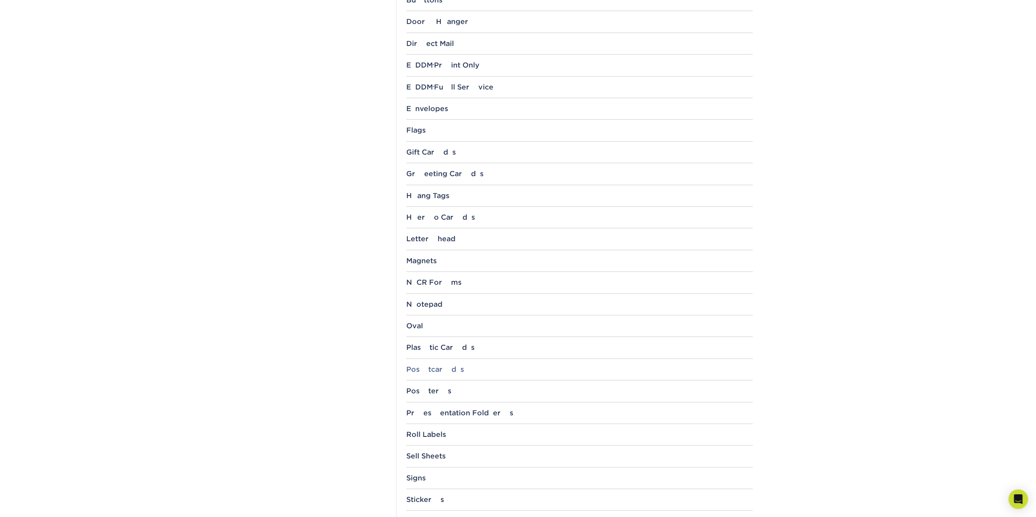
click at [406, 366] on div "Postcards" at bounding box center [579, 370] width 346 height 8
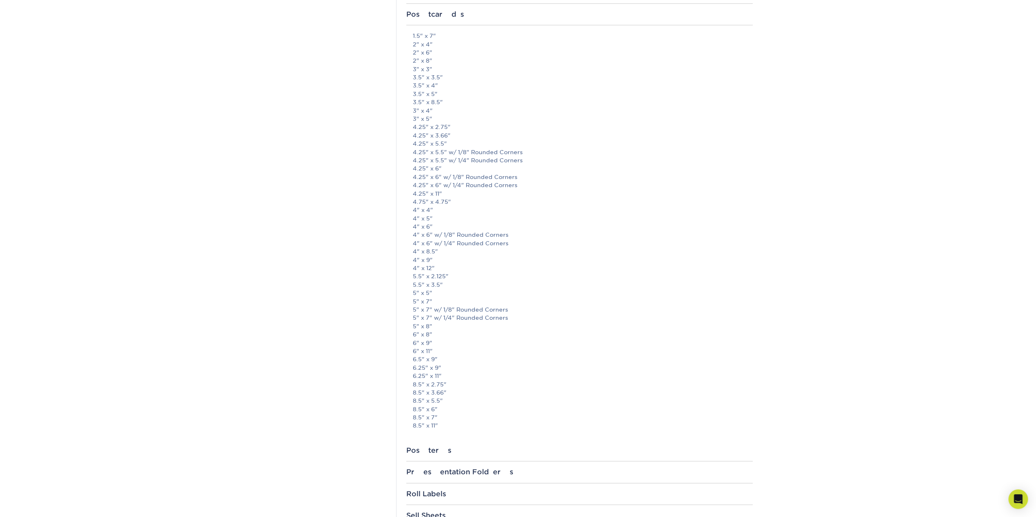
scroll to position [855, 0]
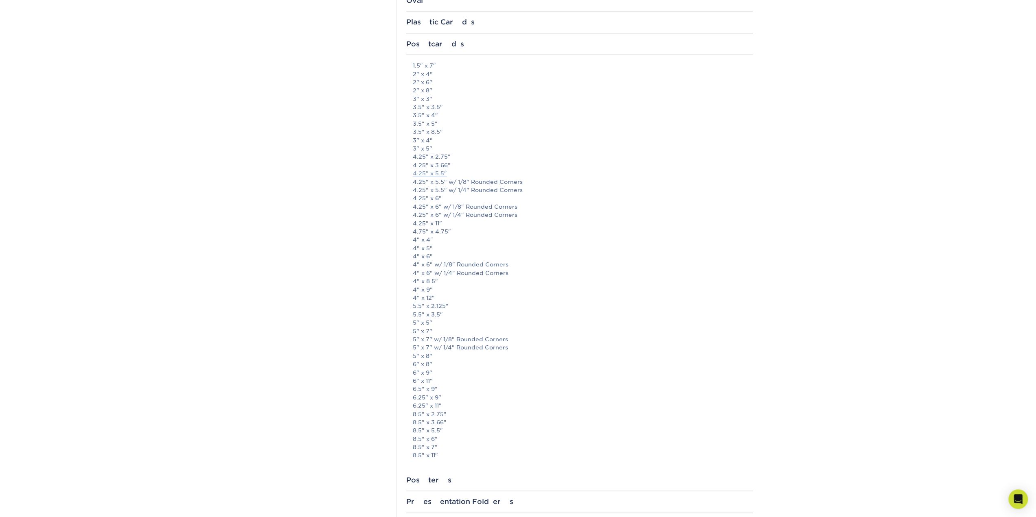
click at [420, 170] on link "4.25" x 5.5"" at bounding box center [430, 173] width 34 height 7
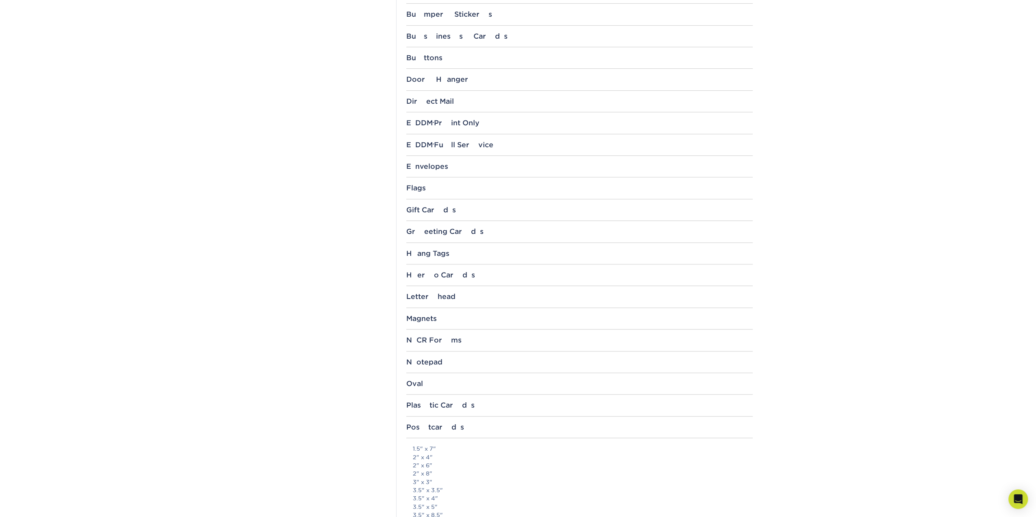
scroll to position [0, 0]
